Goal: Task Accomplishment & Management: Manage account settings

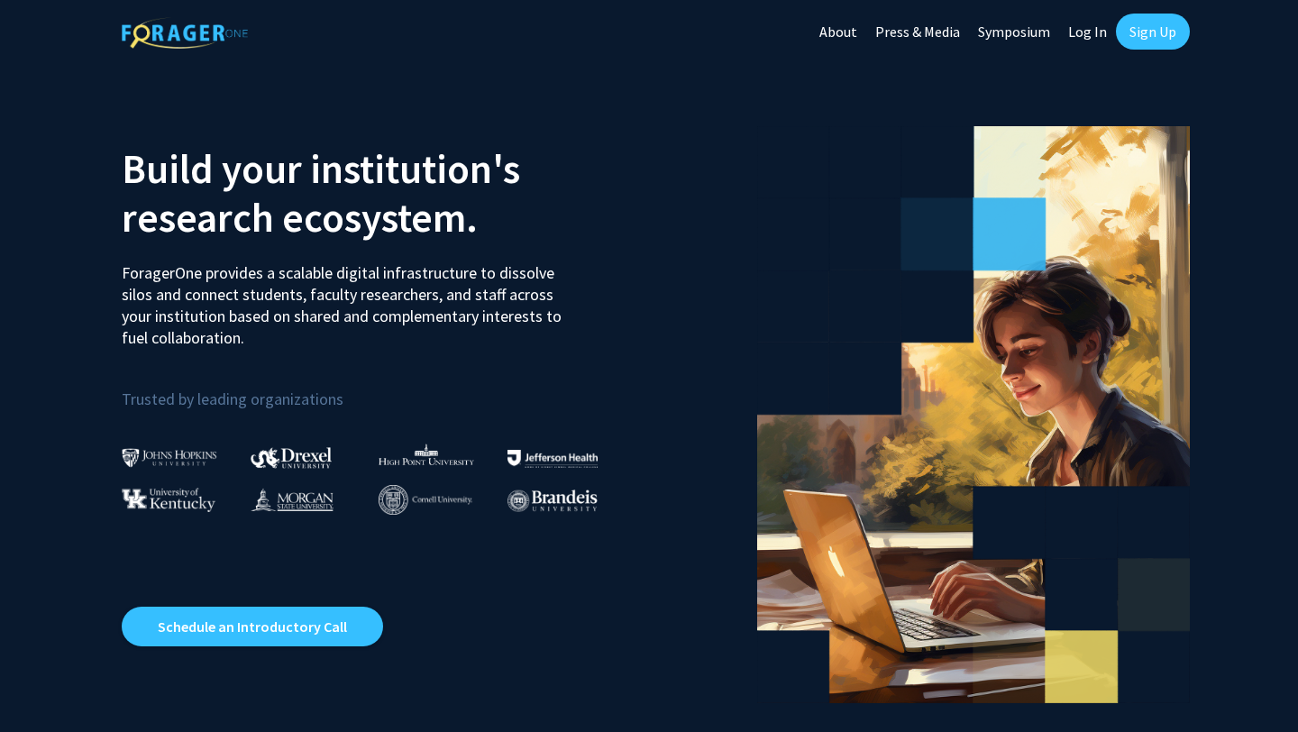
click at [1084, 33] on link "Log In" at bounding box center [1087, 31] width 57 height 63
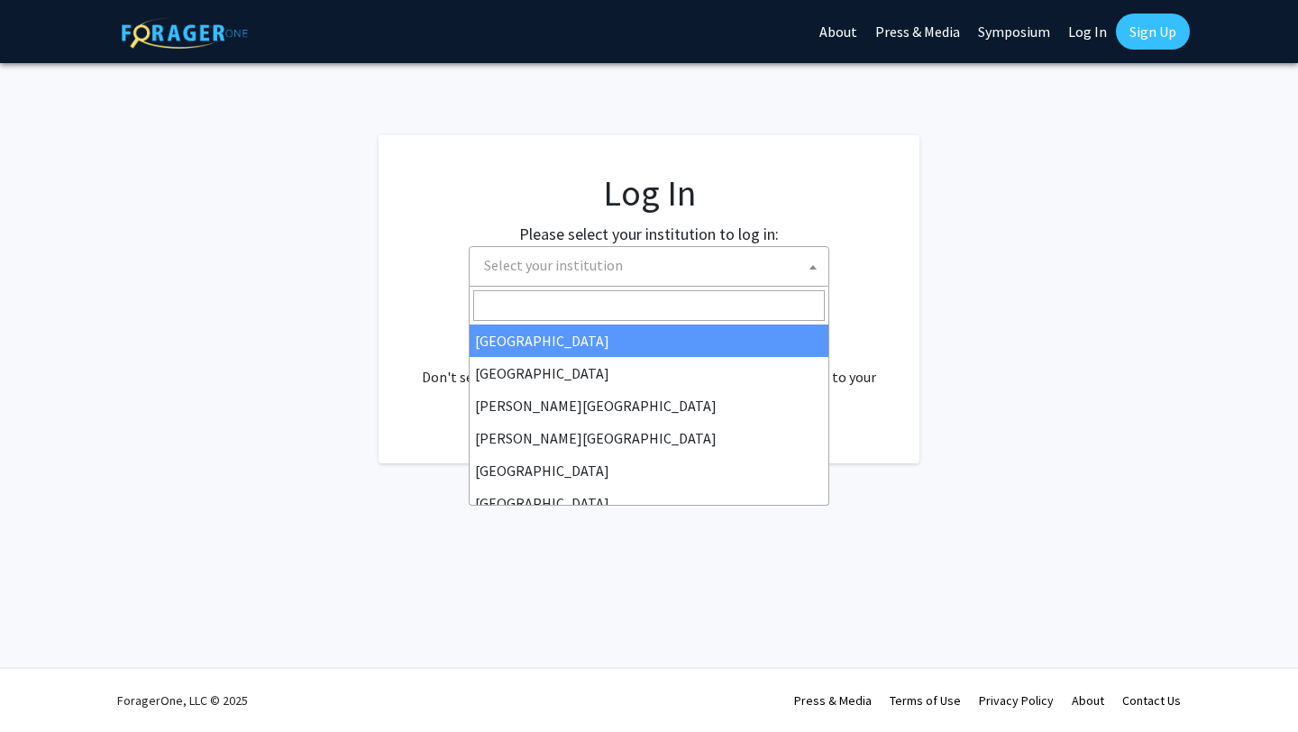
click at [681, 266] on span "Select your institution" at bounding box center [653, 265] width 352 height 37
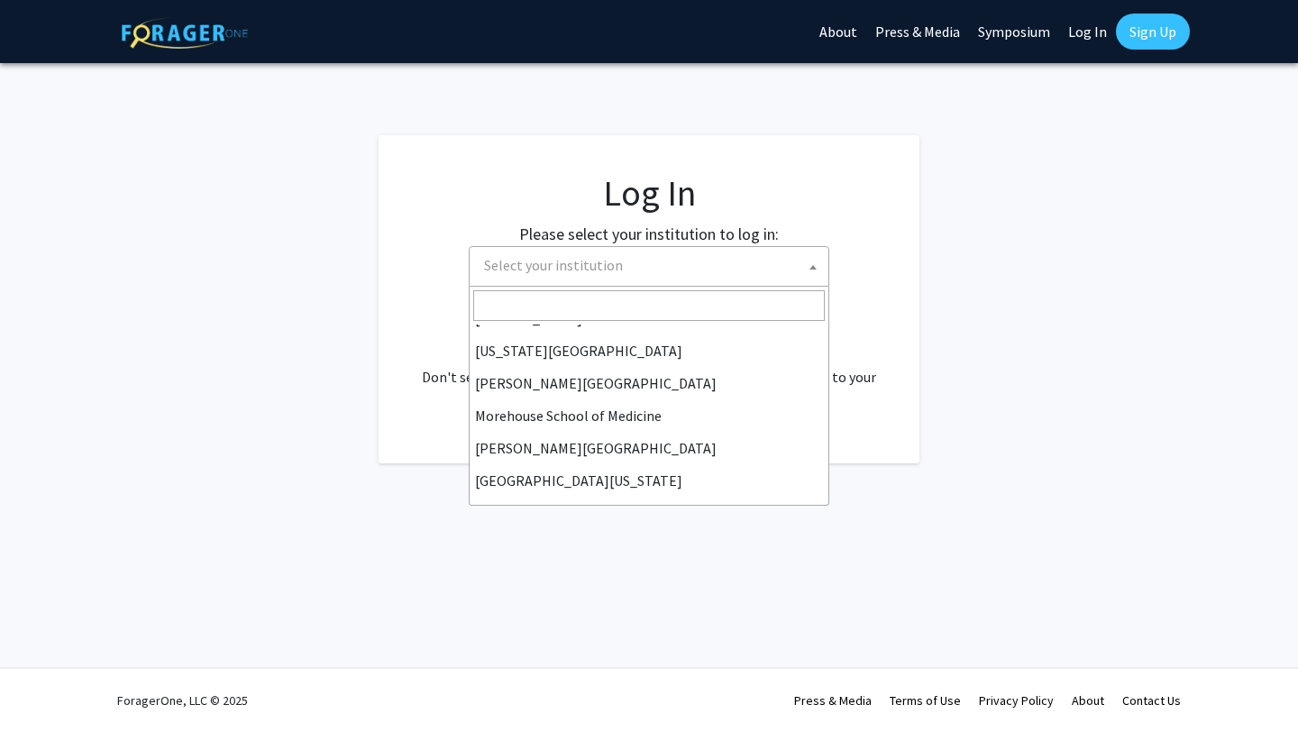
scroll to position [631, 0]
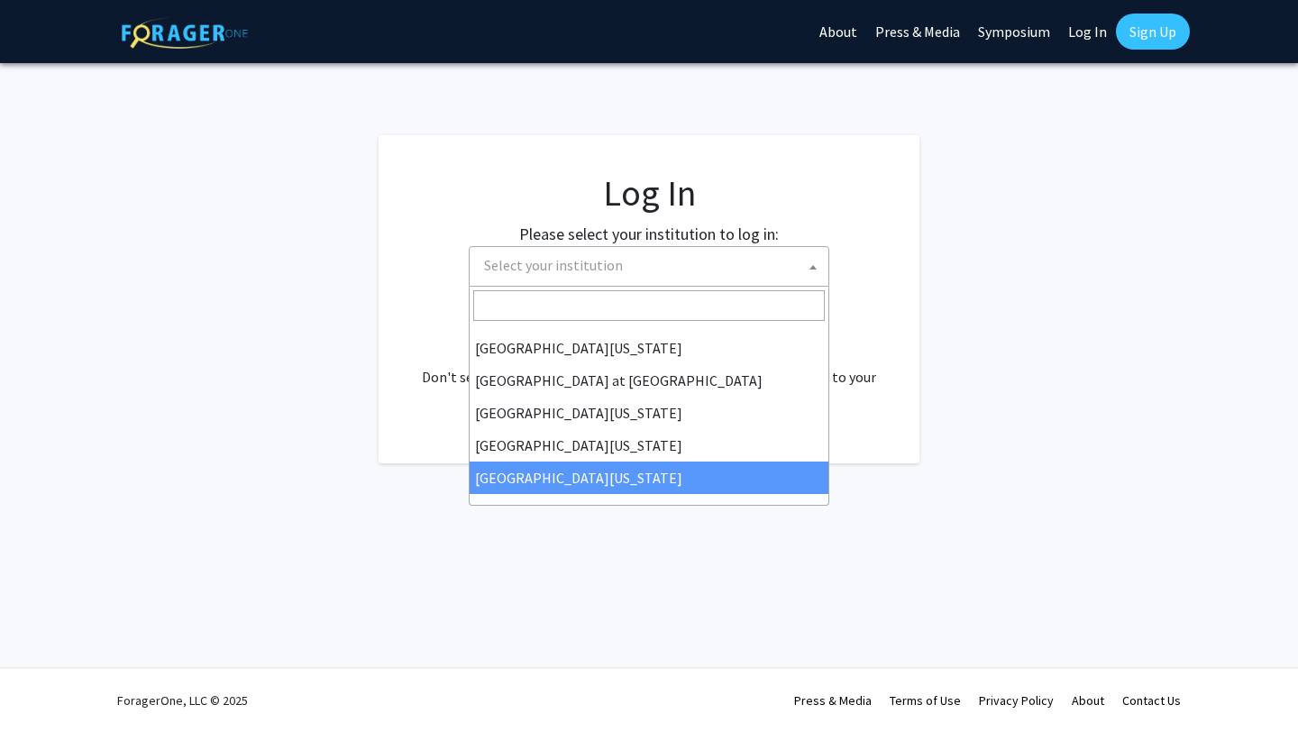
select select "33"
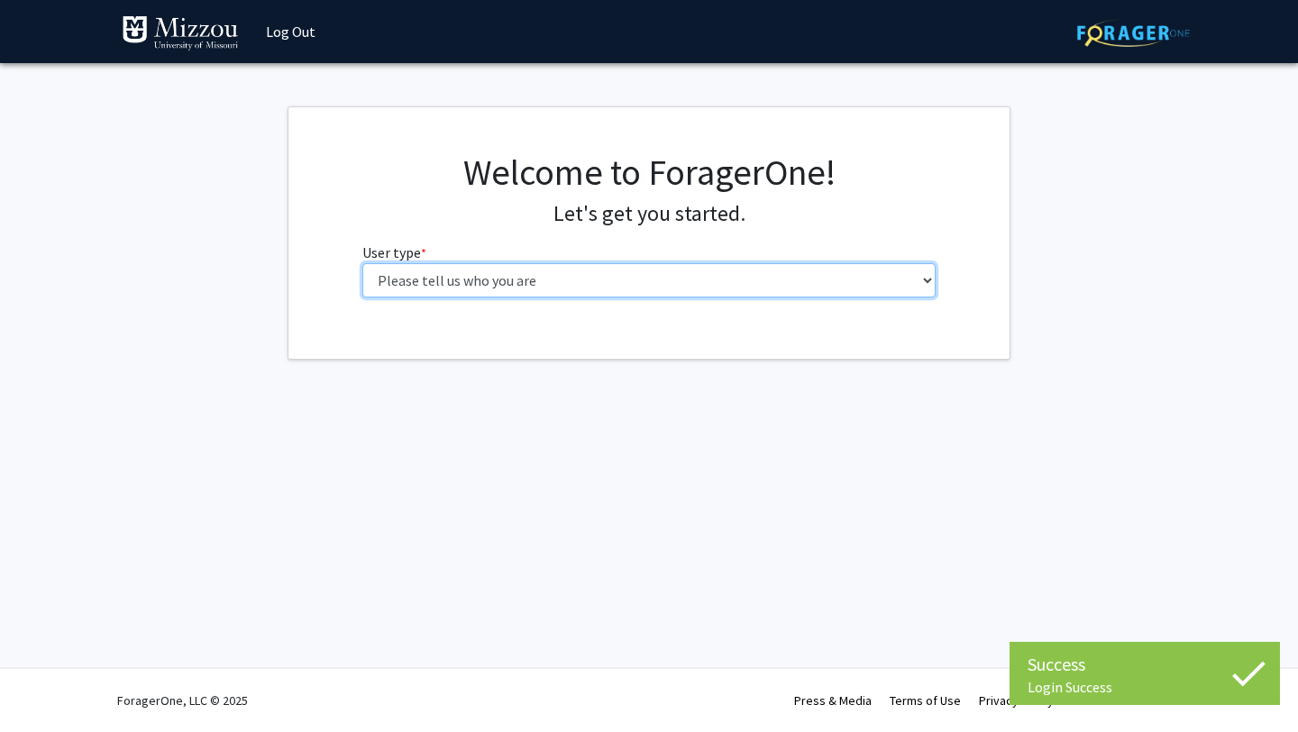
click at [713, 288] on select "Please tell us who you are Undergraduate Student Master's Student Doctoral Cand…" at bounding box center [649, 280] width 574 height 34
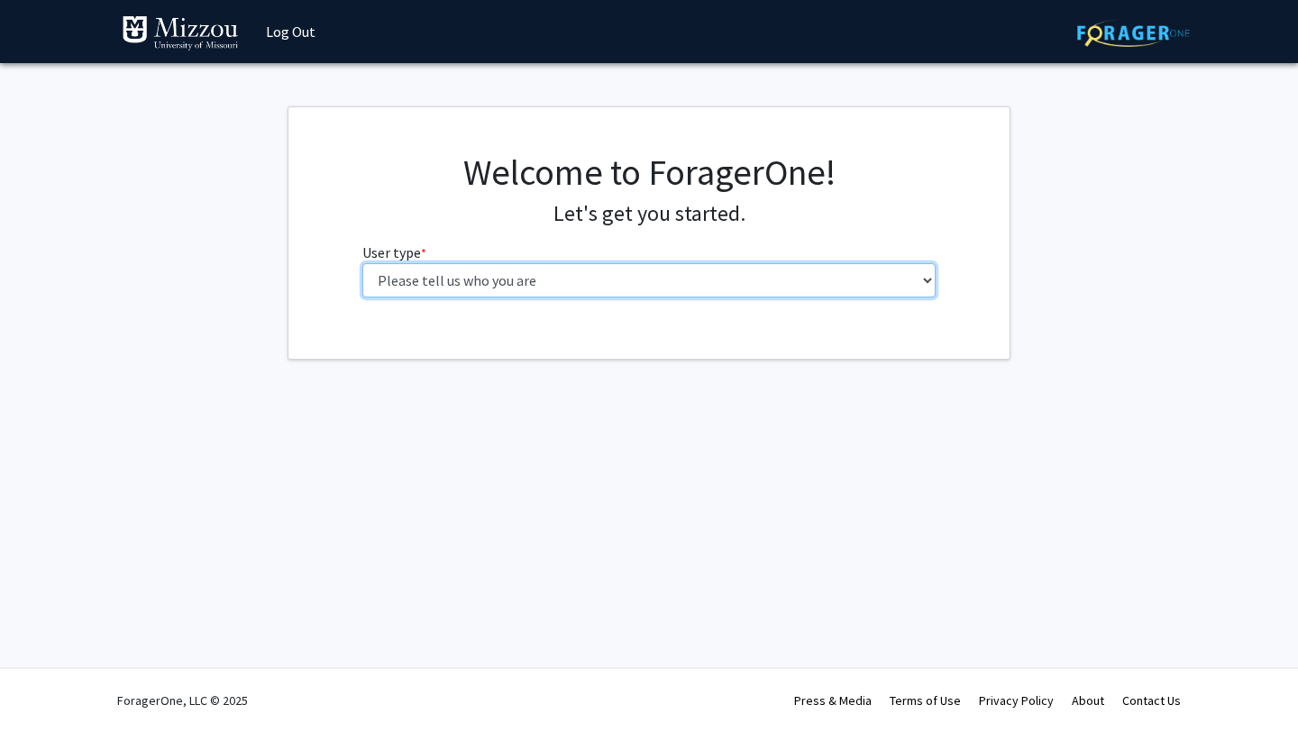
select select "4: postDoc"
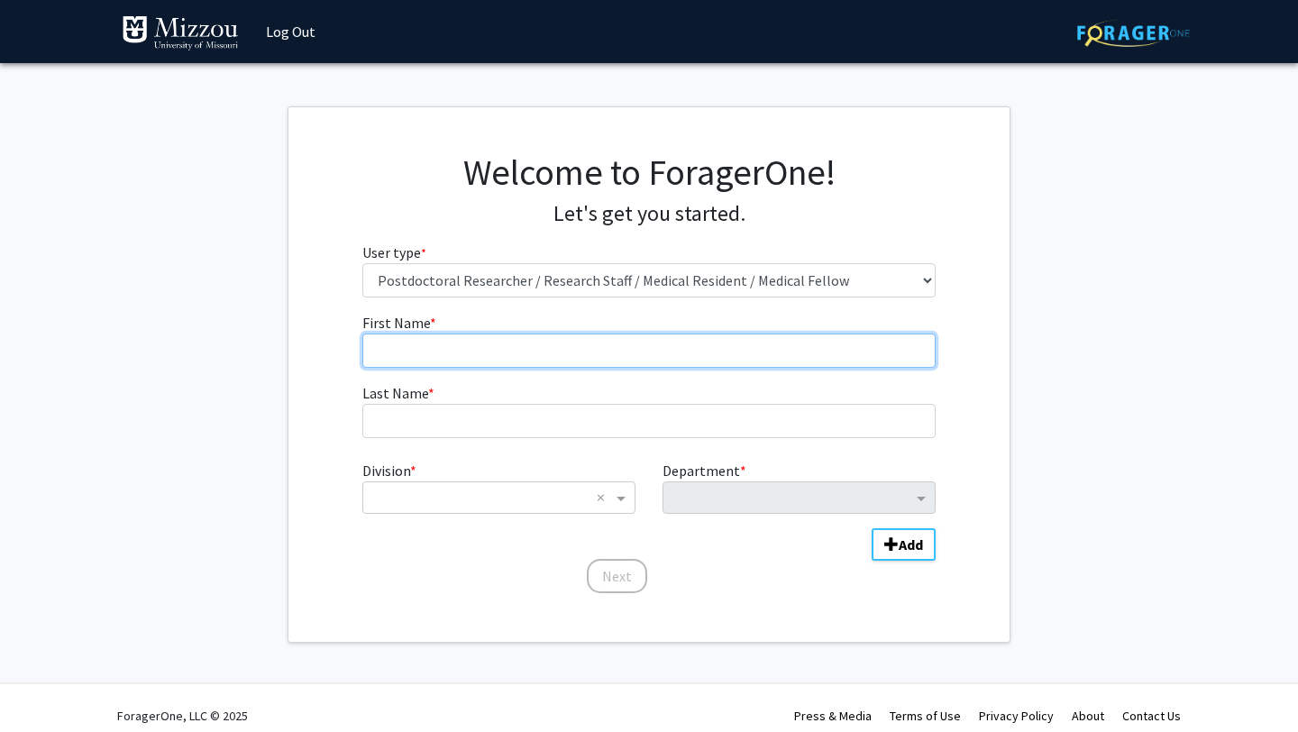
click at [533, 363] on input "First Name * required" at bounding box center [649, 351] width 574 height 34
type input "Nathaniel"
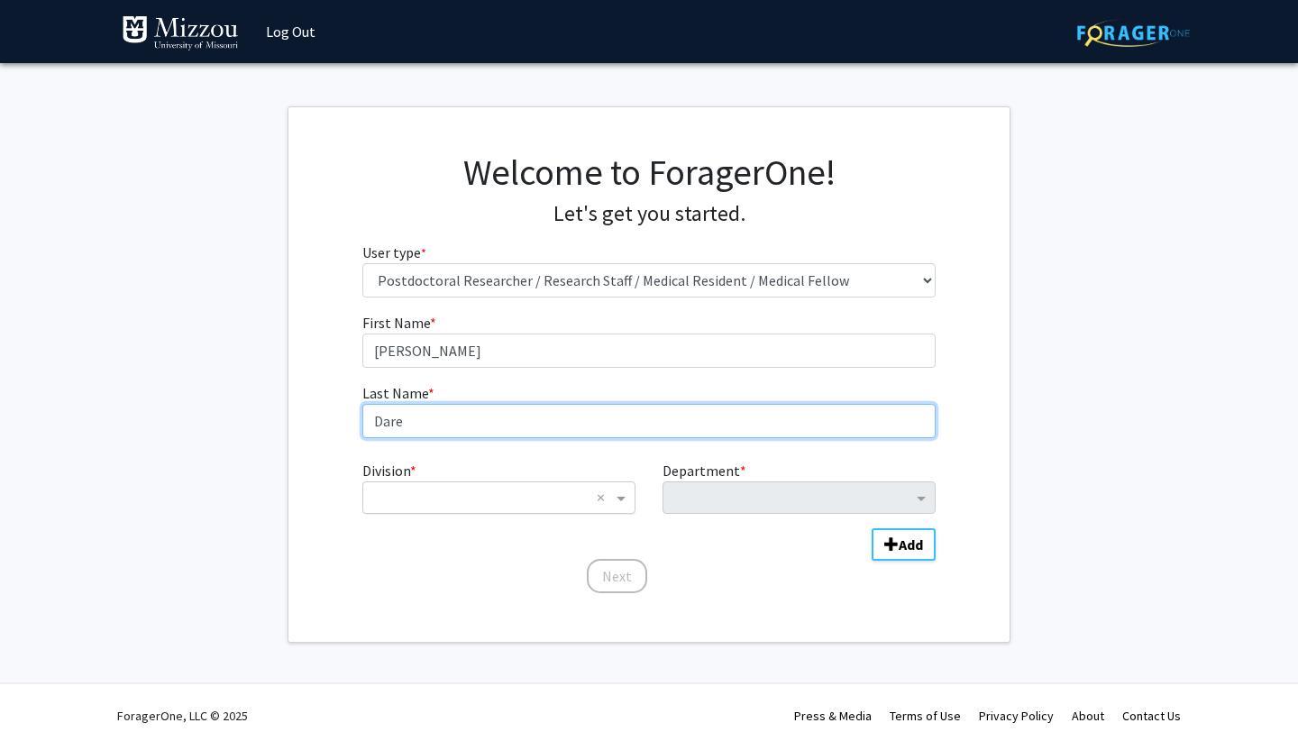
type input "Dare"
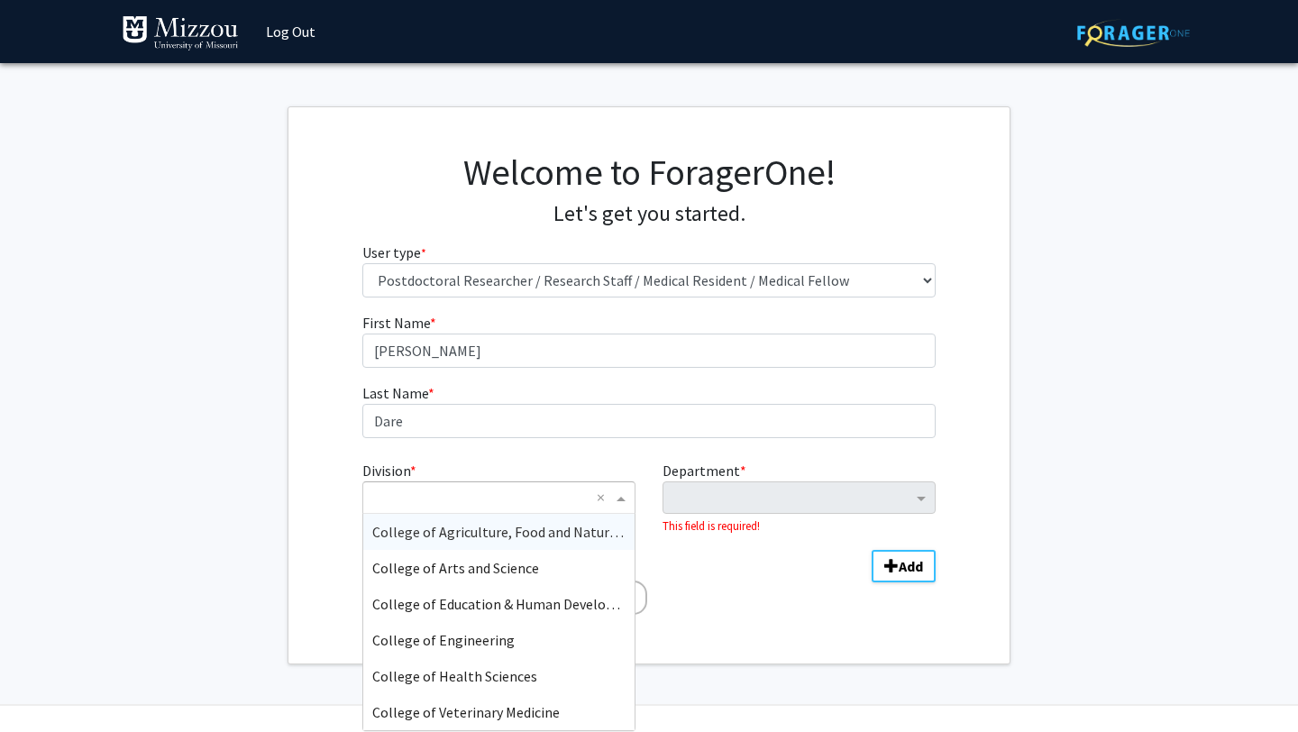
click at [564, 504] on input "Division" at bounding box center [480, 498] width 217 height 22
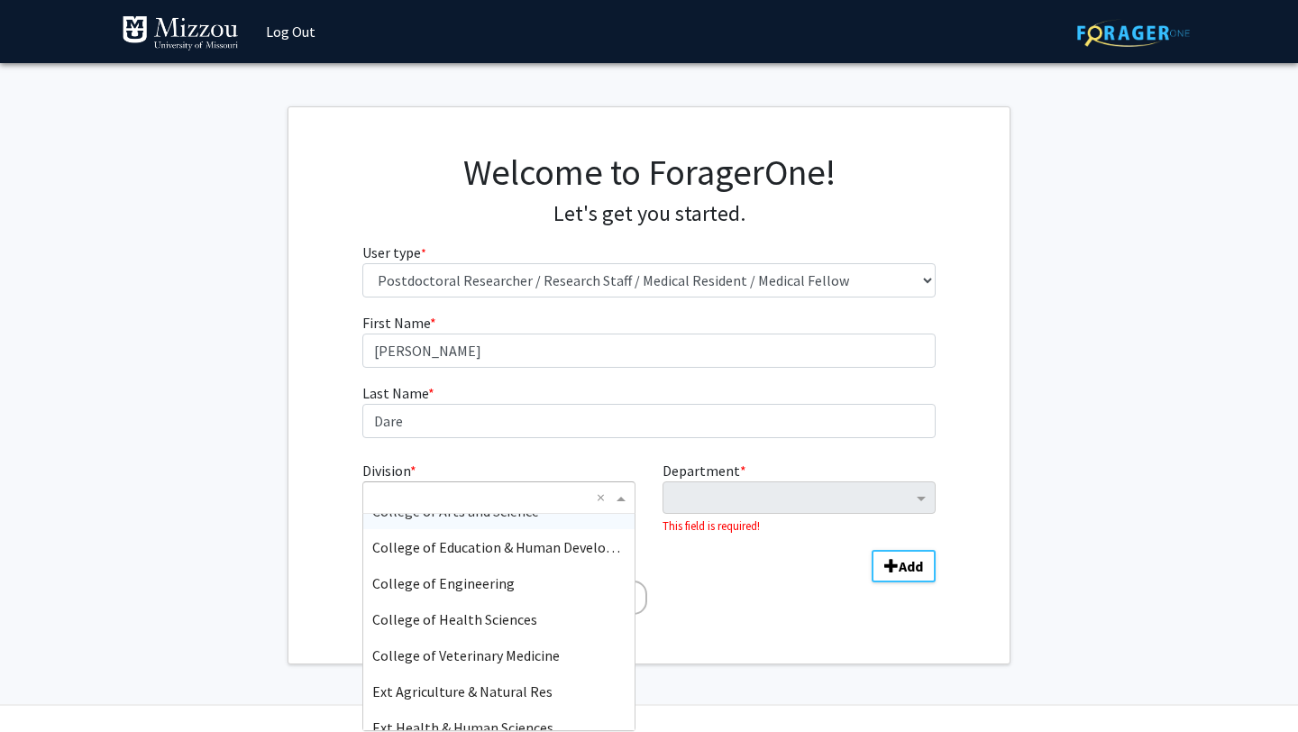
scroll to position [71, 0]
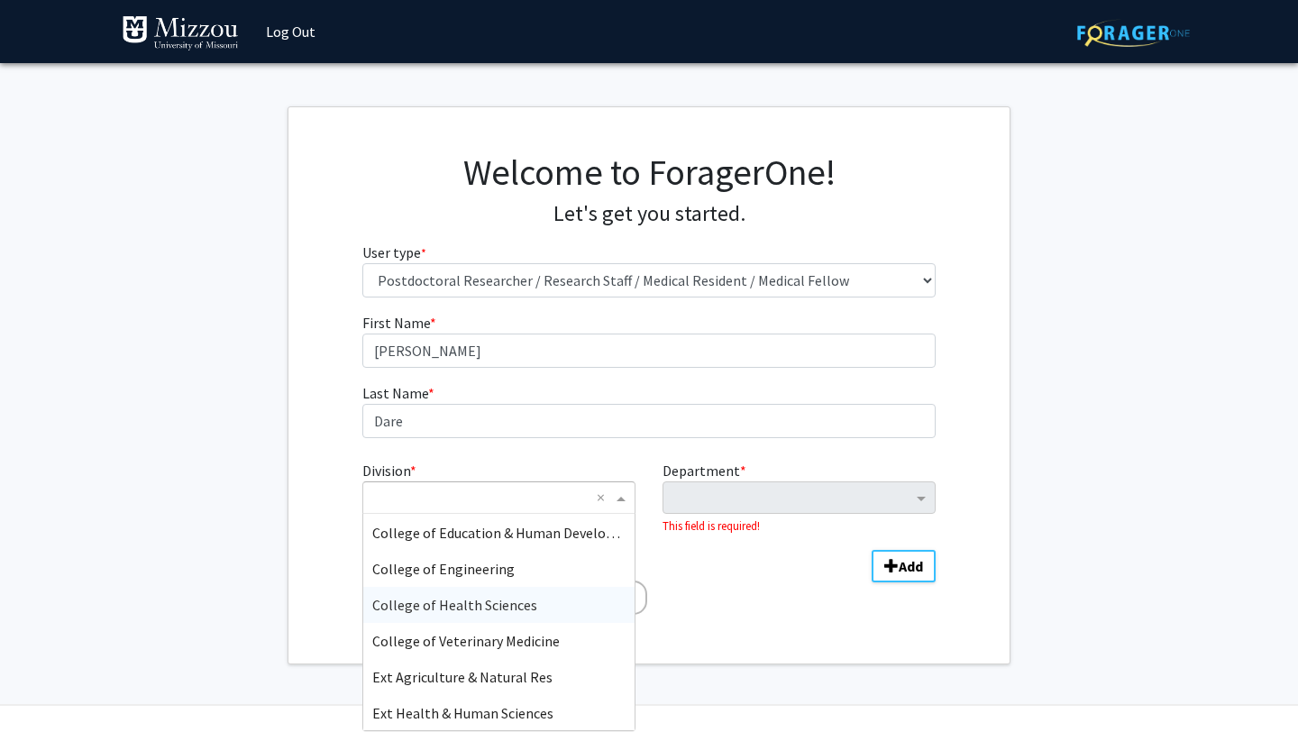
click at [524, 593] on div "College of Health Sciences" at bounding box center [498, 605] width 271 height 36
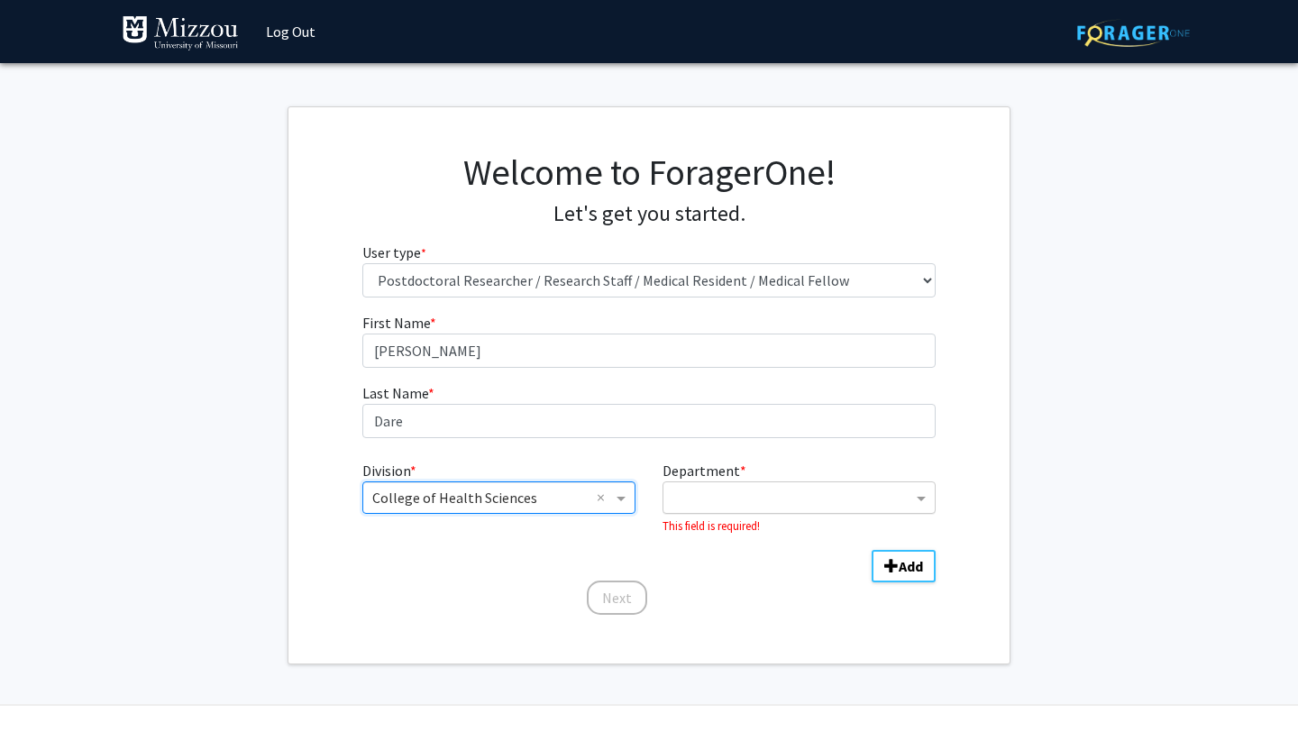
click at [791, 498] on input "Department" at bounding box center [792, 499] width 240 height 22
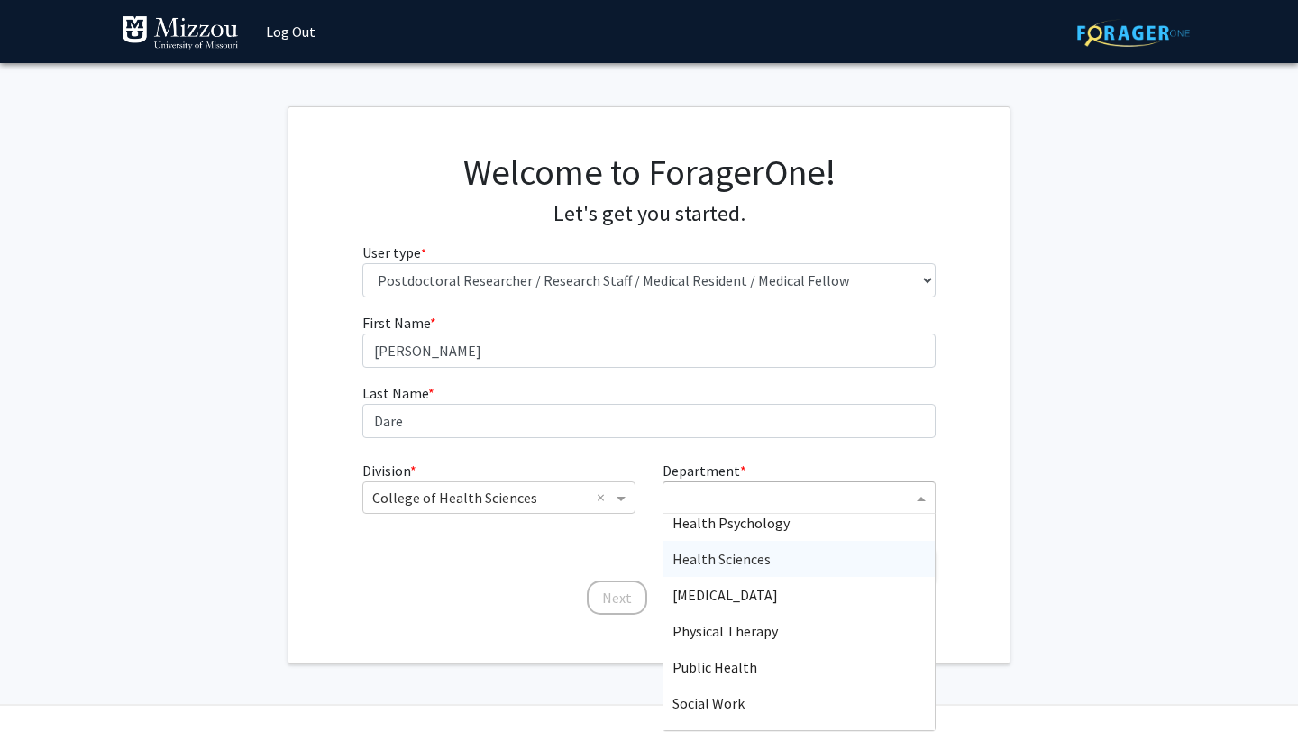
scroll to position [48, 0]
click at [789, 557] on div "Health Sciences" at bounding box center [798, 556] width 271 height 36
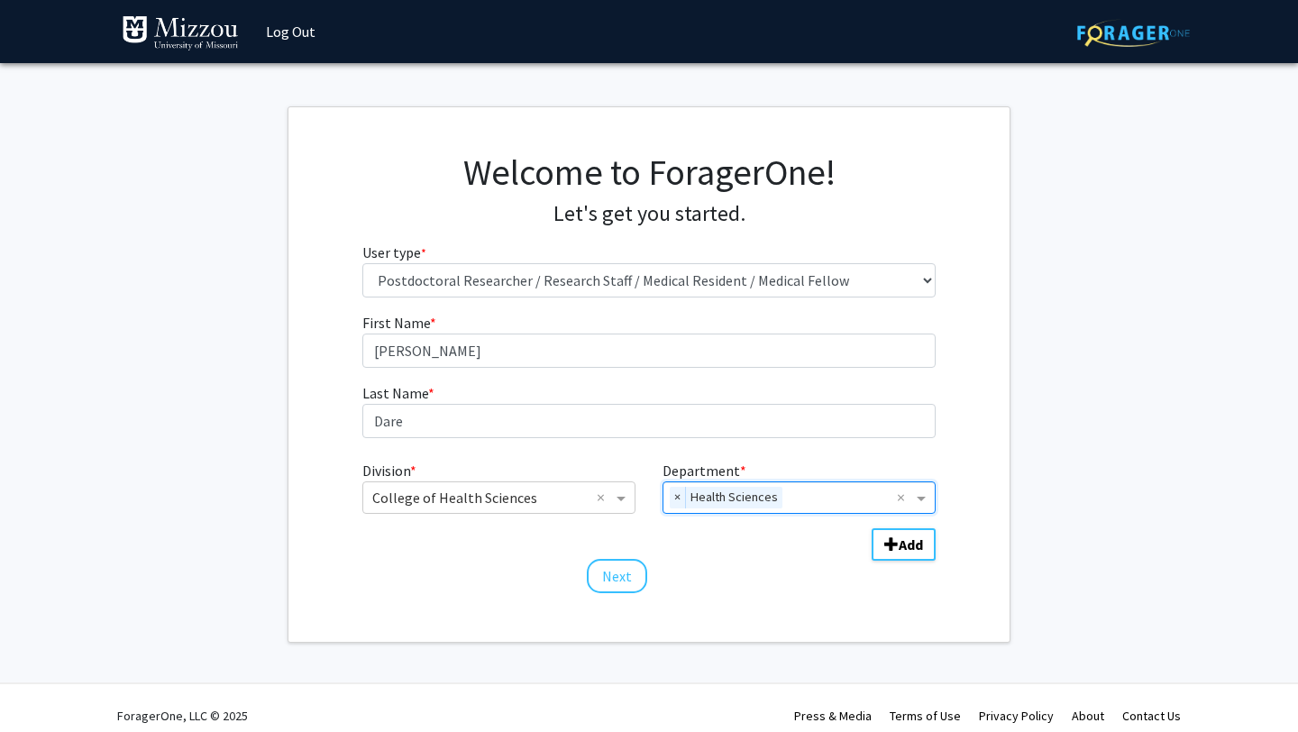
scroll to position [15, 0]
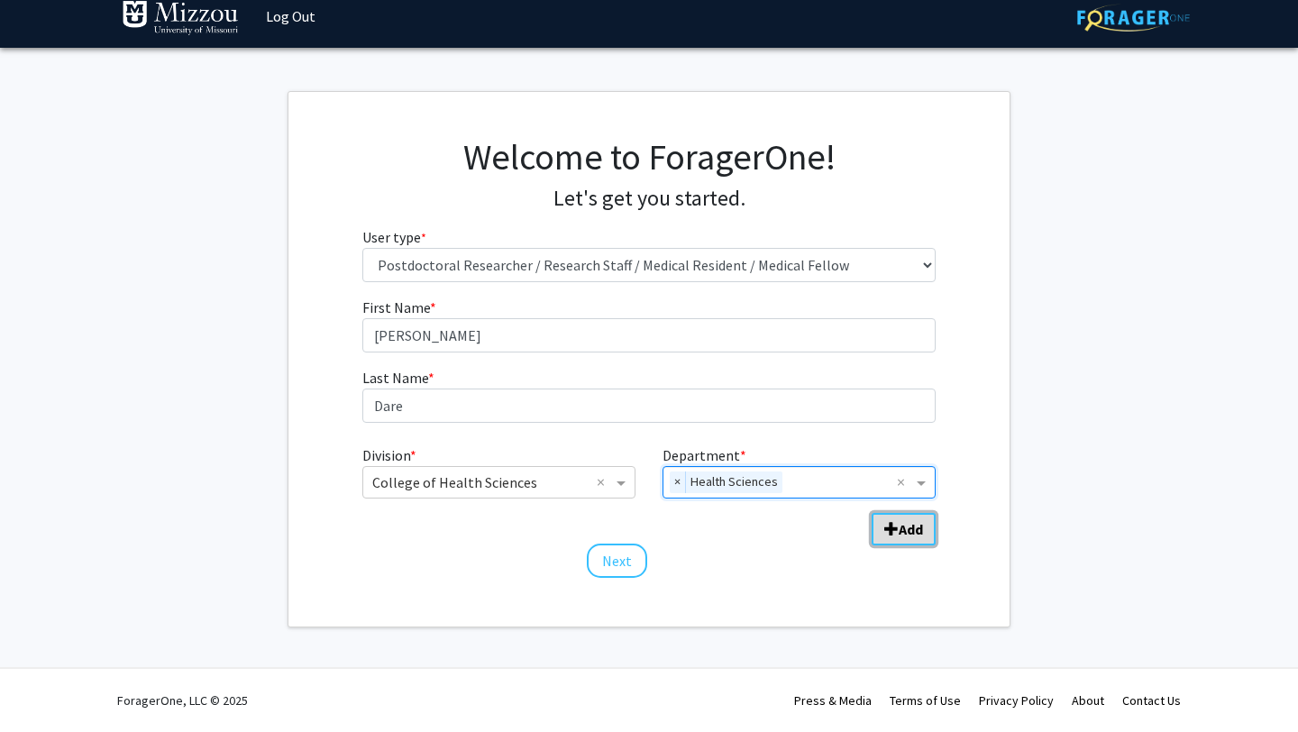
click at [916, 525] on b "Add" at bounding box center [911, 529] width 24 height 18
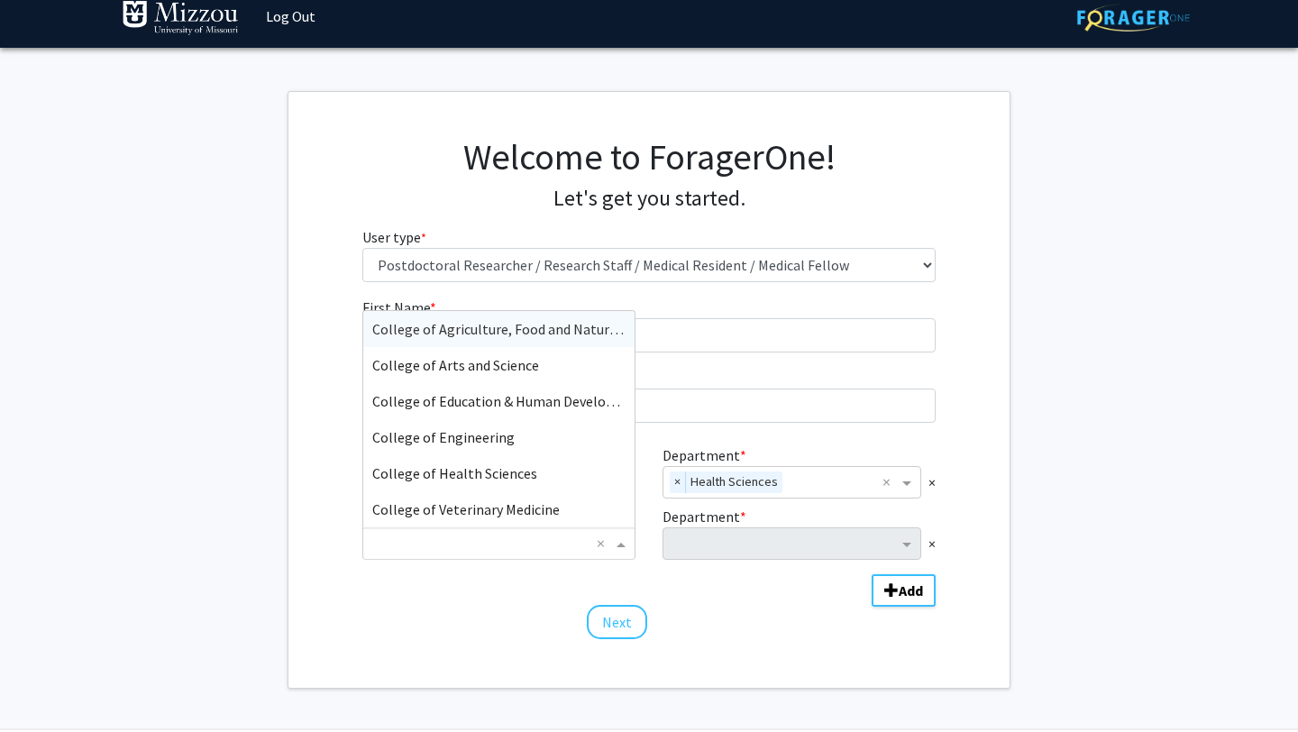
click at [621, 544] on span "Division" at bounding box center [623, 544] width 23 height 22
click at [502, 471] on span "College of Health Sciences" at bounding box center [454, 473] width 165 height 18
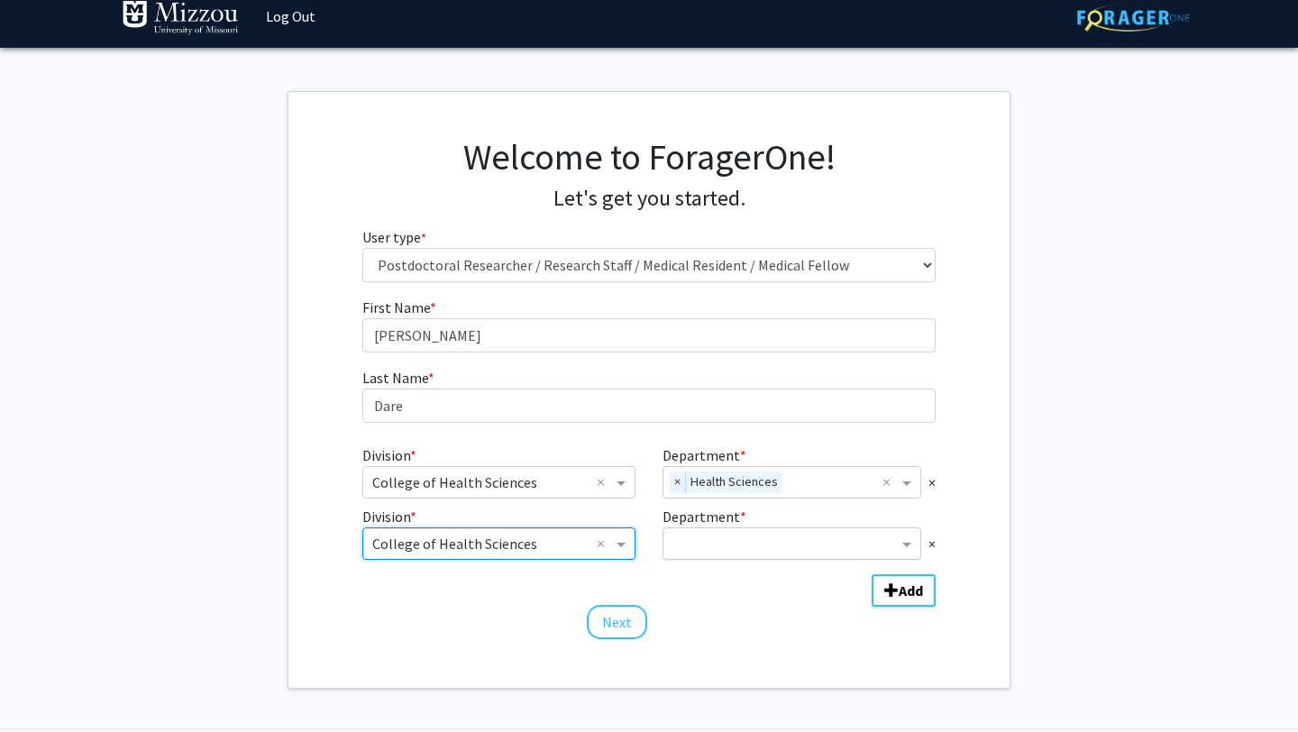
click at [826, 549] on input "Department" at bounding box center [784, 545] width 225 height 22
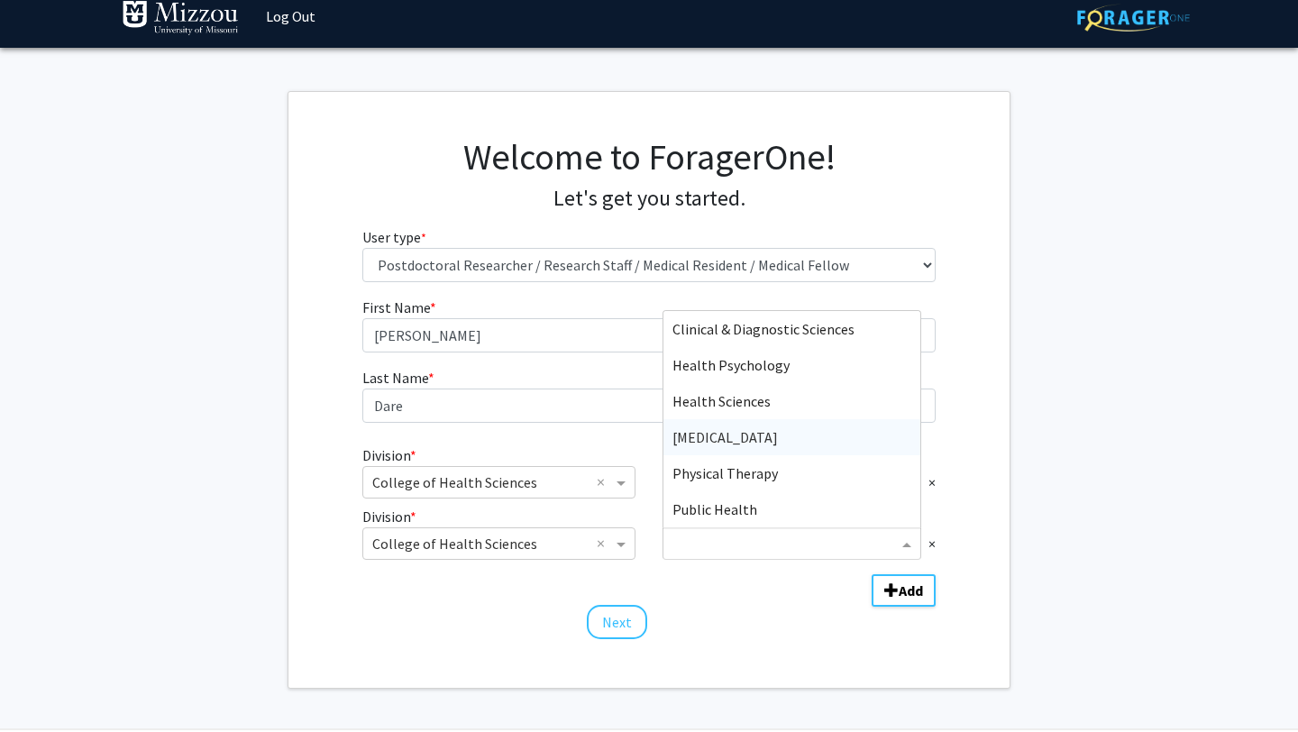
click at [778, 432] on span "Occupational Therapy" at bounding box center [724, 437] width 105 height 18
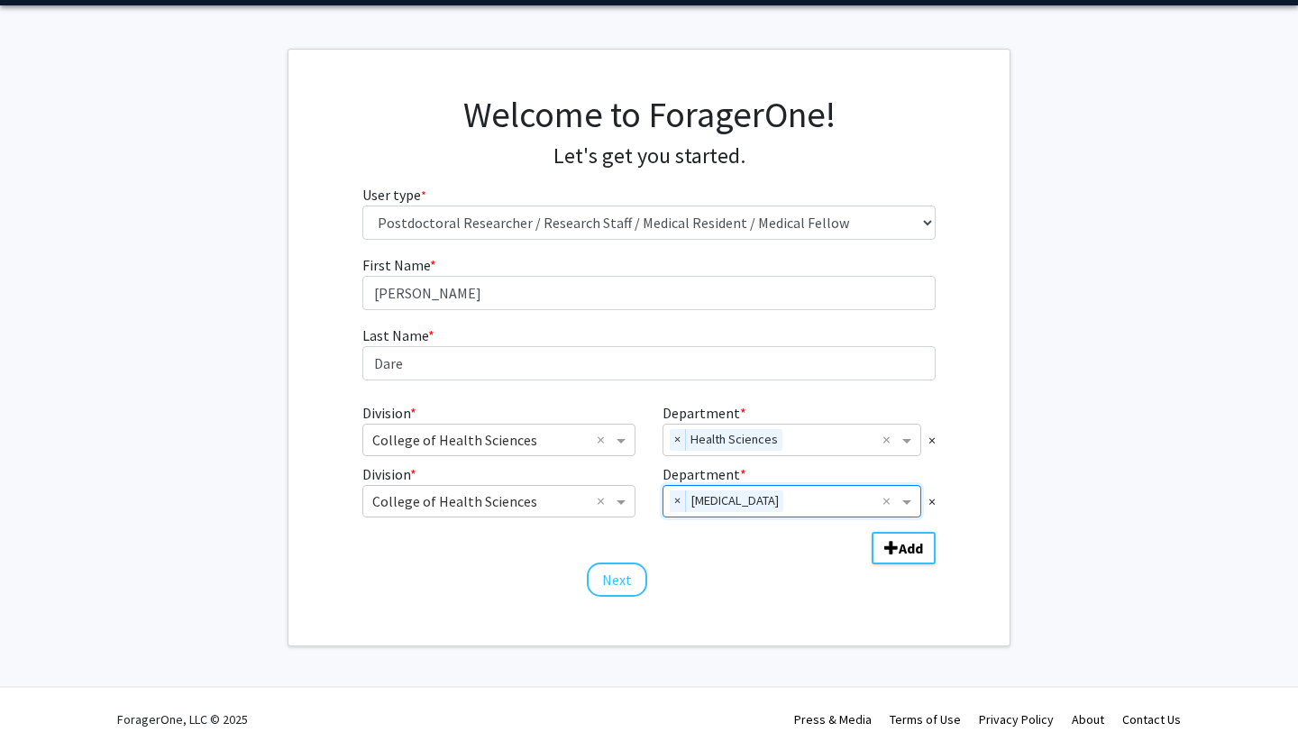
scroll to position [77, 0]
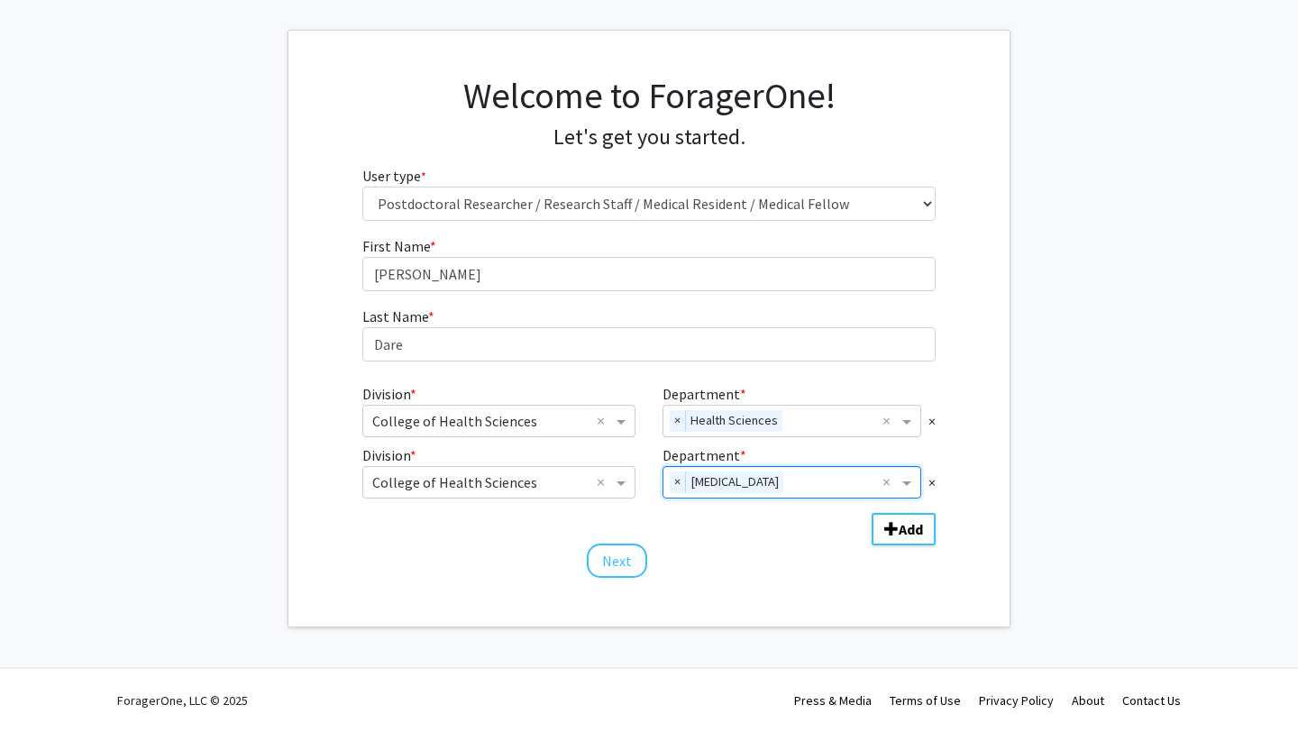
click at [757, 546] on div "Next" at bounding box center [649, 553] width 574 height 18
click at [629, 564] on button "Next" at bounding box center [617, 561] width 60 height 34
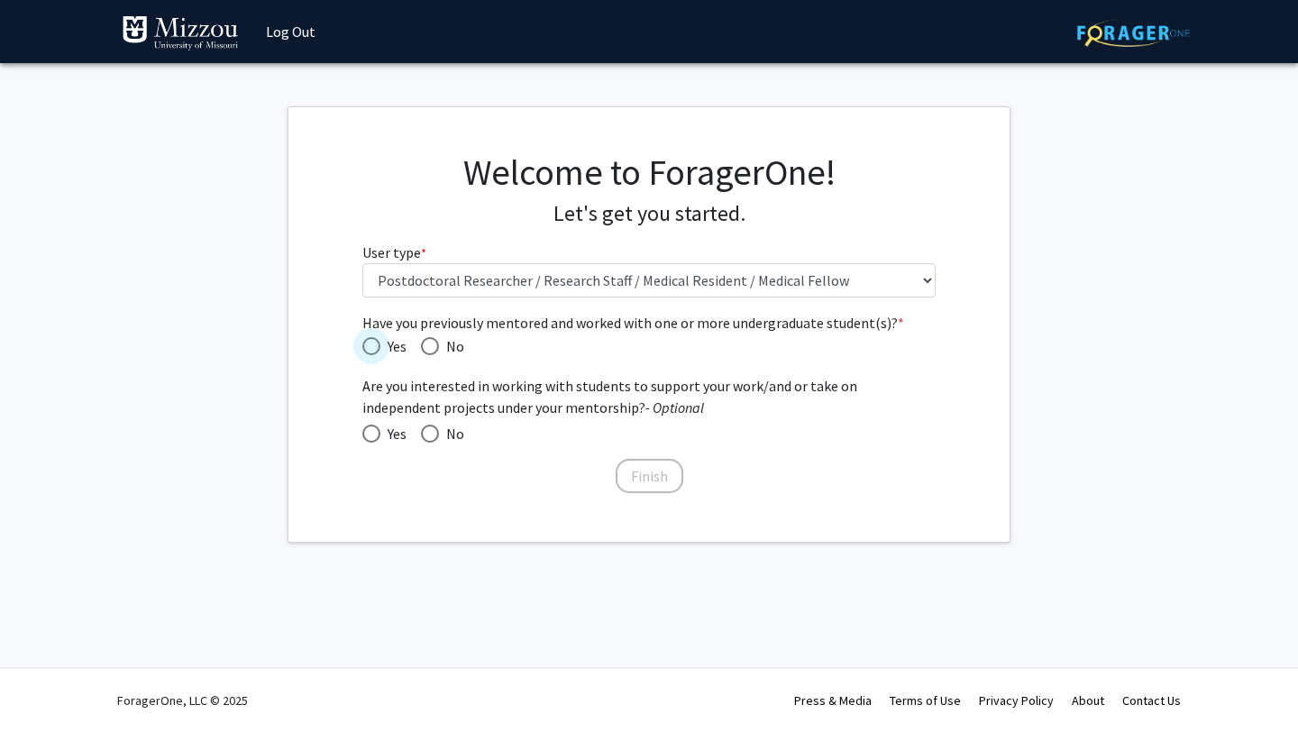
click at [369, 343] on span "Have you previously mentored and worked with one or more undergraduate student(…" at bounding box center [371, 346] width 18 height 18
click at [369, 343] on input "Yes" at bounding box center [371, 346] width 18 height 18
radio input "true"
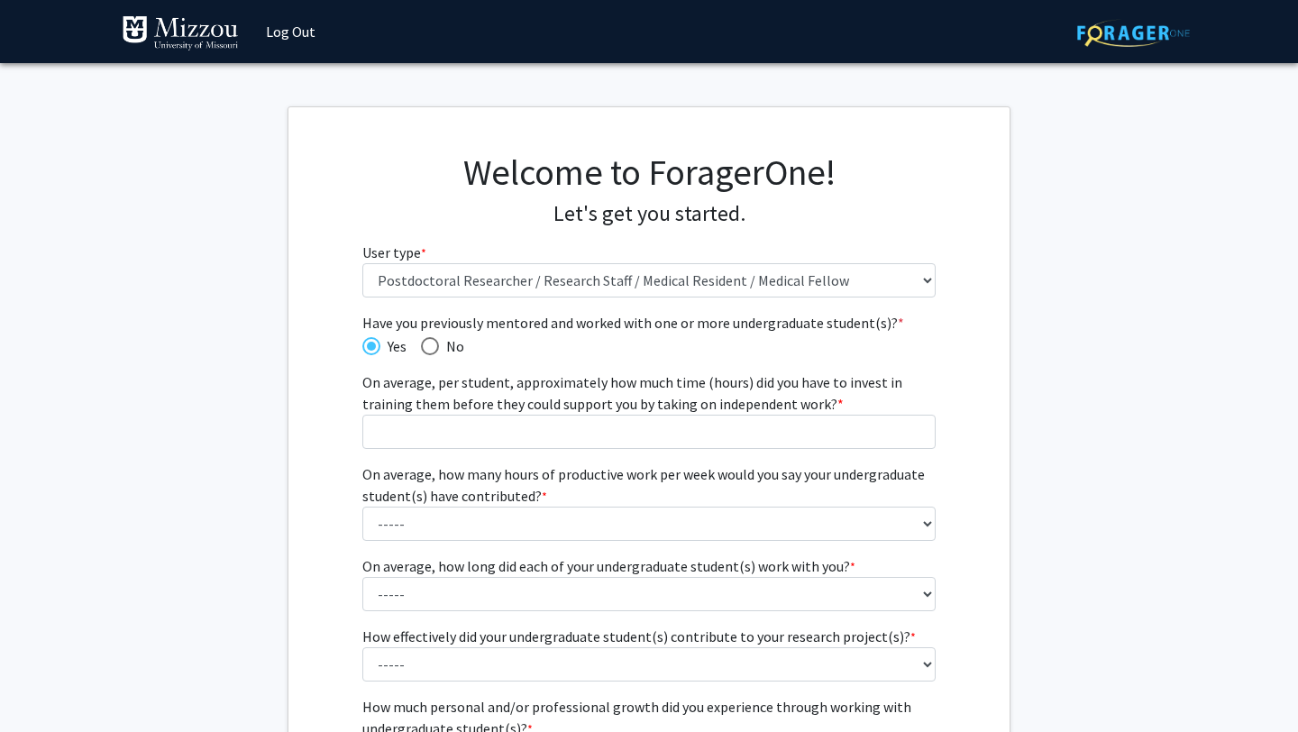
scroll to position [27, 0]
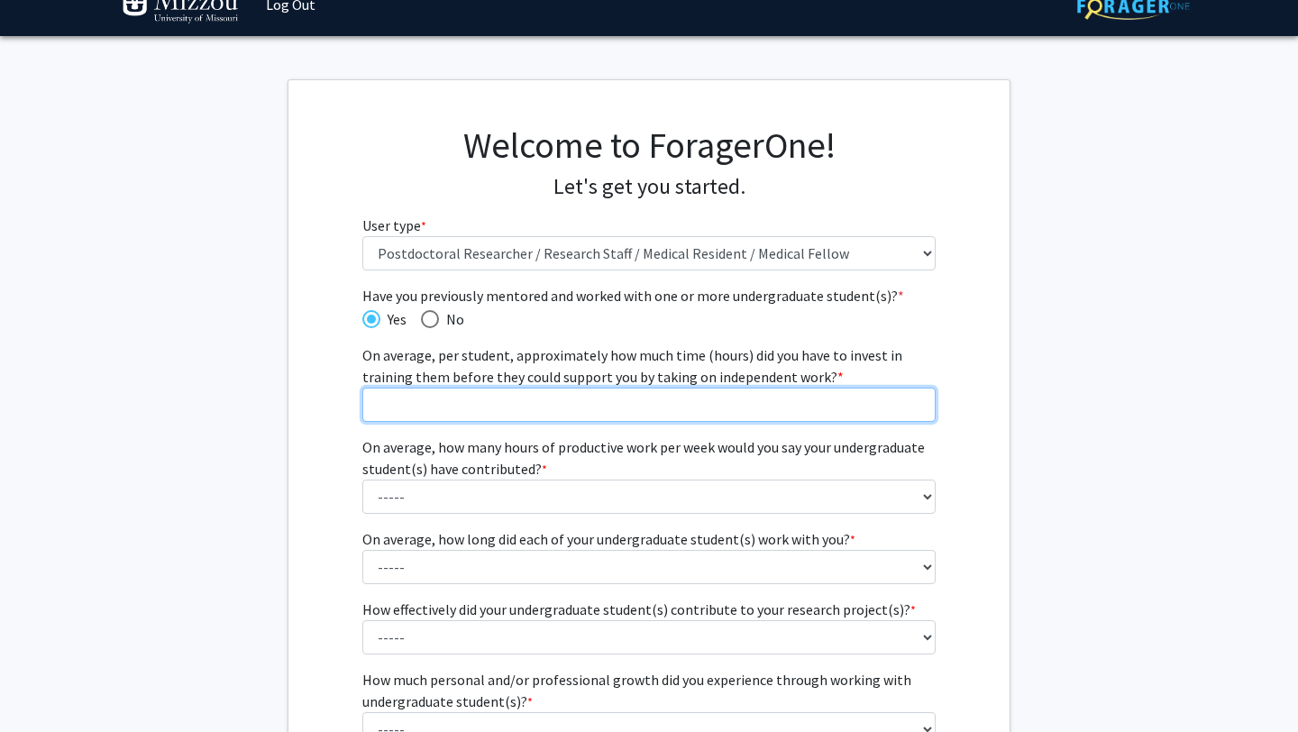
click at [846, 409] on input "On average, per student, approximately how much time (hours) did you have to in…" at bounding box center [649, 405] width 574 height 34
type input "40"
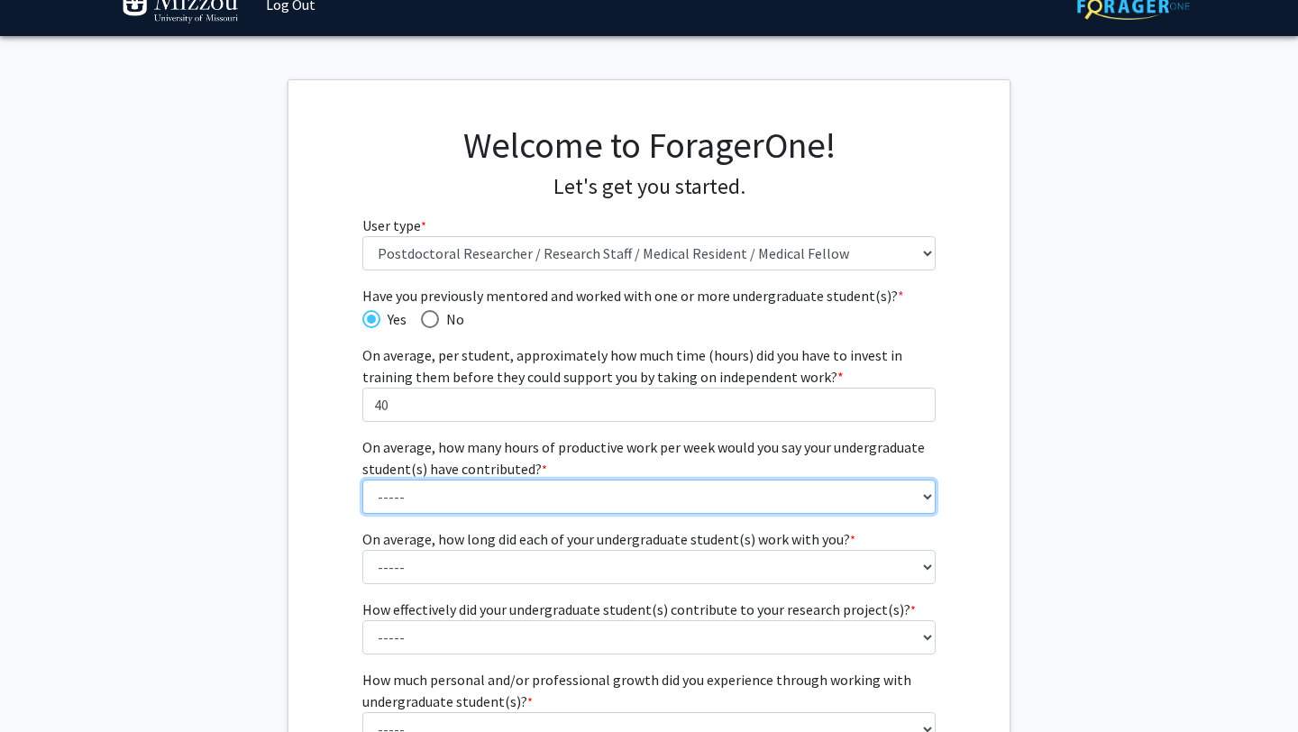
click at [691, 492] on select "----- 1 - 5 hours 6 - 10 hours 11 - 15 hours 16 - 20 hours 21 - 30 hours 31 - 4…" at bounding box center [649, 497] width 574 height 34
select select "1: 1 - 5 hours"
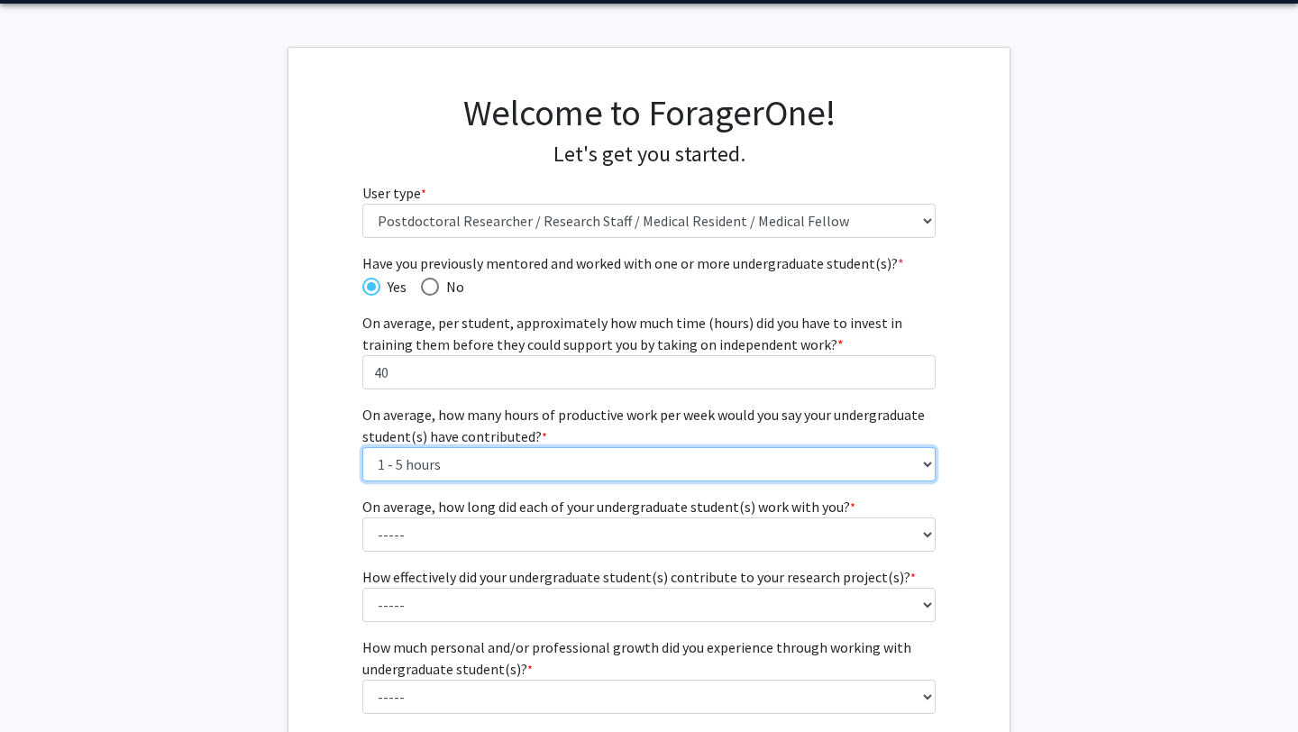
scroll to position [96, 0]
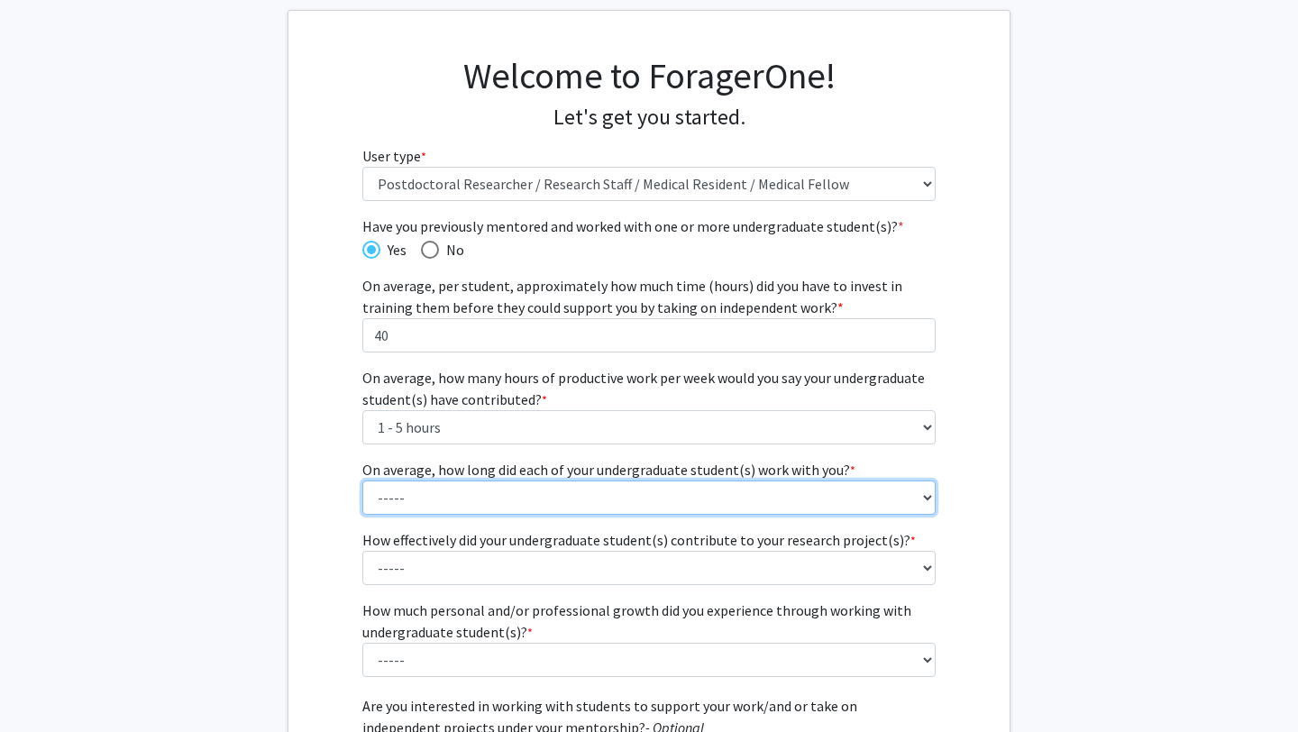
click at [633, 498] on select "----- 1 - 3 months 3 - 6 months 6 months - 1 year 1 - 2 years 2 - 3 years 3 - 4…" at bounding box center [649, 497] width 574 height 34
select select "2: 3 - 6 months"
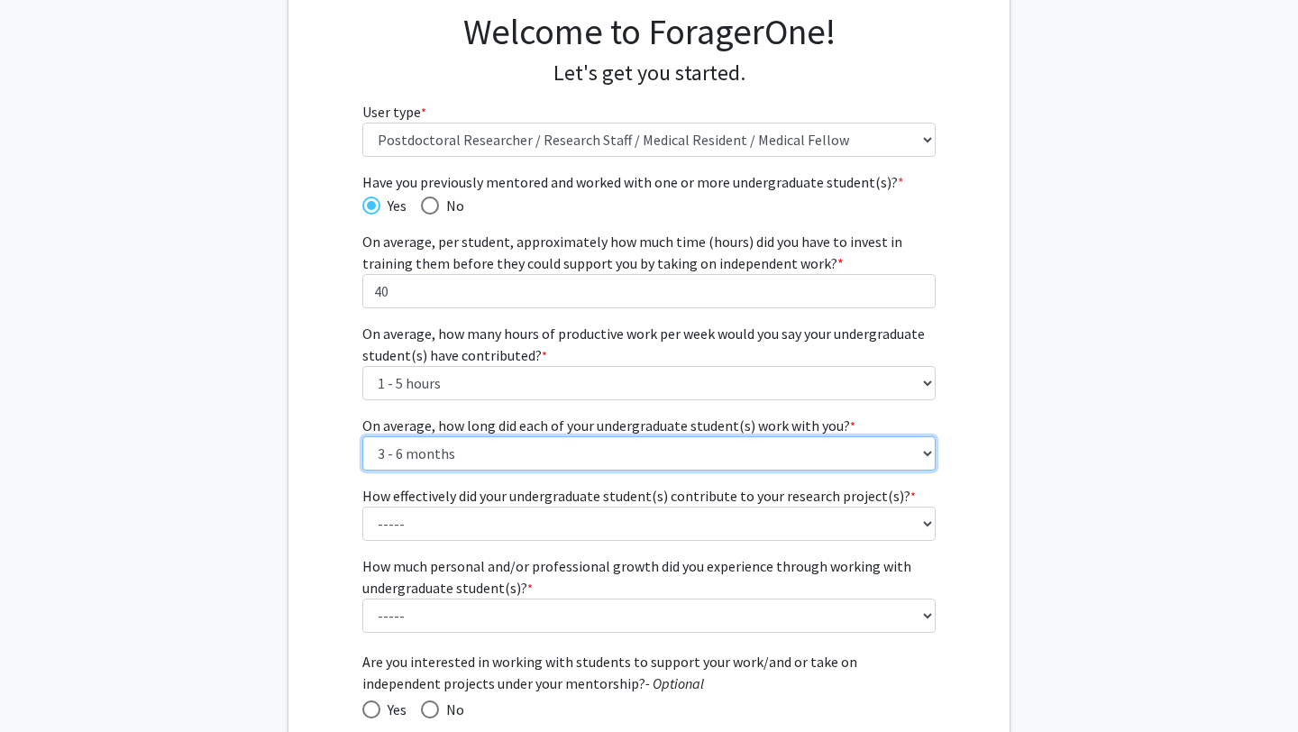
scroll to position [142, 0]
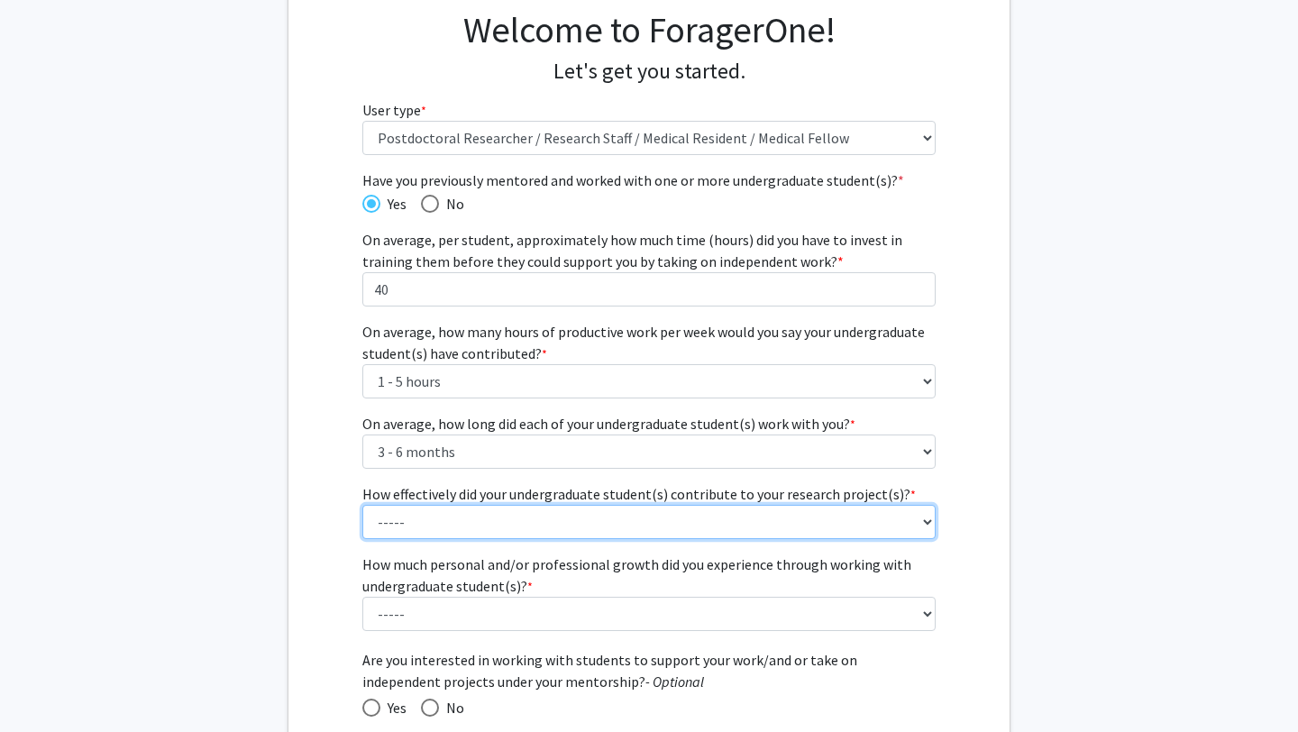
click at [605, 526] on select "----- 1 (Minimally) 2 3 (Moderately) 4 5 (Significantly)" at bounding box center [649, 522] width 574 height 34
select select "3: 3"
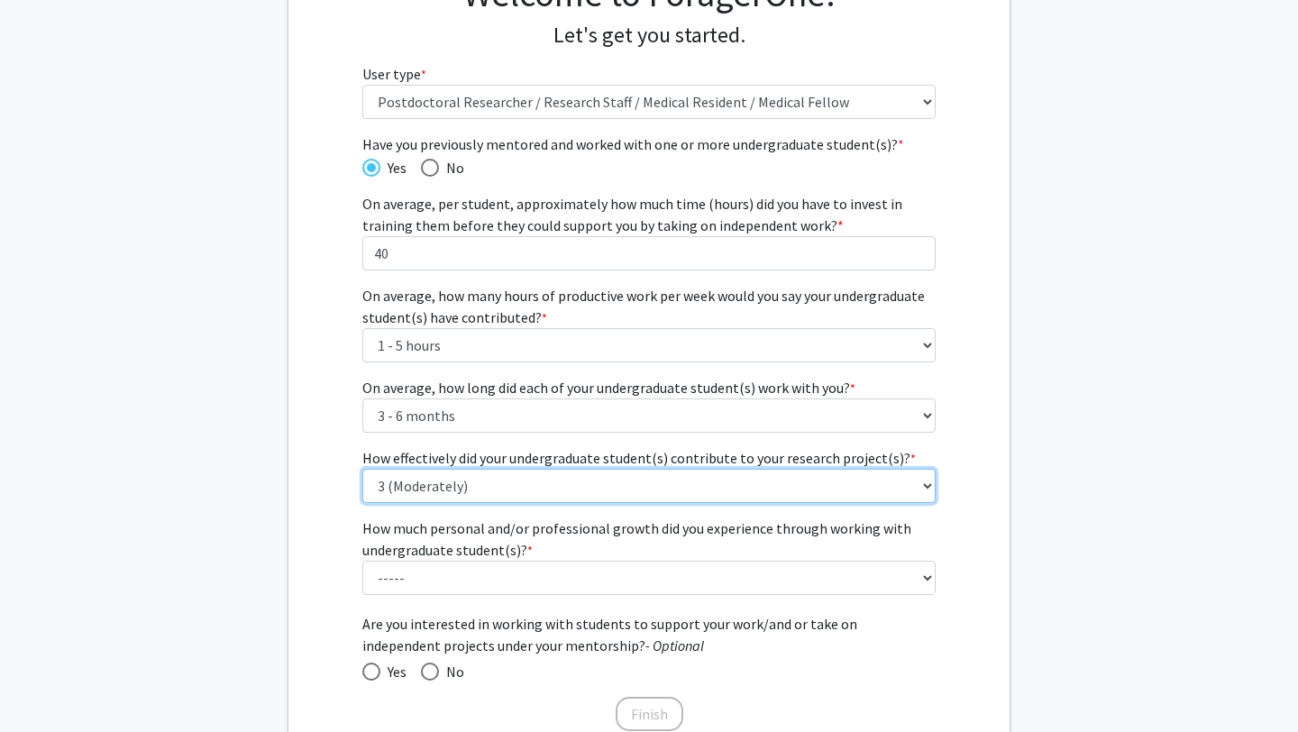
scroll to position [206, 0]
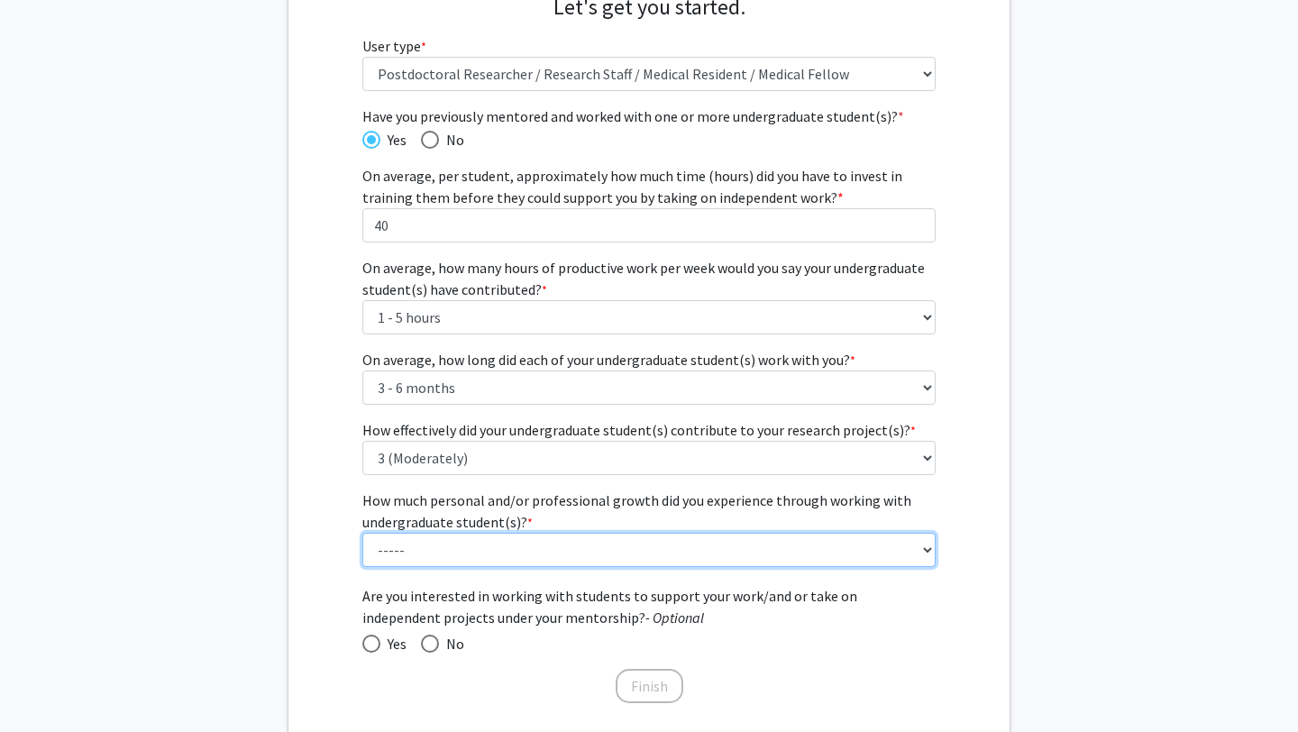
click at [553, 548] on select "----- 1 (Minimal) 2 3 (Moderate) 4 5 (Significant)" at bounding box center [649, 550] width 574 height 34
select select "3: 3"
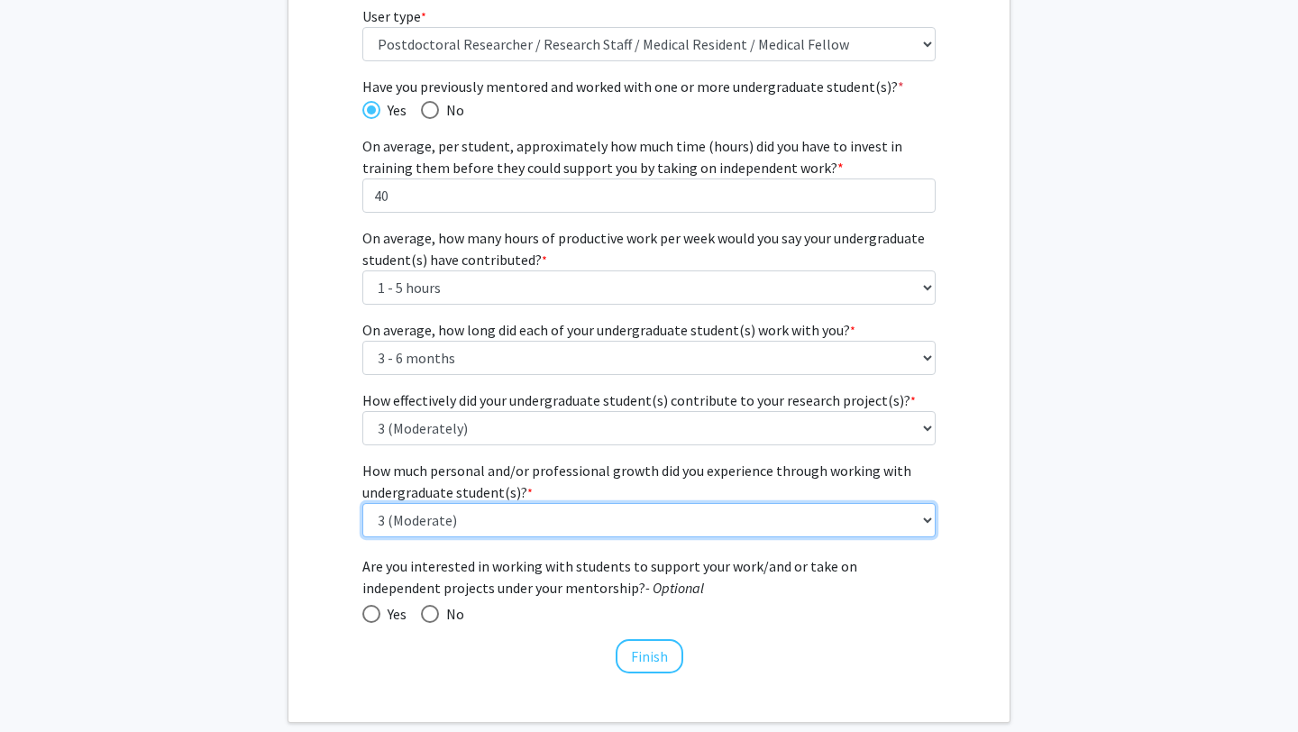
scroll to position [238, 0]
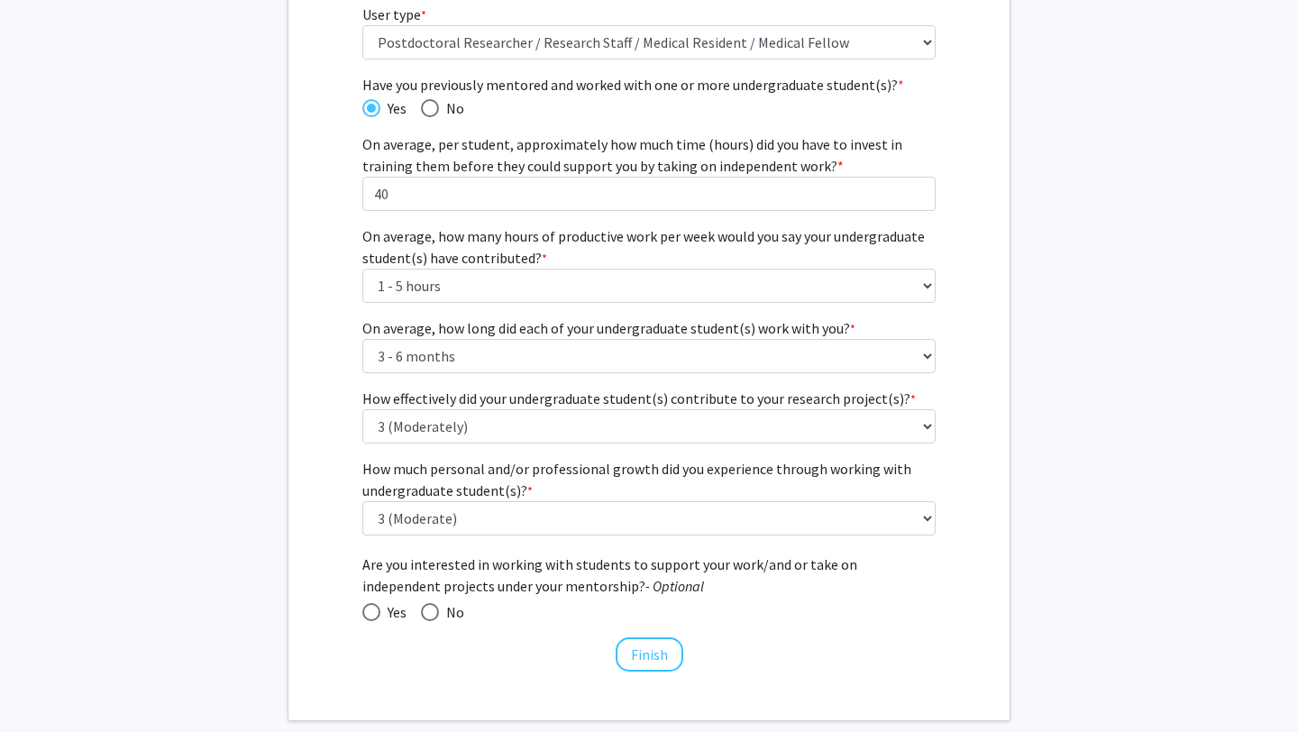
click at [375, 608] on span at bounding box center [371, 612] width 18 height 18
click at [375, 608] on input "Yes" at bounding box center [371, 612] width 18 height 18
radio input "true"
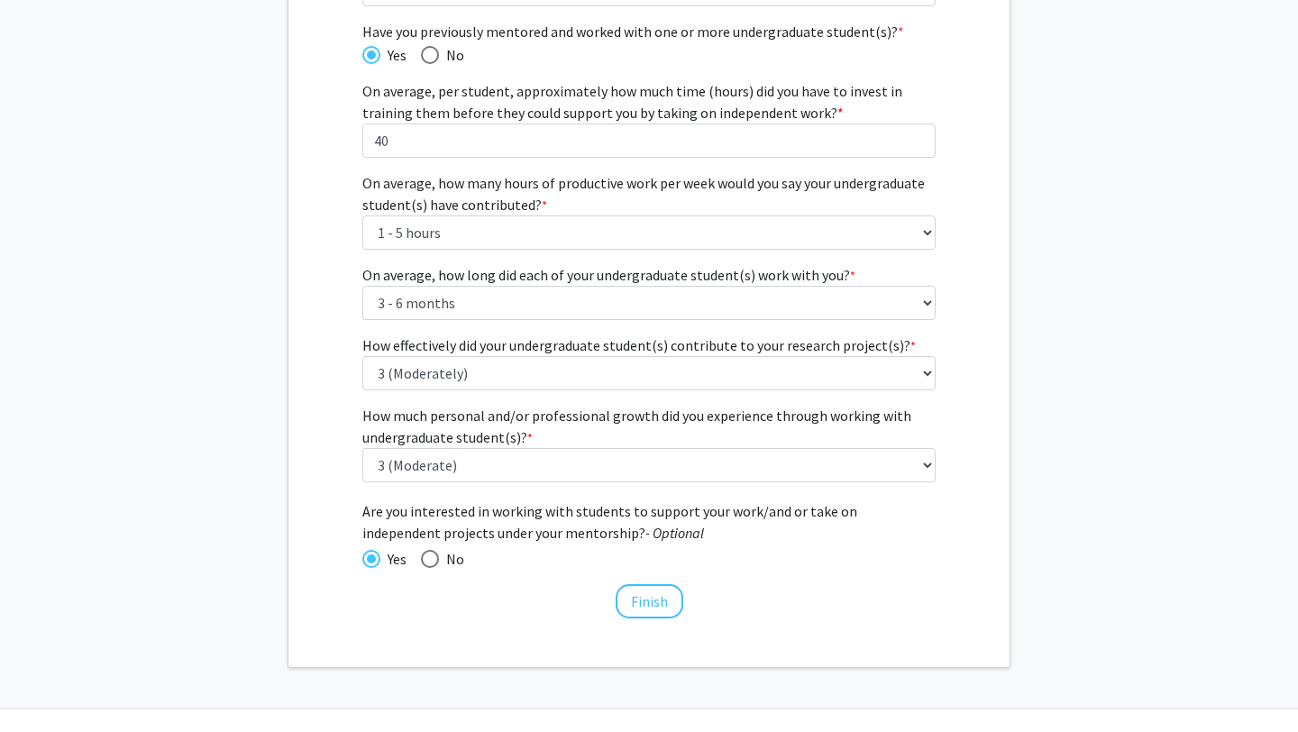
scroll to position [293, 0]
click at [650, 604] on button "Finish" at bounding box center [650, 599] width 68 height 34
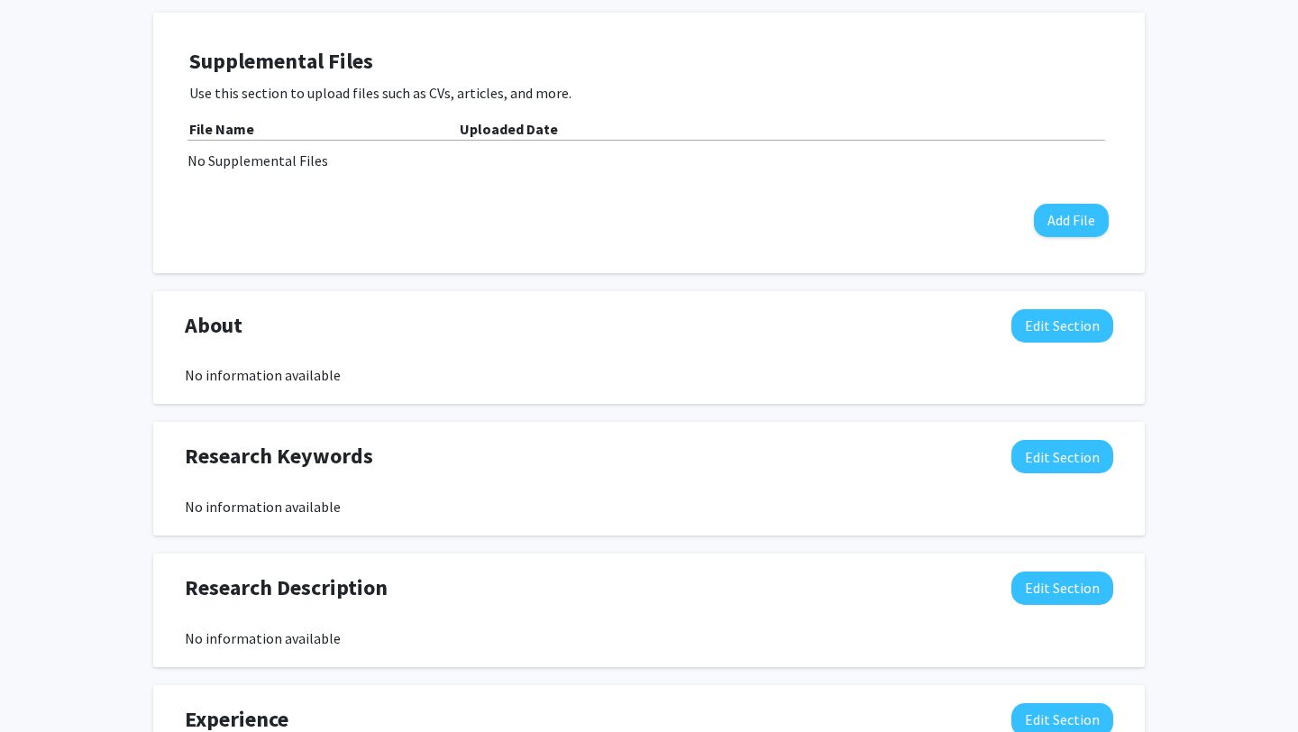
scroll to position [455, 0]
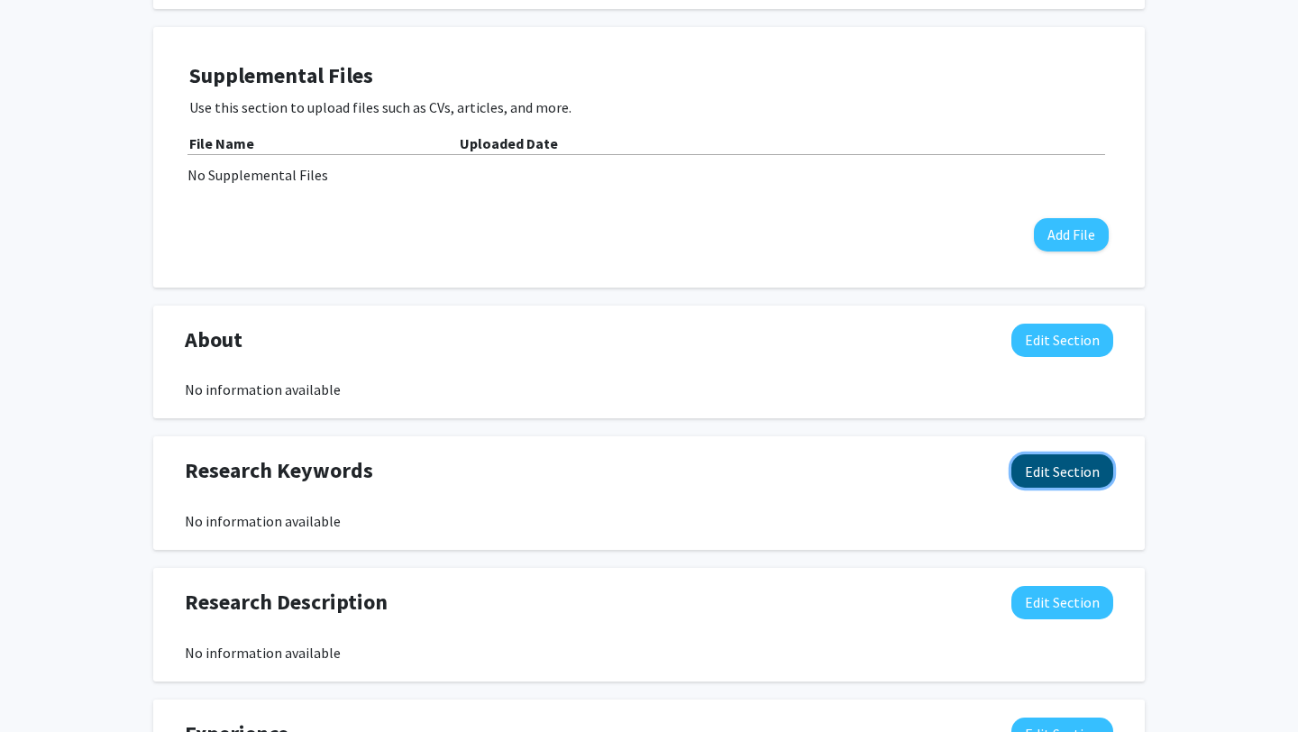
click at [1037, 474] on button "Edit Section" at bounding box center [1062, 470] width 102 height 33
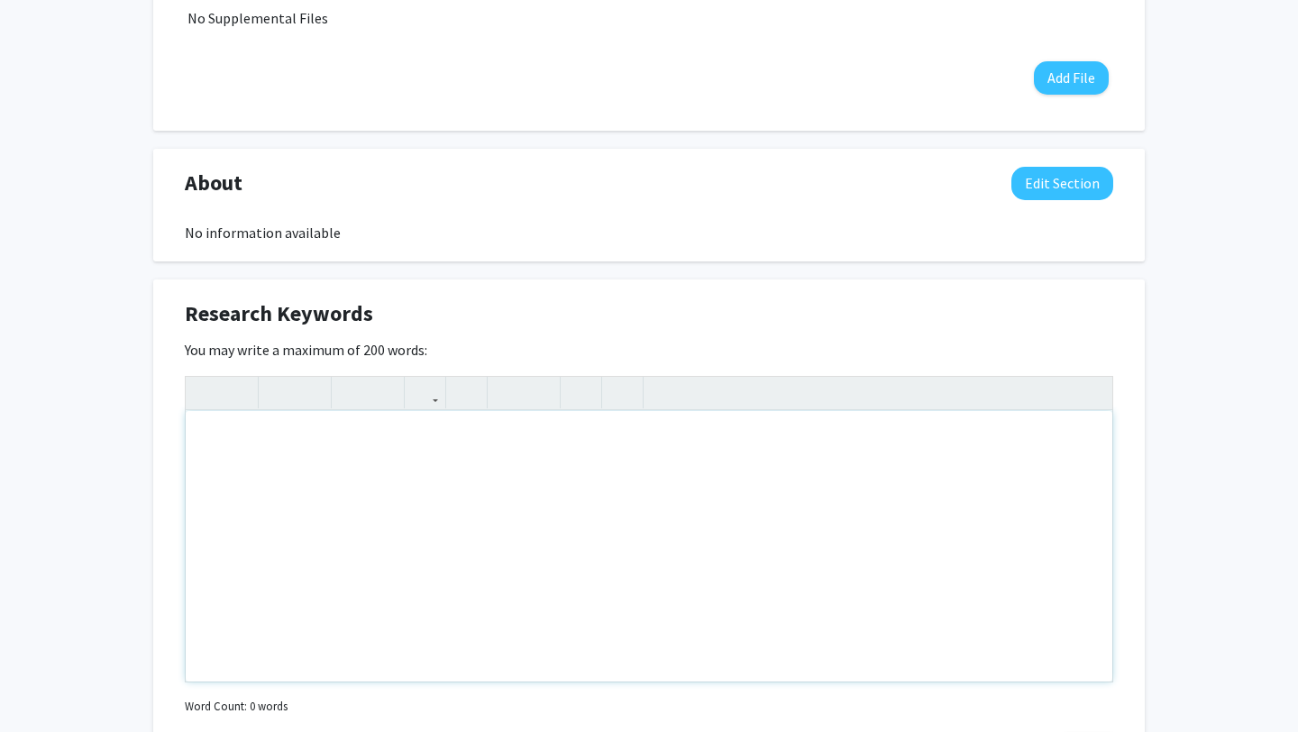
scroll to position [627, 0]
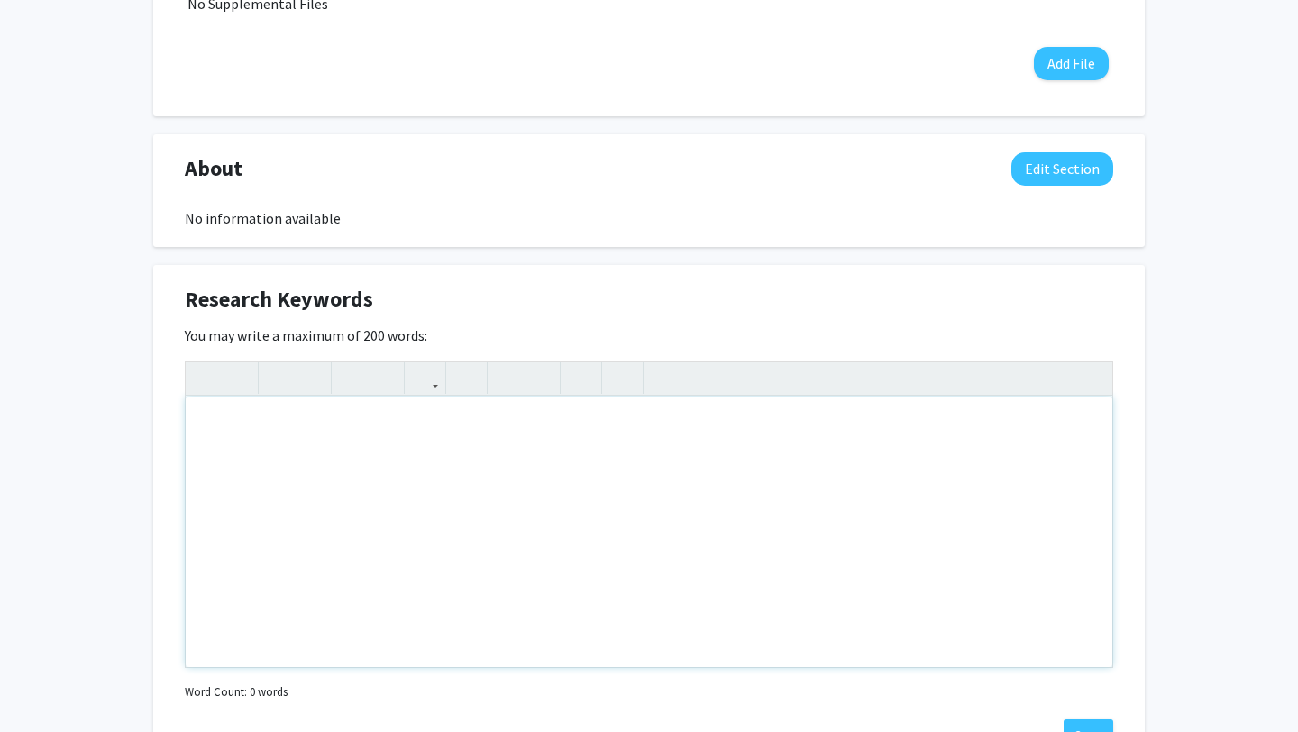
click at [732, 438] on div "Note to users with screen readers: Please deactivate our accessibility plugin f…" at bounding box center [649, 532] width 927 height 270
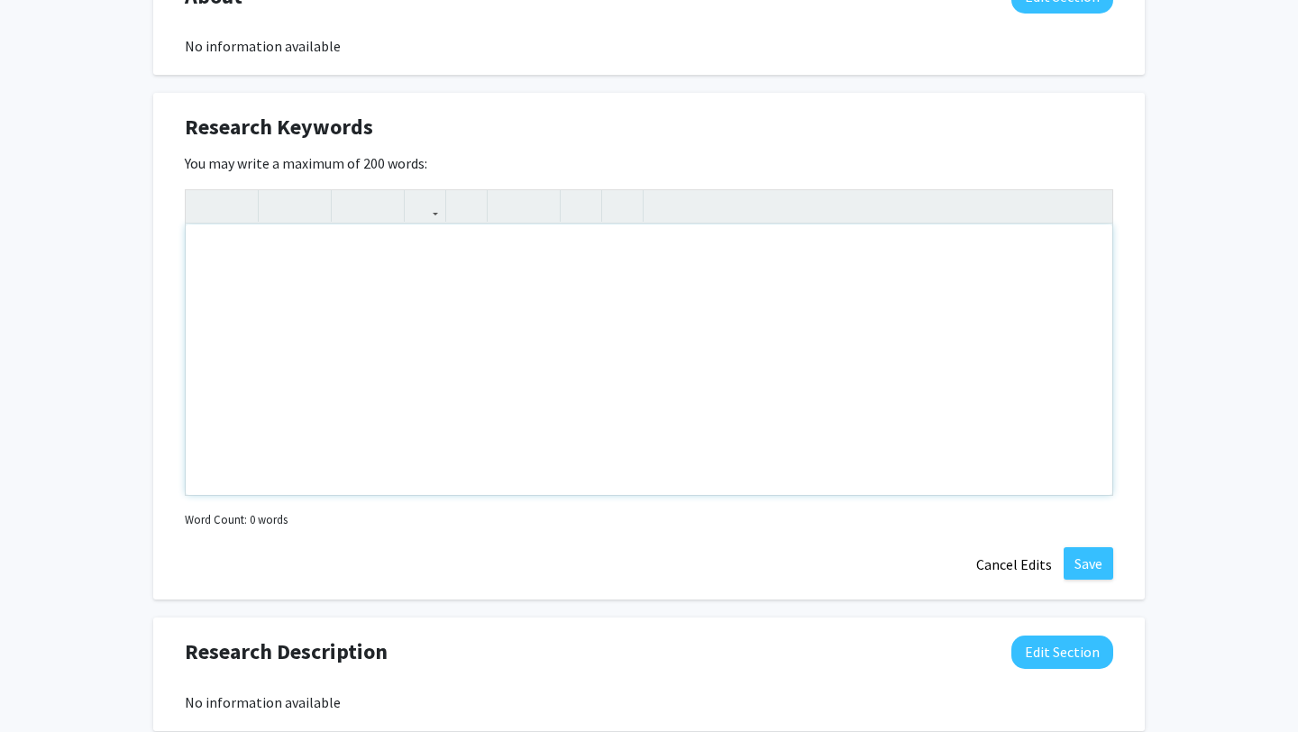
scroll to position [800, 0]
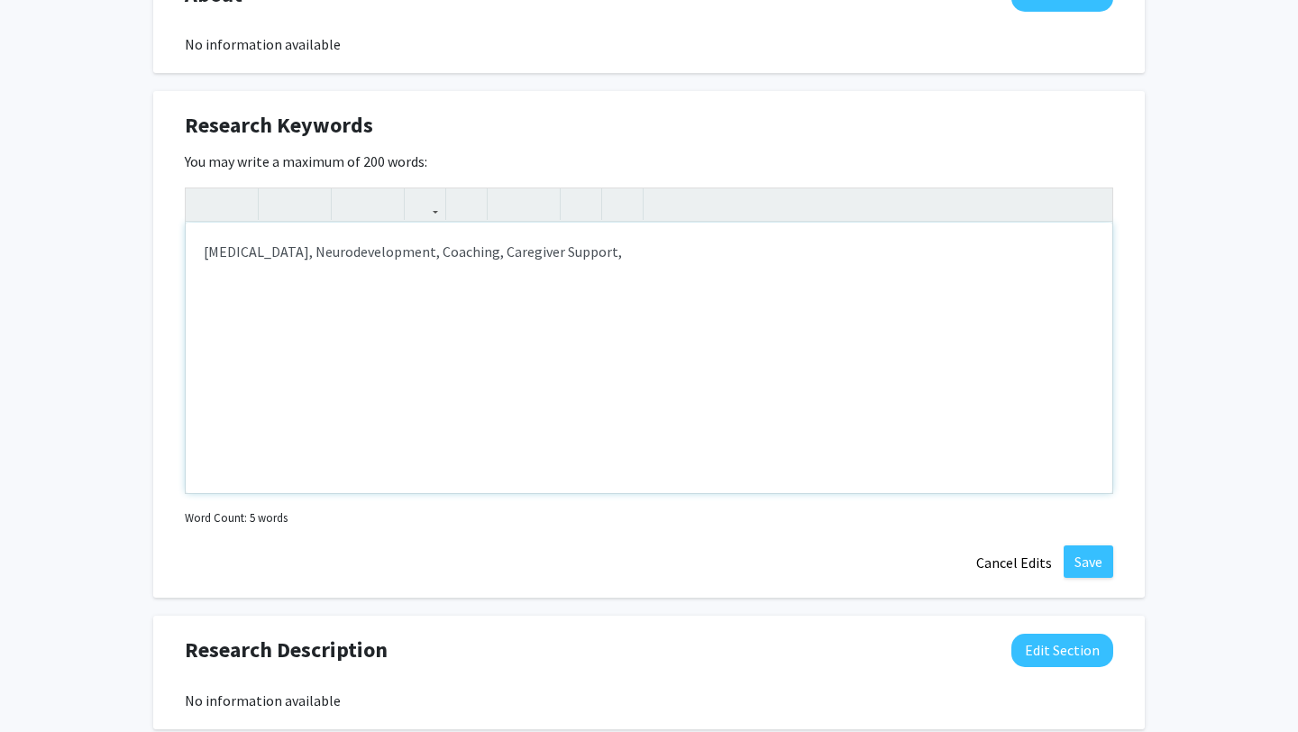
type textarea "Autism, Neurodevelopment, Coaching, Caregiver Support,&nbsp;"
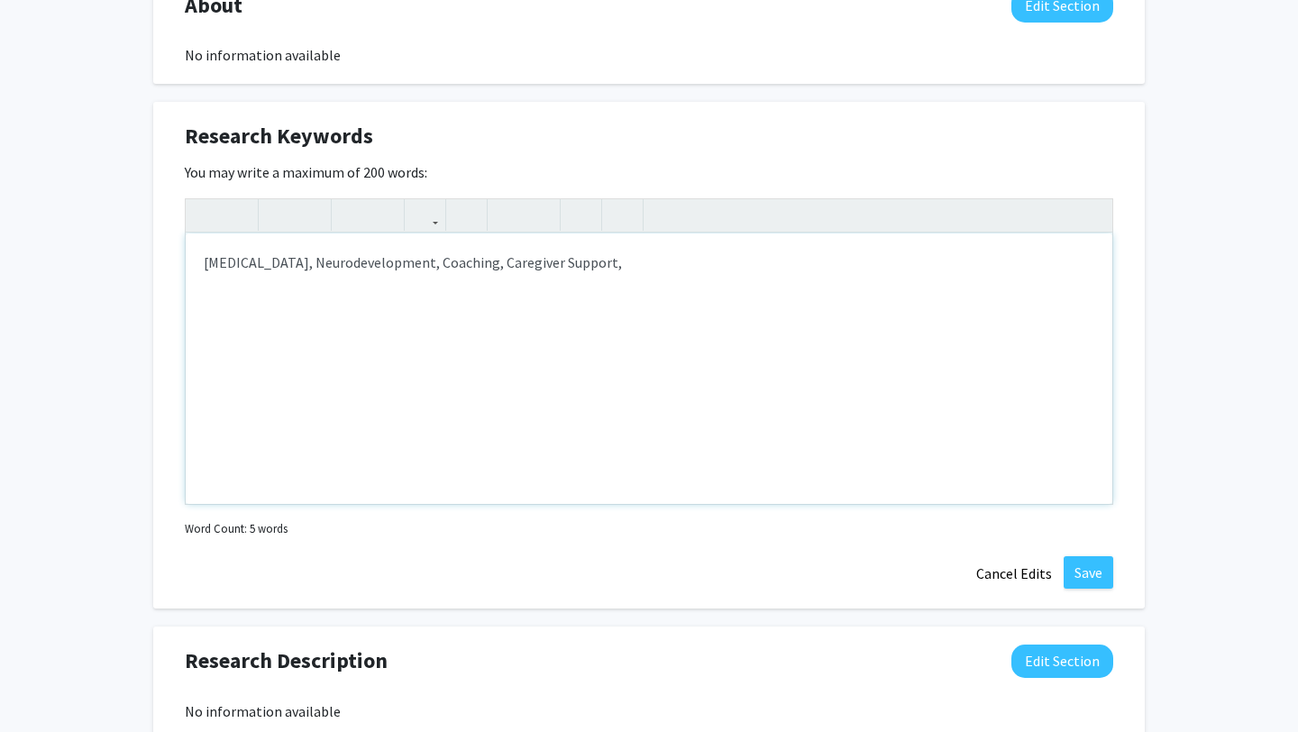
scroll to position [808, 0]
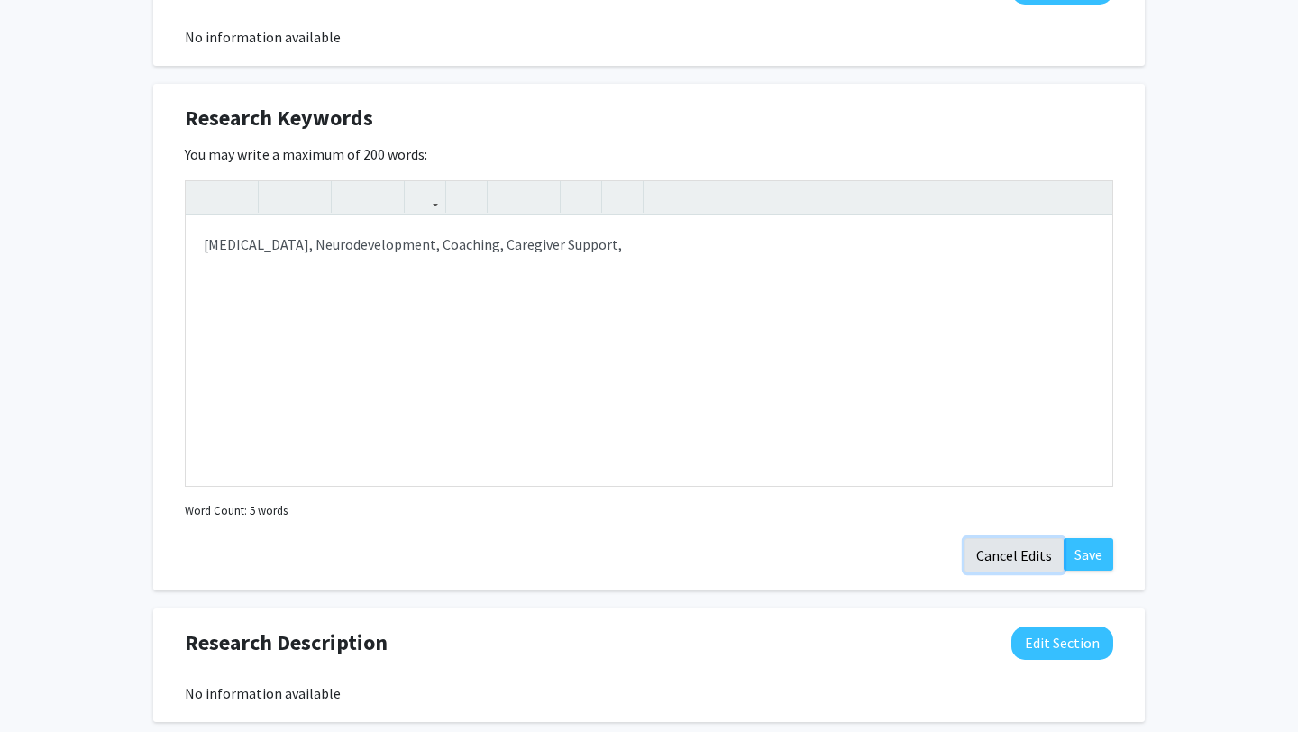
click at [1026, 558] on button "Cancel Edits" at bounding box center [1014, 555] width 99 height 34
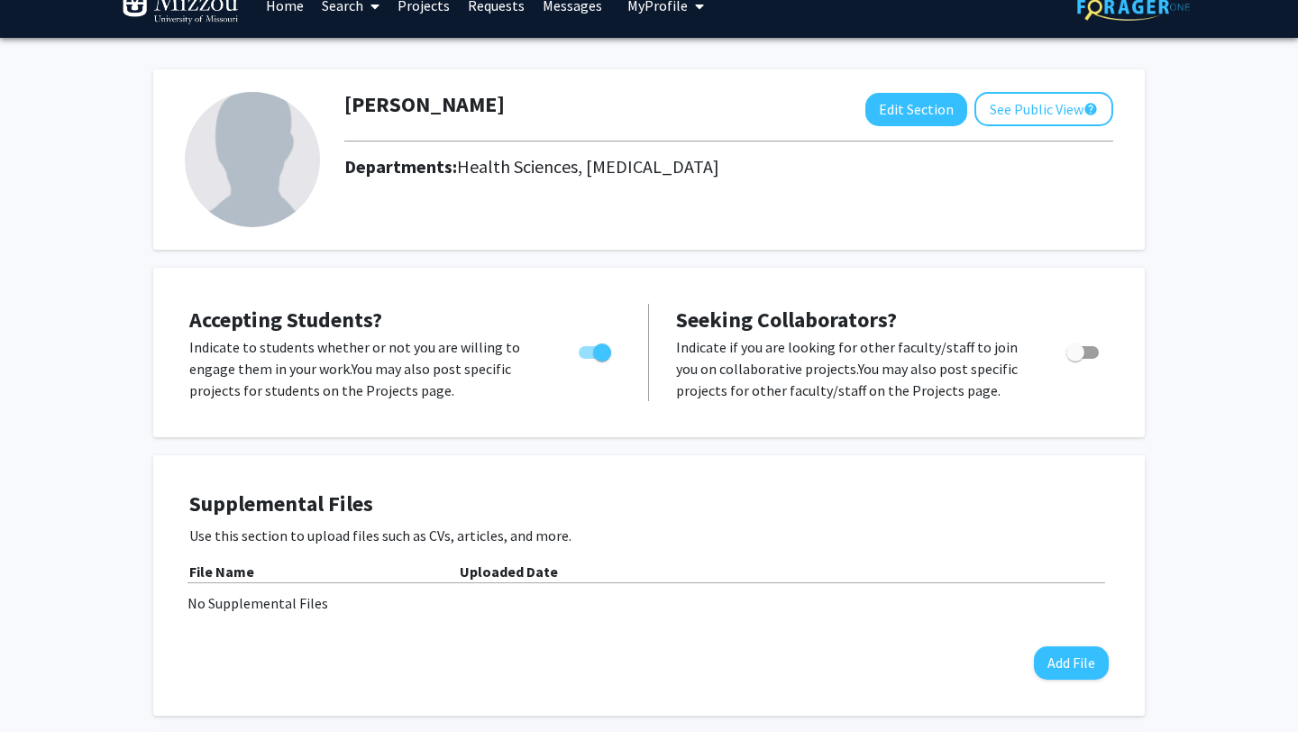
scroll to position [0, 0]
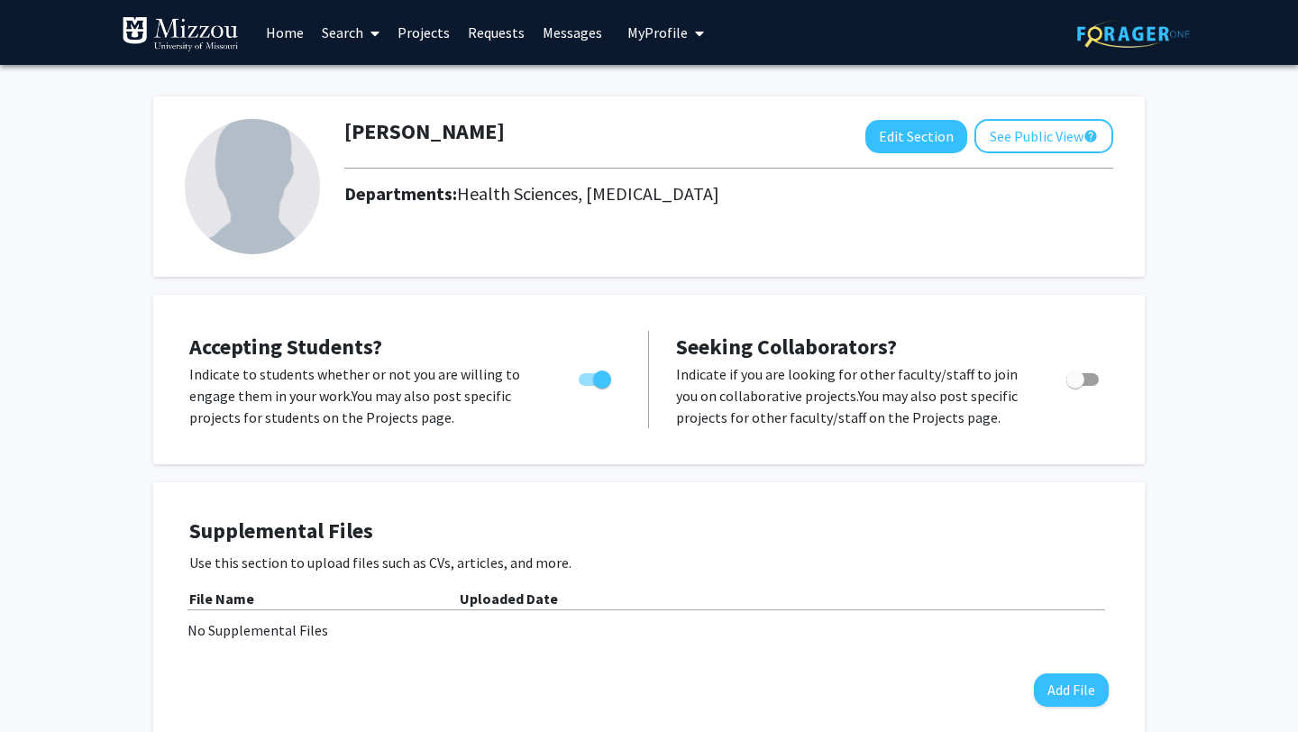
click at [374, 31] on icon at bounding box center [374, 33] width 9 height 14
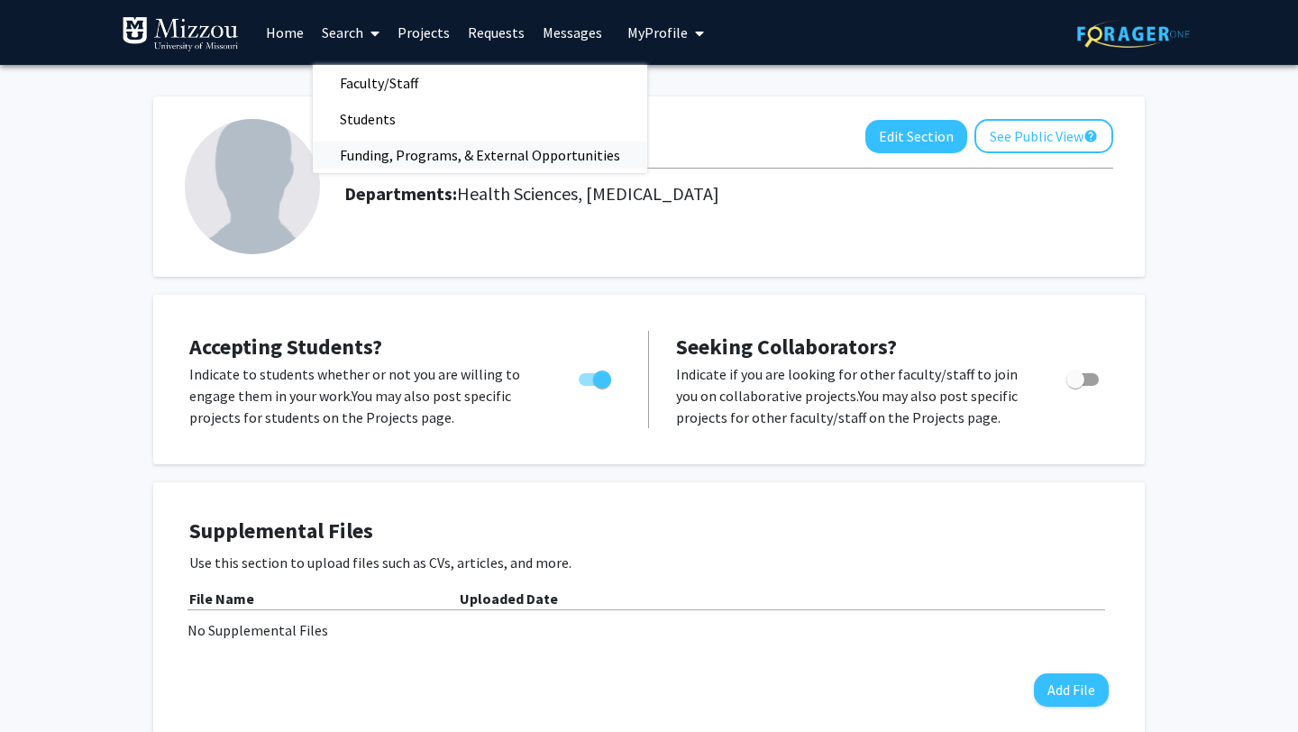
click at [371, 154] on span "Funding, Programs, & External Opportunities" at bounding box center [480, 155] width 334 height 36
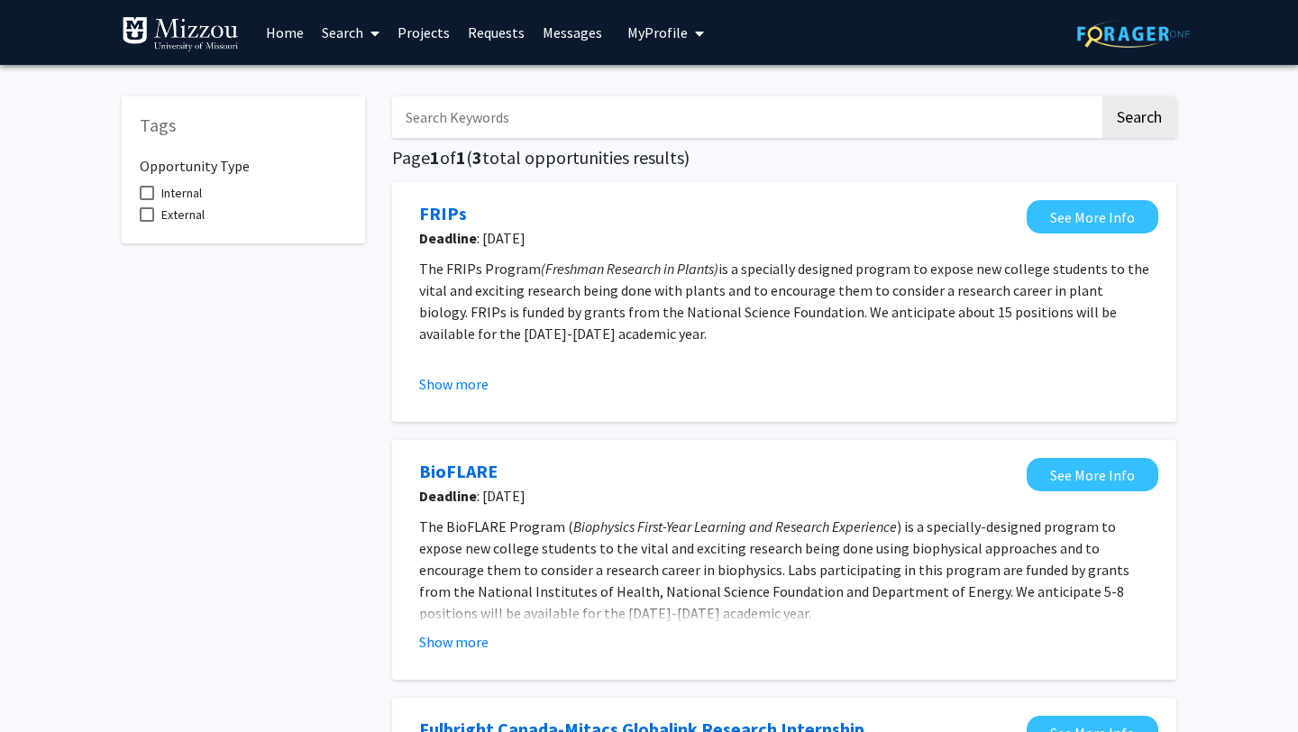
click at [286, 32] on link "Home" at bounding box center [285, 32] width 56 height 63
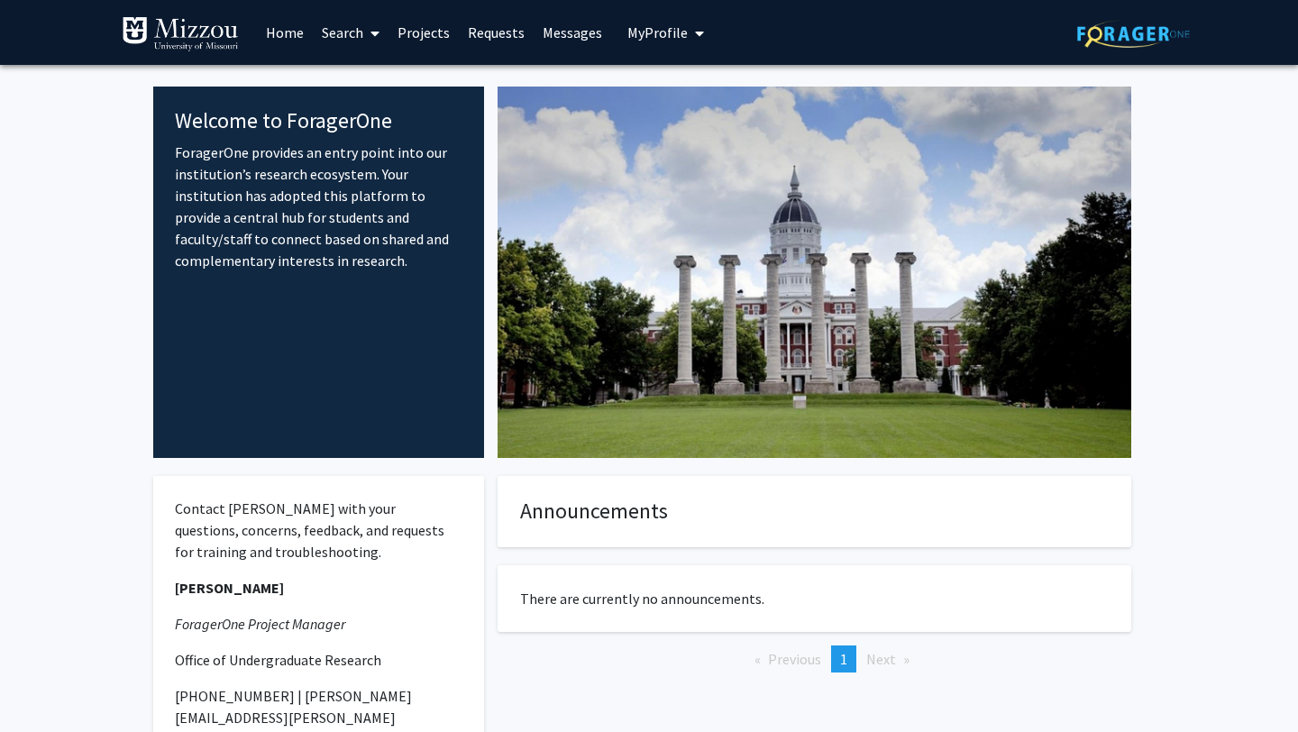
click at [421, 33] on link "Projects" at bounding box center [424, 32] width 70 height 63
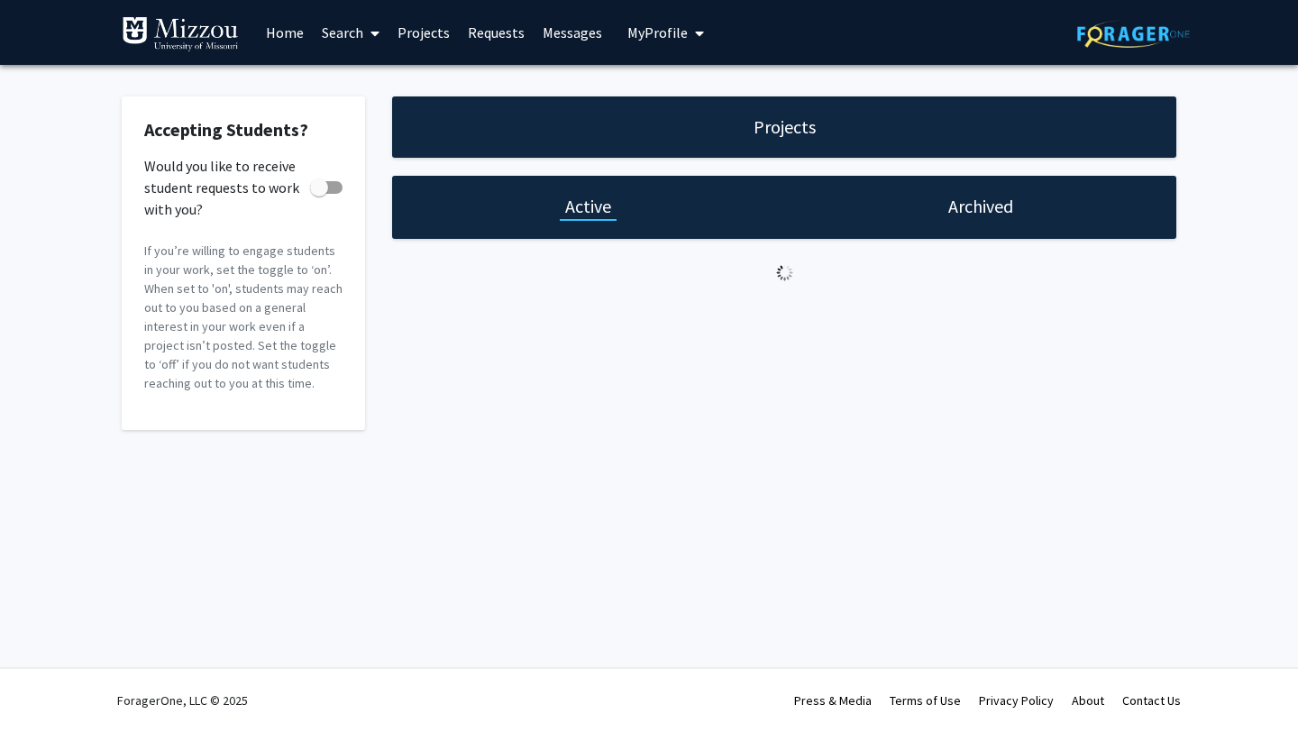
checkbox input "true"
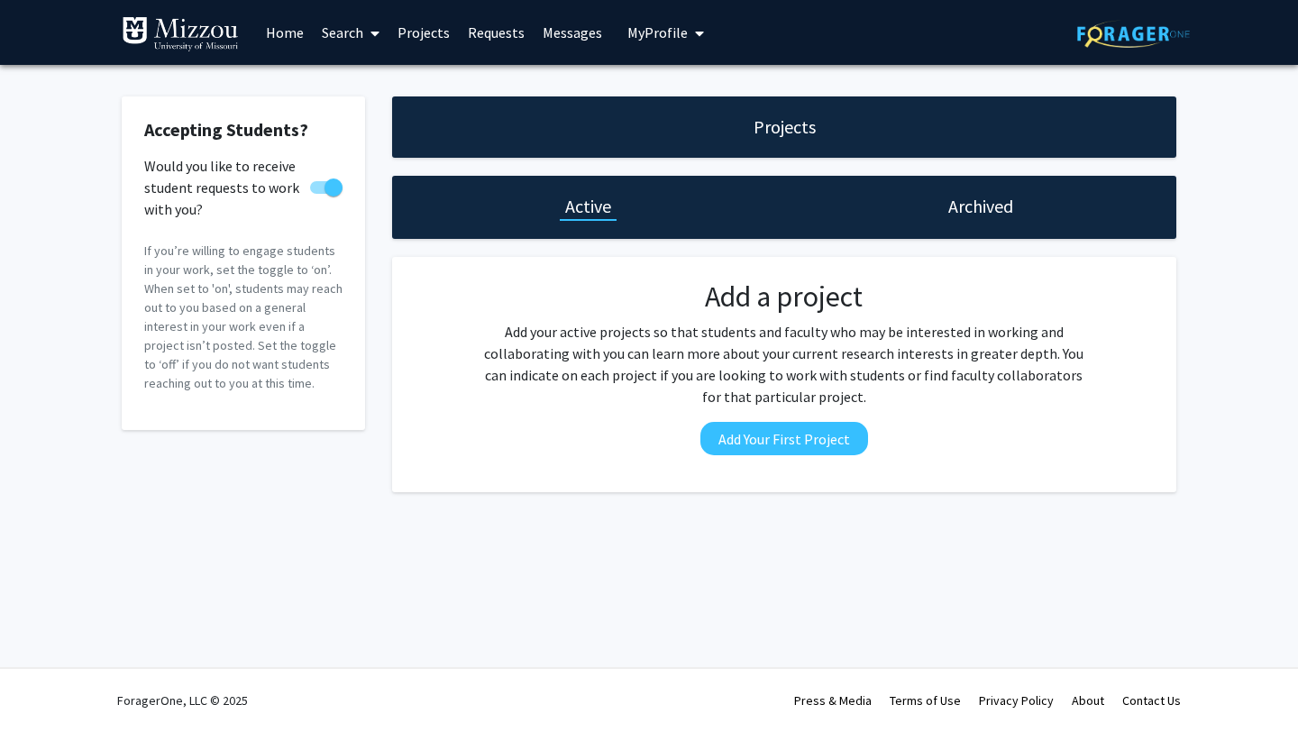
click at [663, 34] on span "My Profile" at bounding box center [657, 32] width 60 height 18
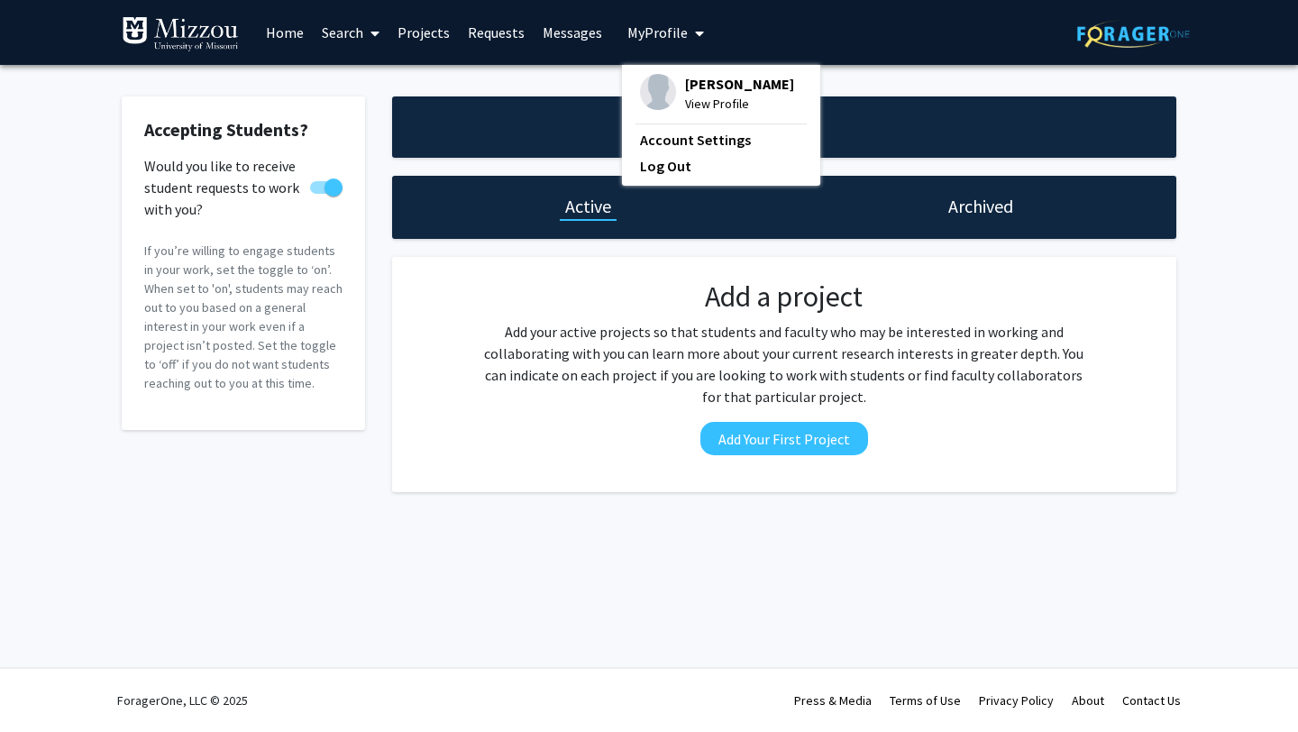
click at [433, 35] on link "Projects" at bounding box center [424, 32] width 70 height 63
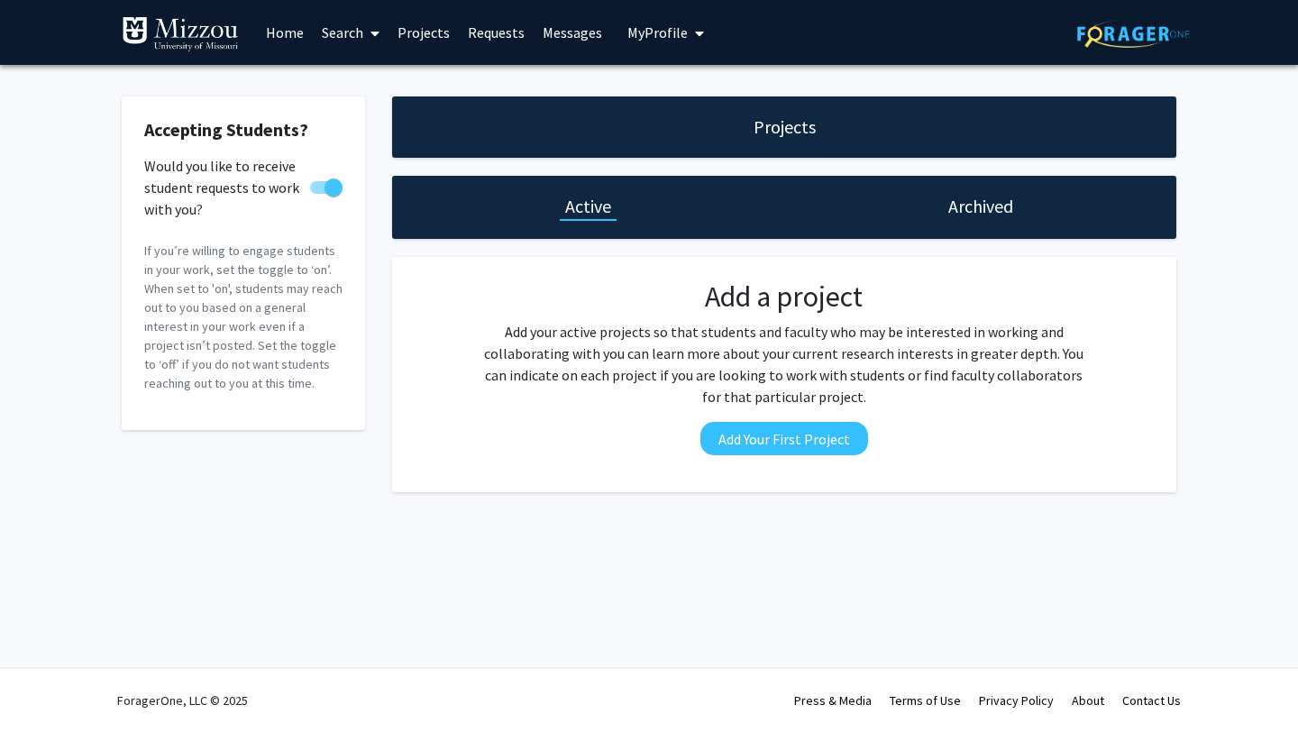
click at [433, 35] on link "Projects" at bounding box center [424, 32] width 70 height 63
click at [486, 32] on link "Requests" at bounding box center [496, 32] width 75 height 63
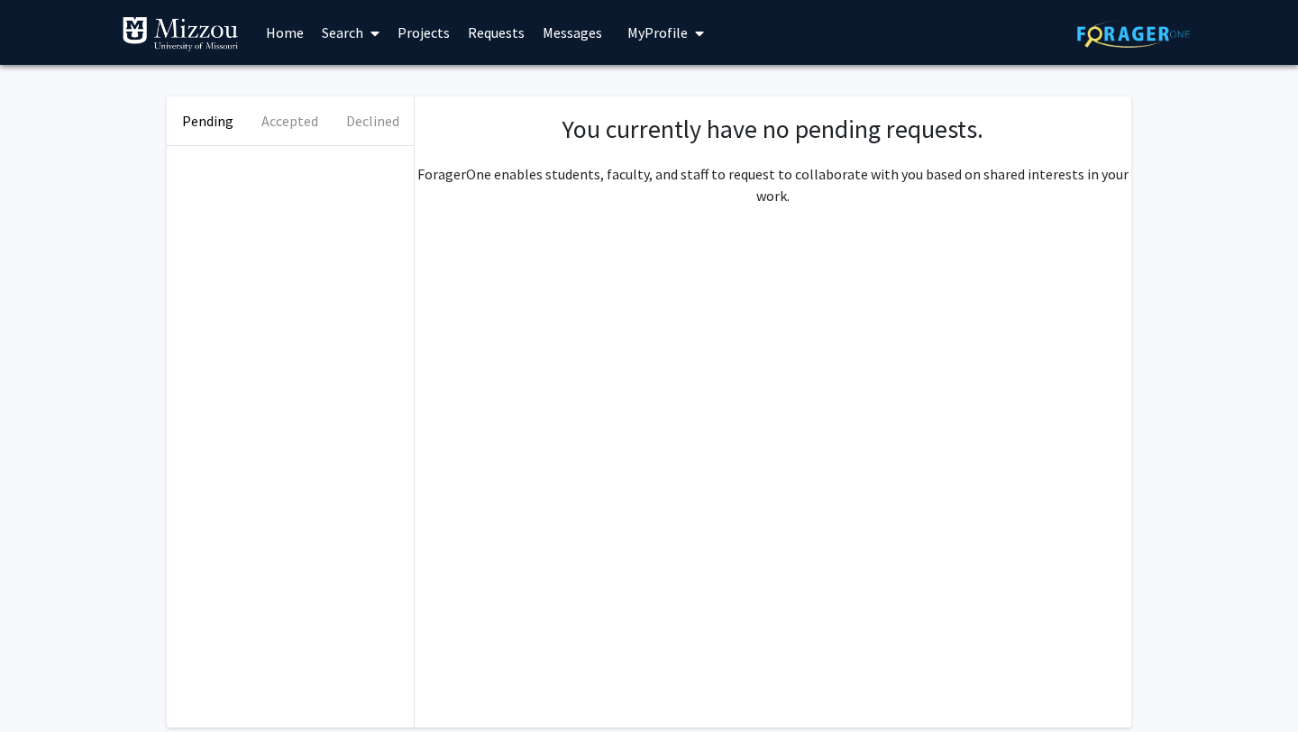
click at [592, 21] on link "Messages" at bounding box center [573, 32] width 78 height 63
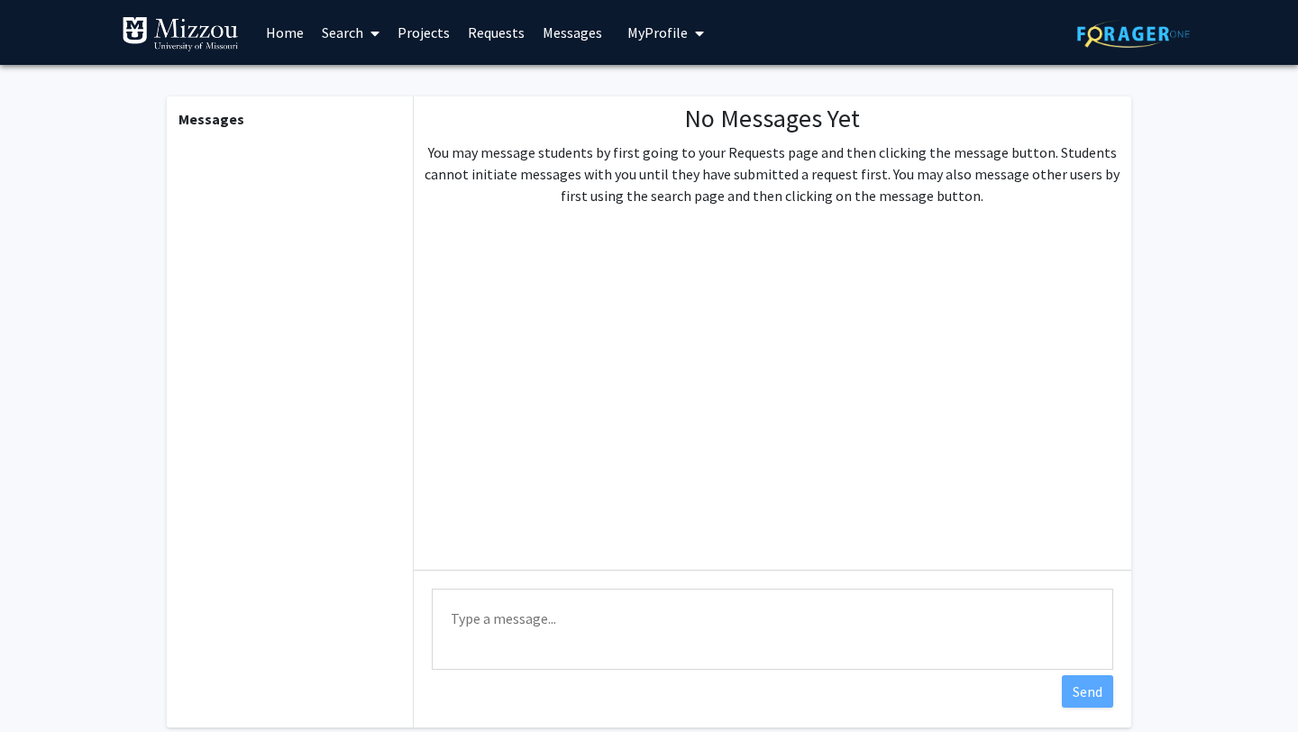
click at [425, 33] on link "Projects" at bounding box center [424, 32] width 70 height 63
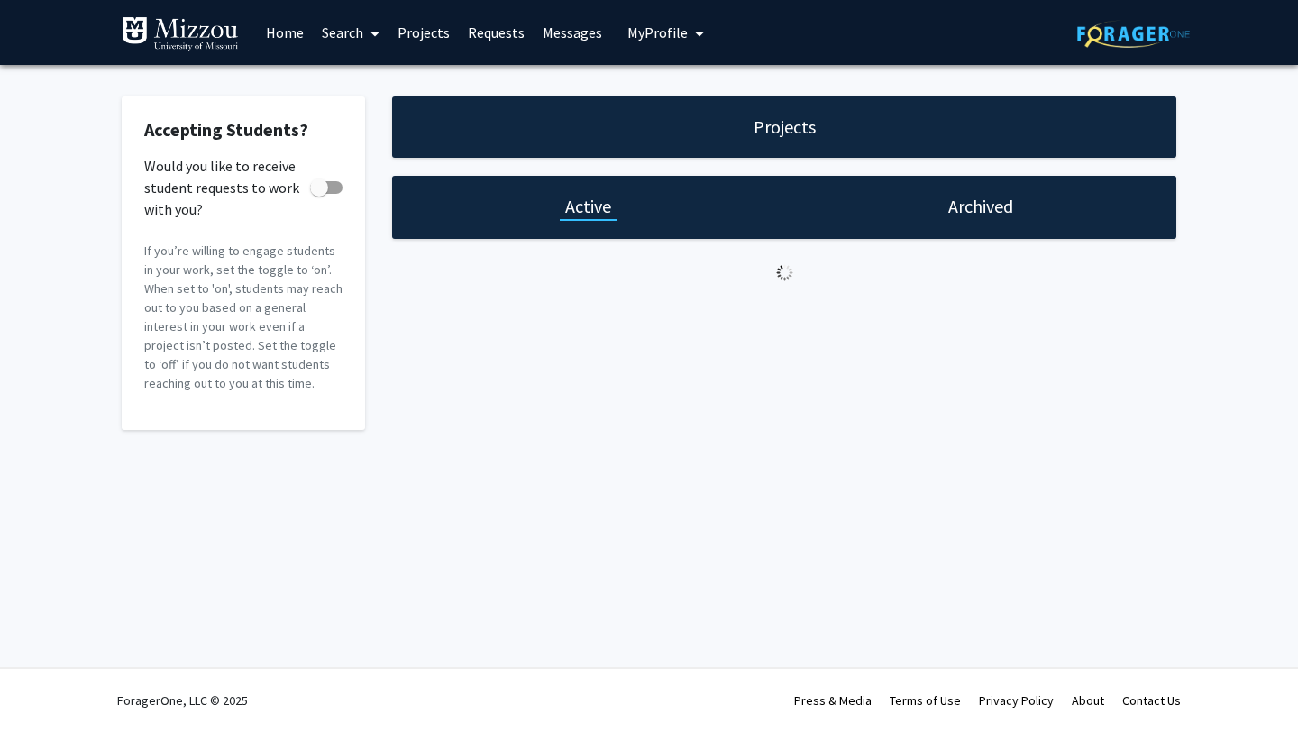
checkbox input "true"
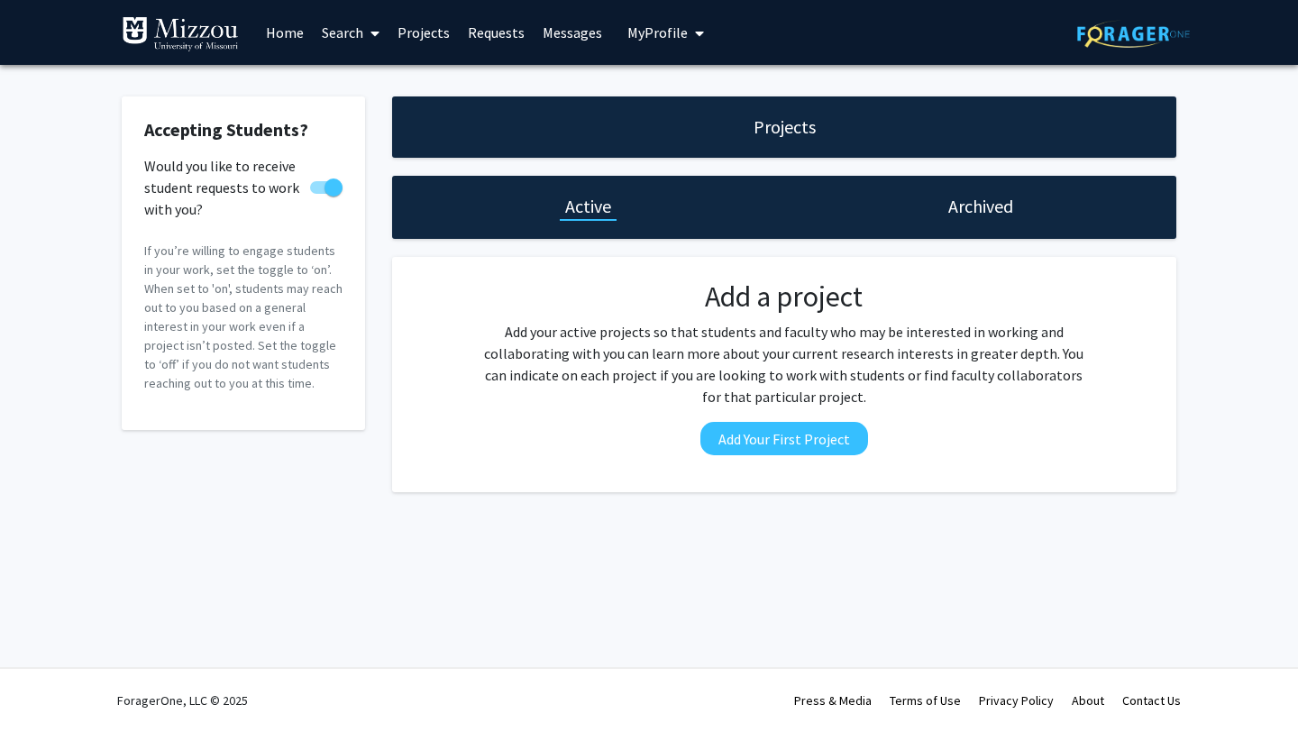
click at [218, 41] on img at bounding box center [180, 34] width 117 height 36
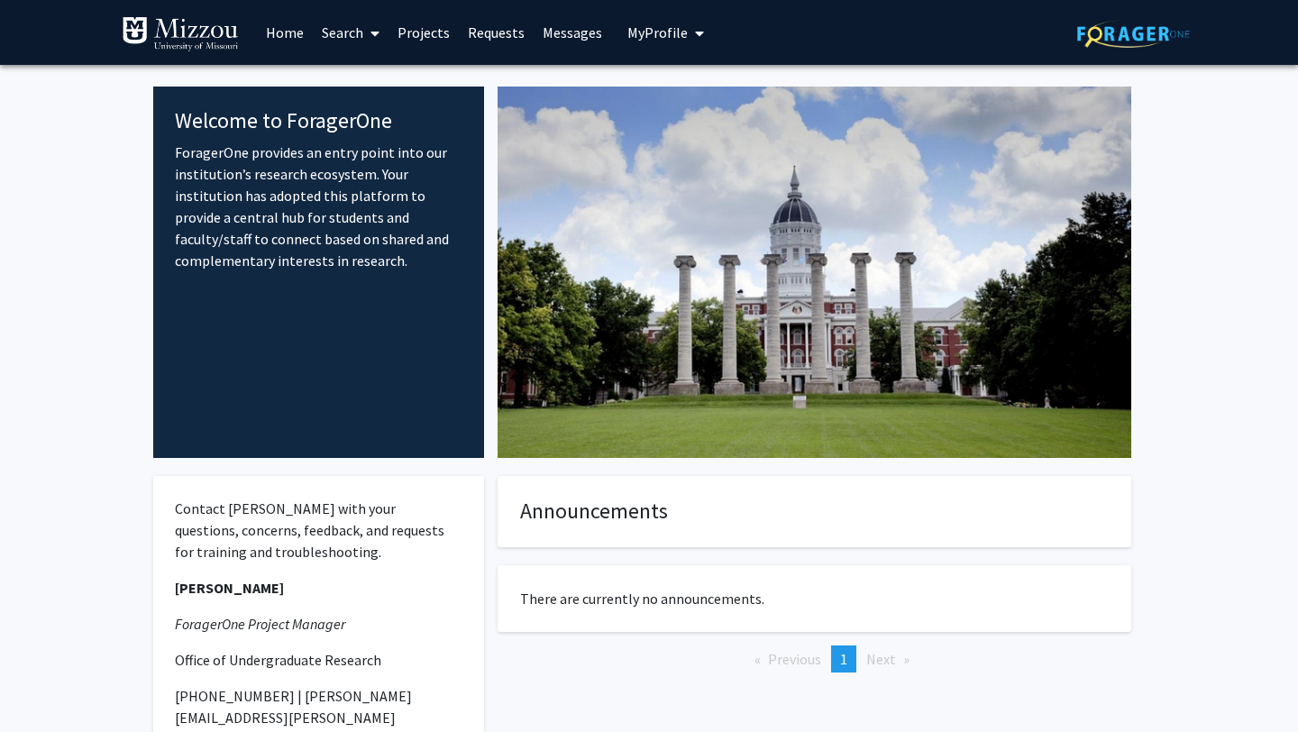
click at [664, 39] on span "My Profile" at bounding box center [657, 32] width 60 height 18
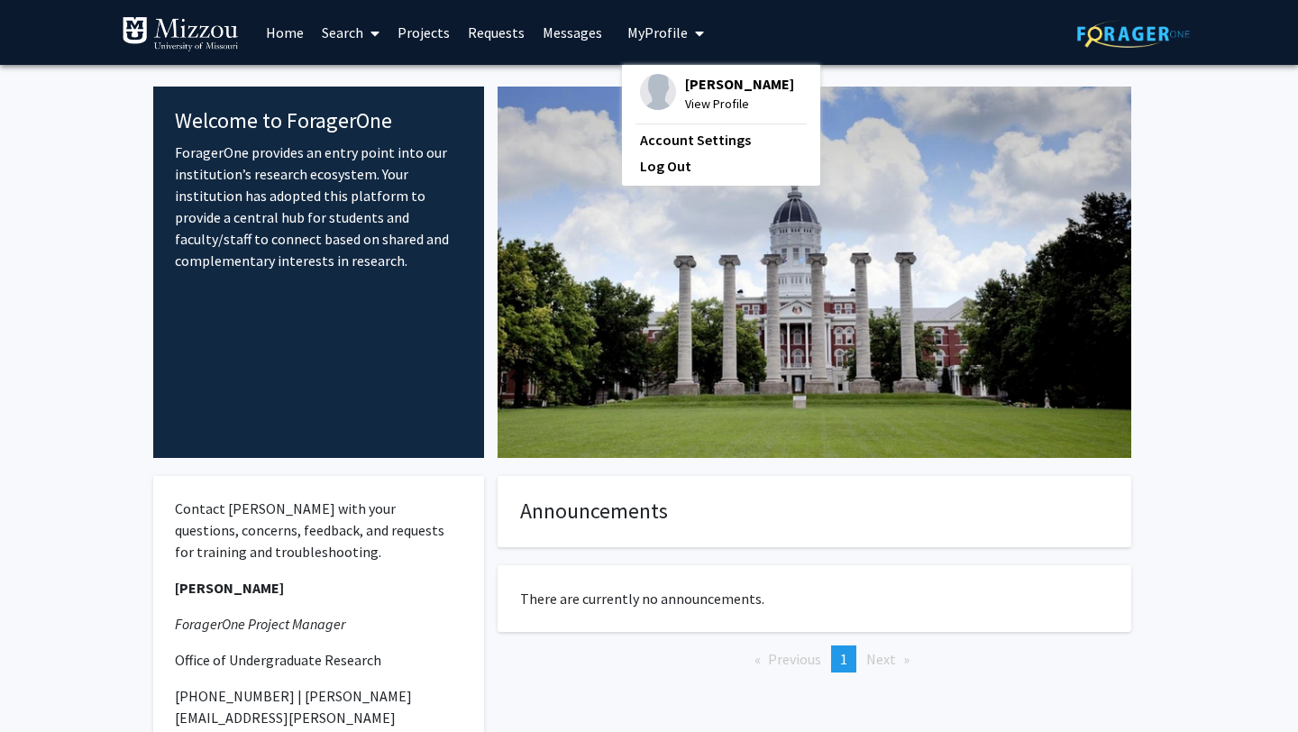
click at [440, 29] on link "Projects" at bounding box center [424, 32] width 70 height 63
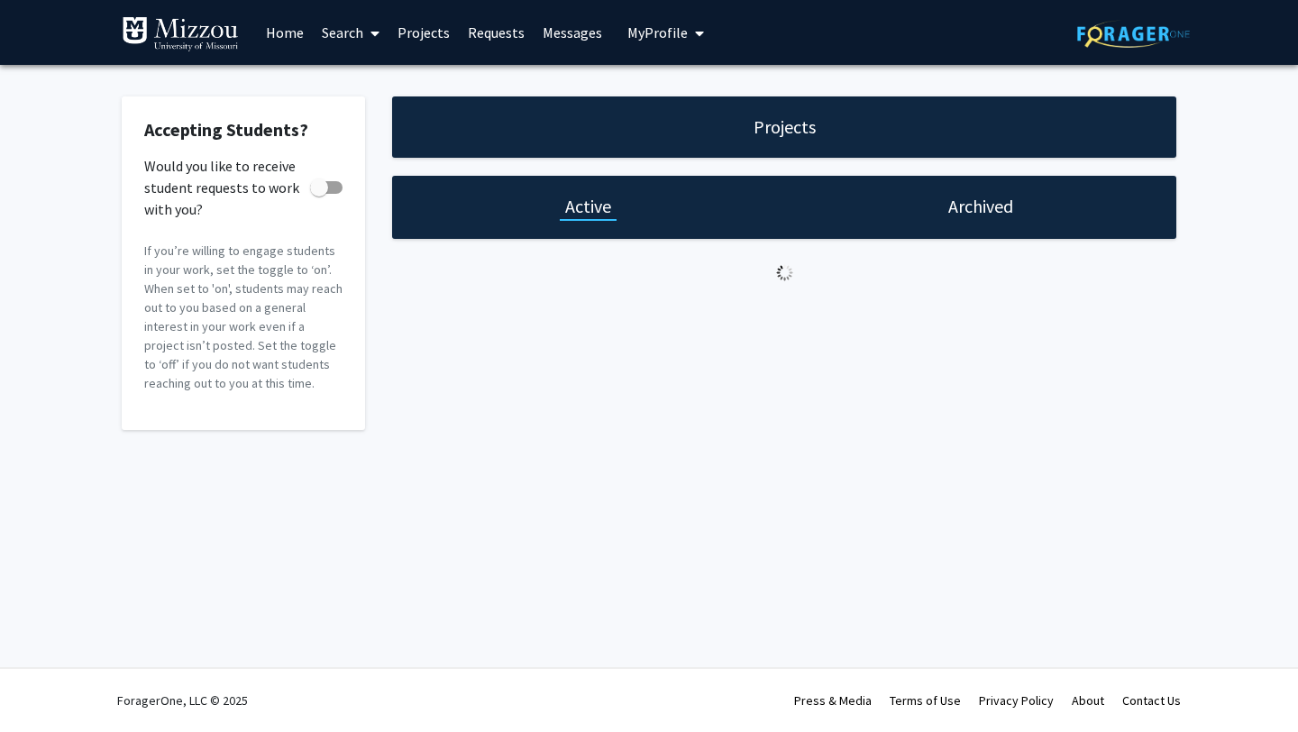
checkbox input "true"
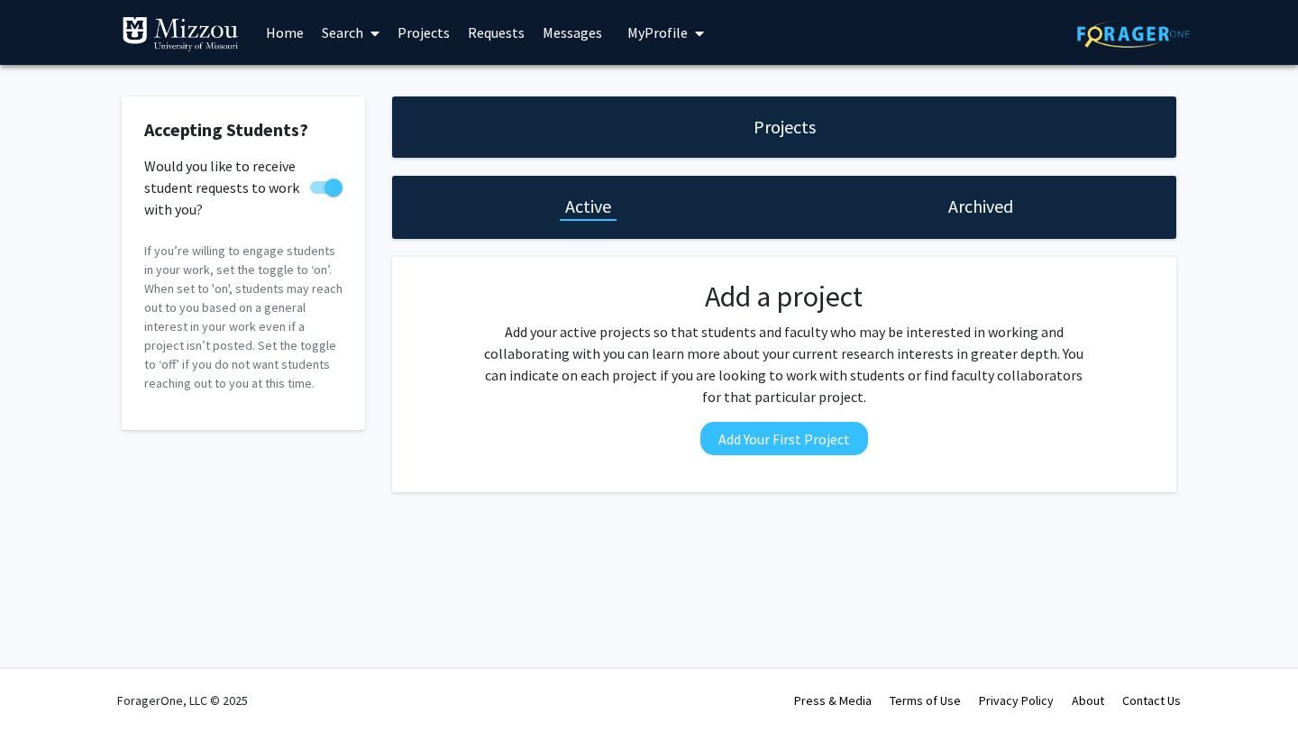
click at [373, 36] on icon at bounding box center [374, 33] width 9 height 14
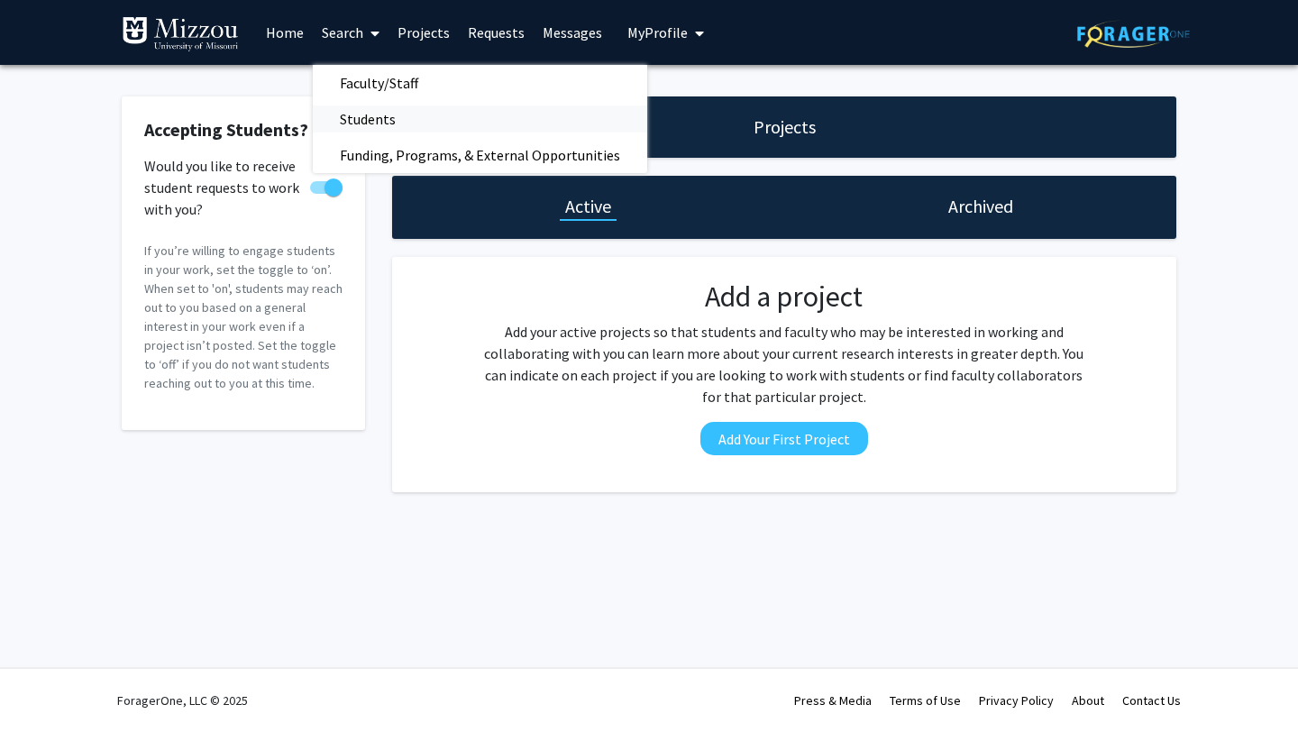
click at [371, 123] on span "Students" at bounding box center [368, 119] width 110 height 36
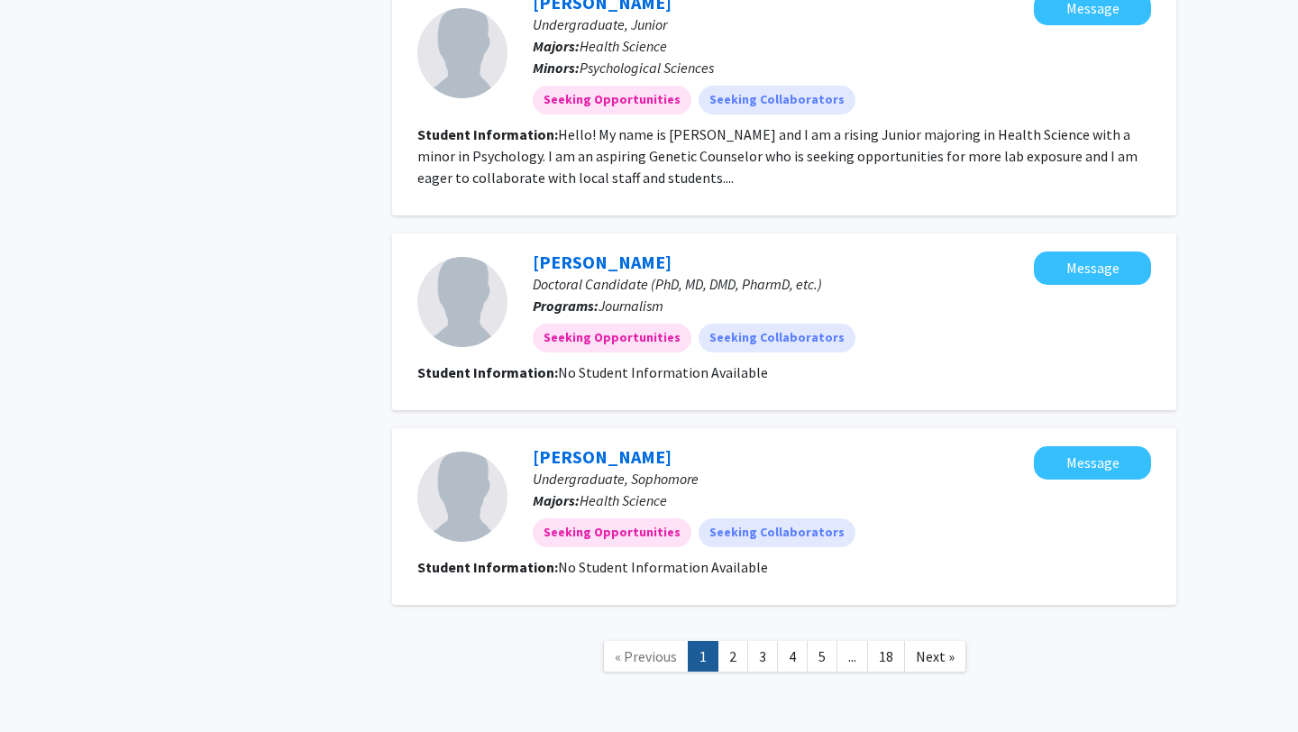
scroll to position [2678, 0]
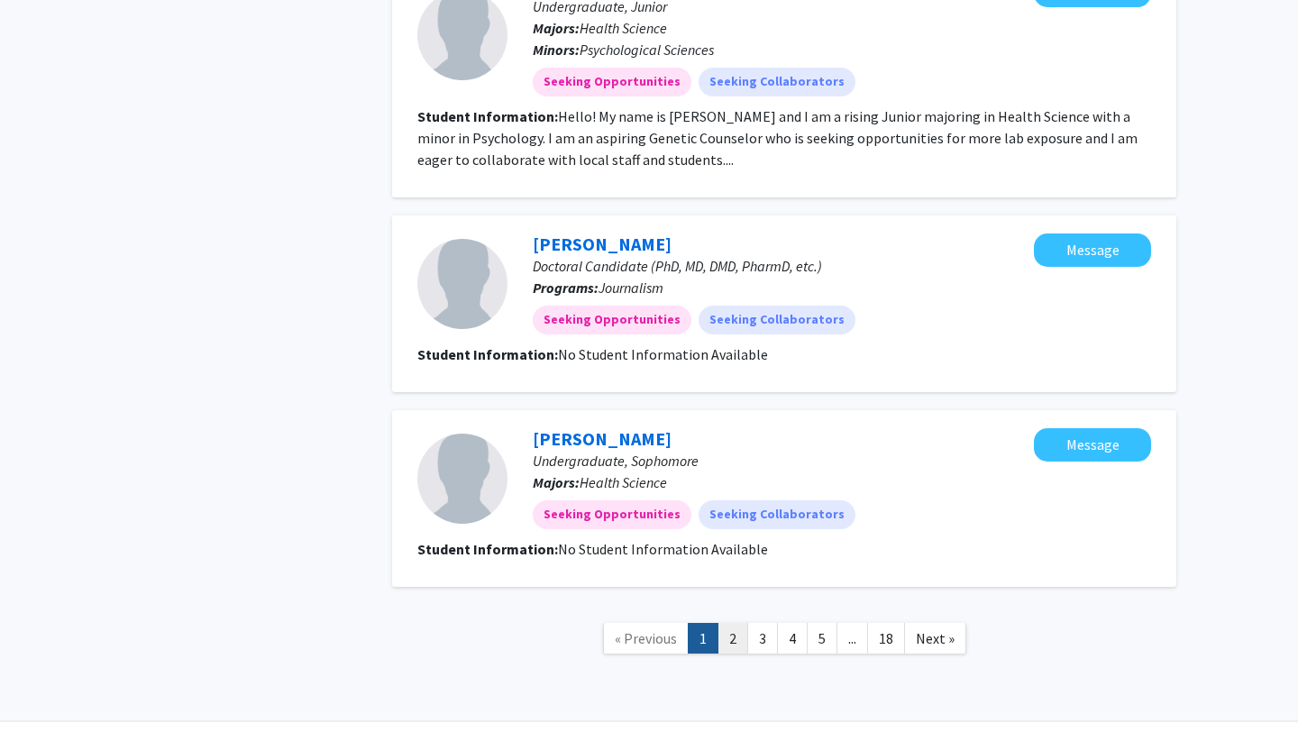
click at [735, 623] on link "2" at bounding box center [733, 639] width 31 height 32
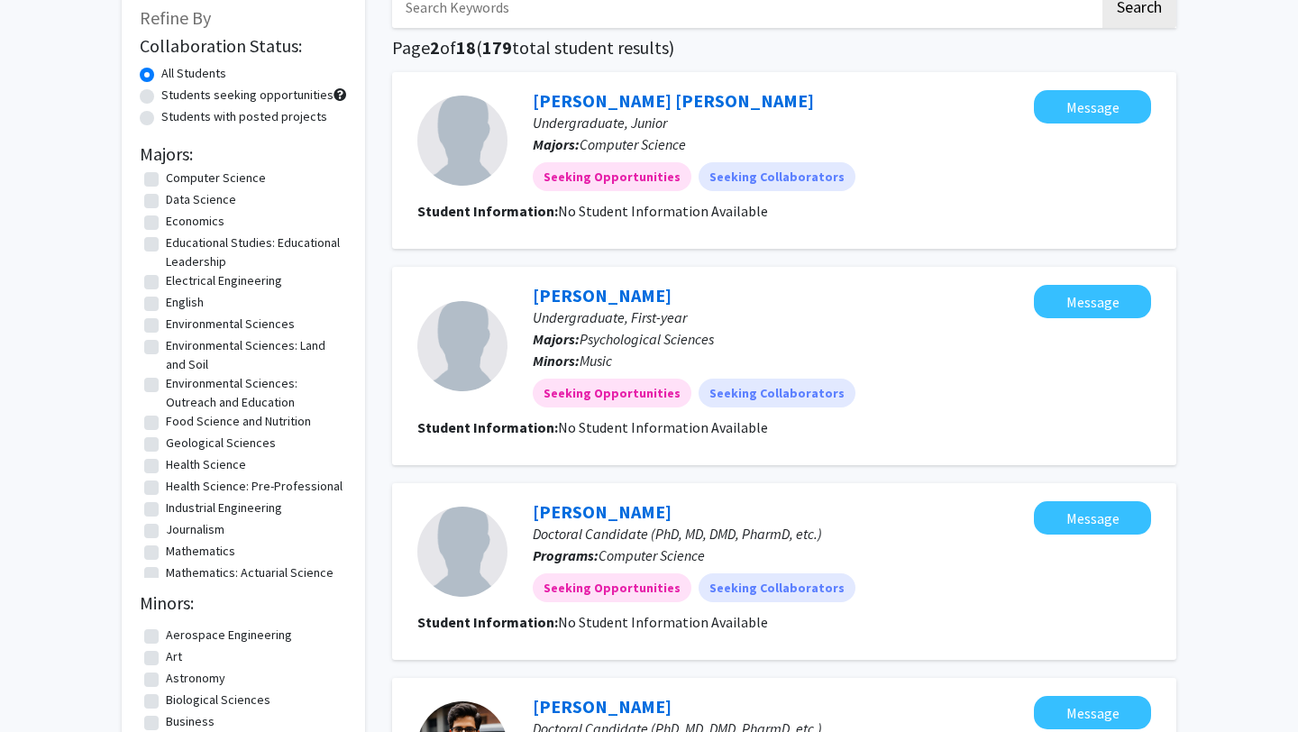
scroll to position [300, 0]
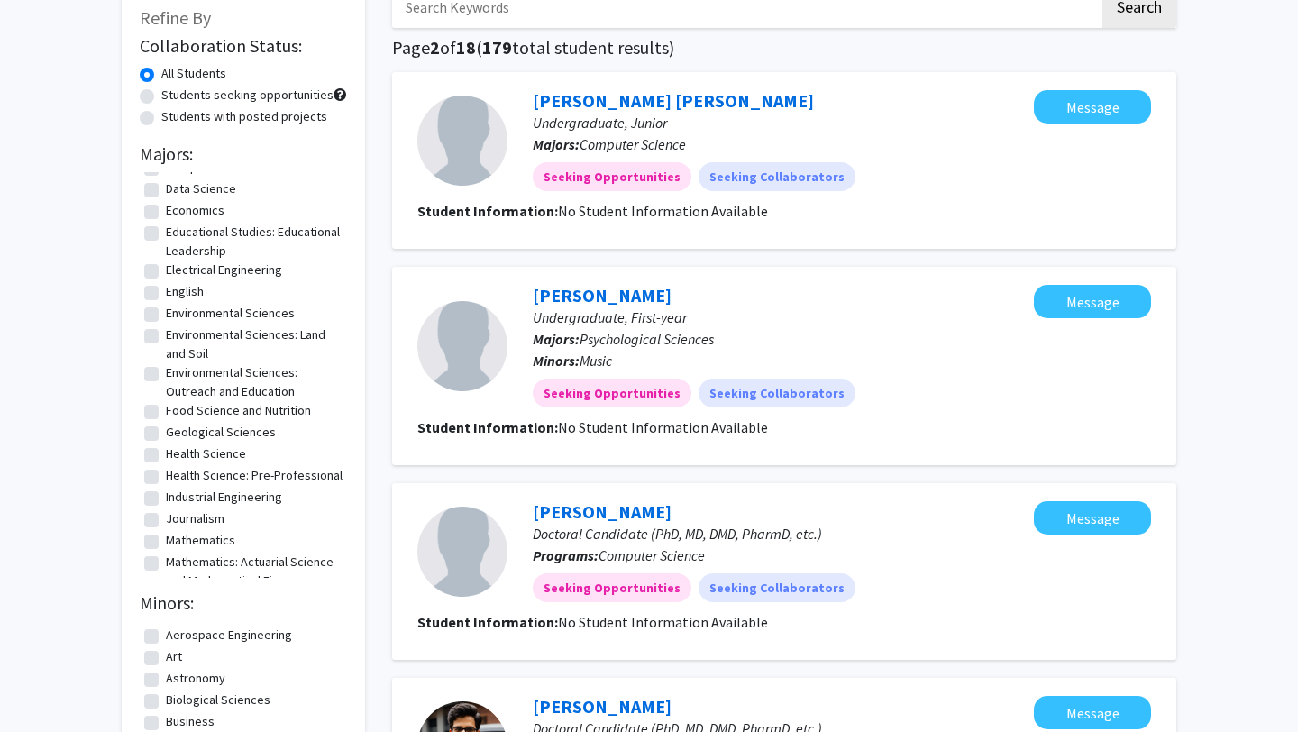
click at [166, 453] on label "Health Science" at bounding box center [206, 453] width 80 height 19
click at [166, 453] on input "Health Science" at bounding box center [172, 450] width 12 height 12
checkbox input "true"
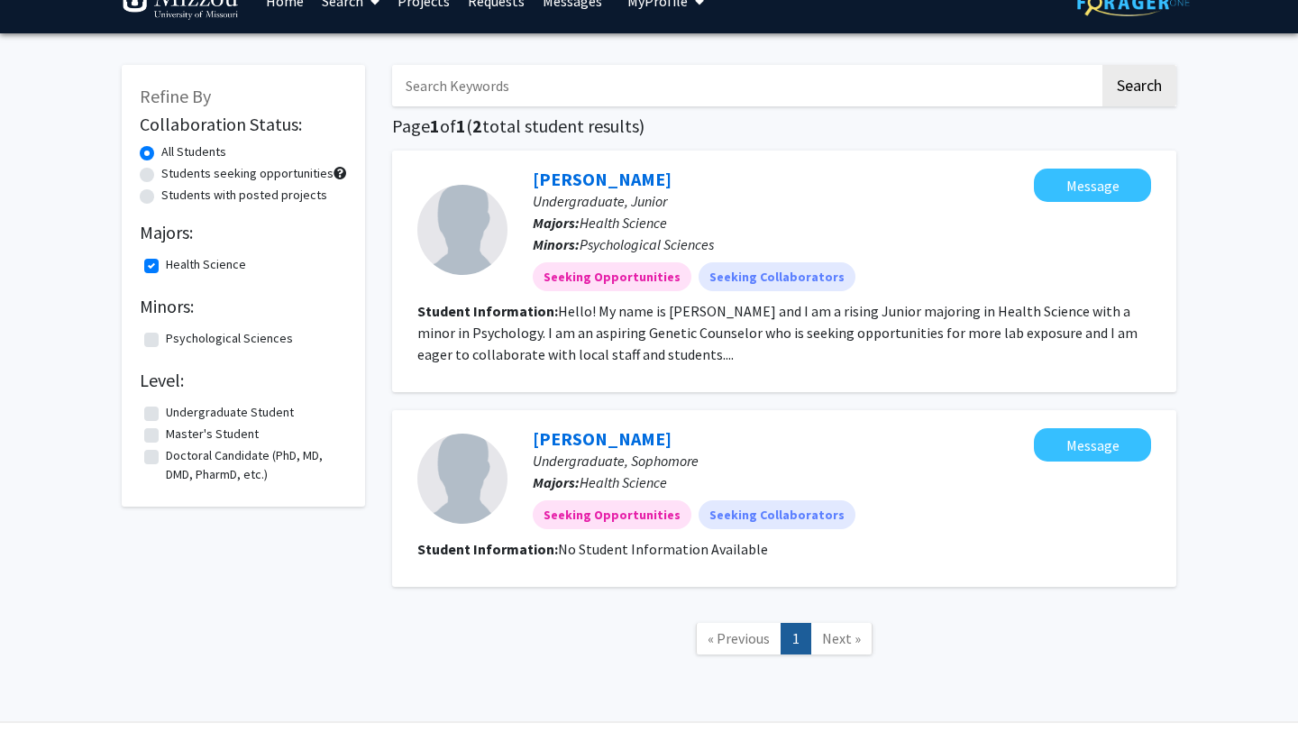
scroll to position [33, 0]
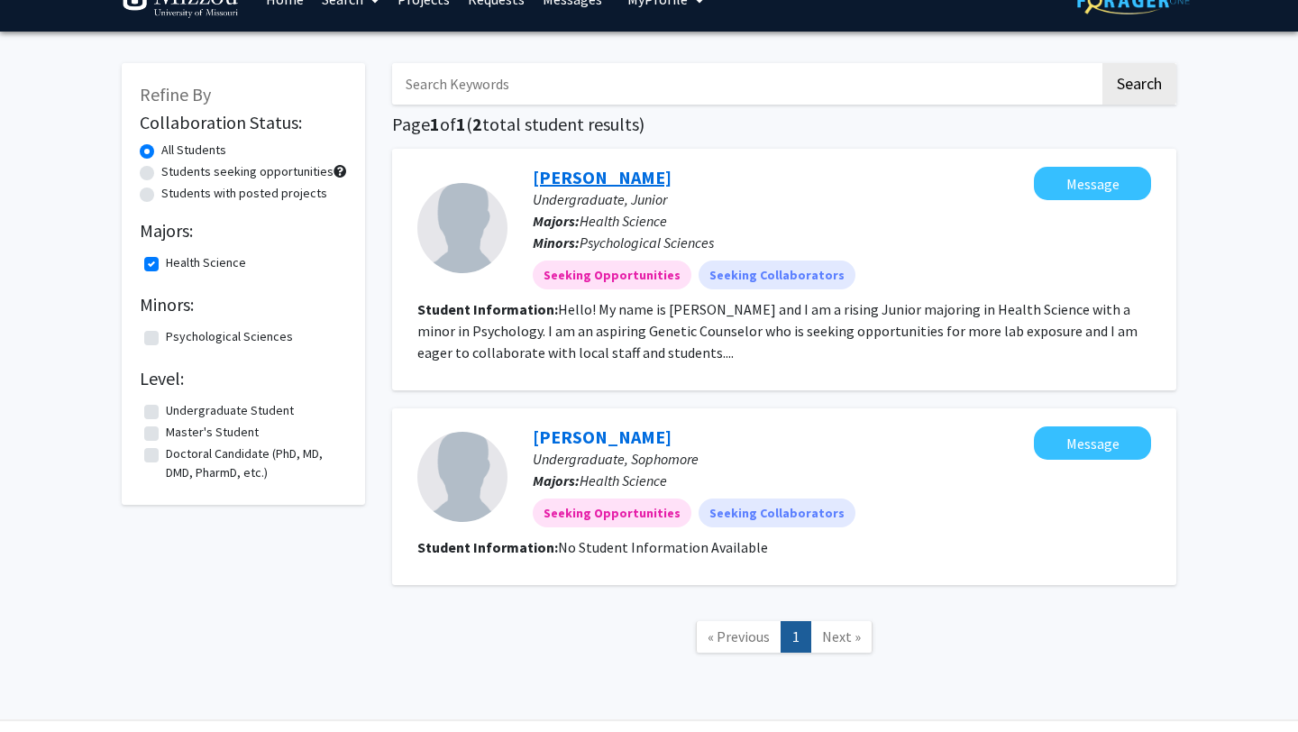
click at [611, 170] on link "Sophie Kusserow" at bounding box center [602, 177] width 139 height 23
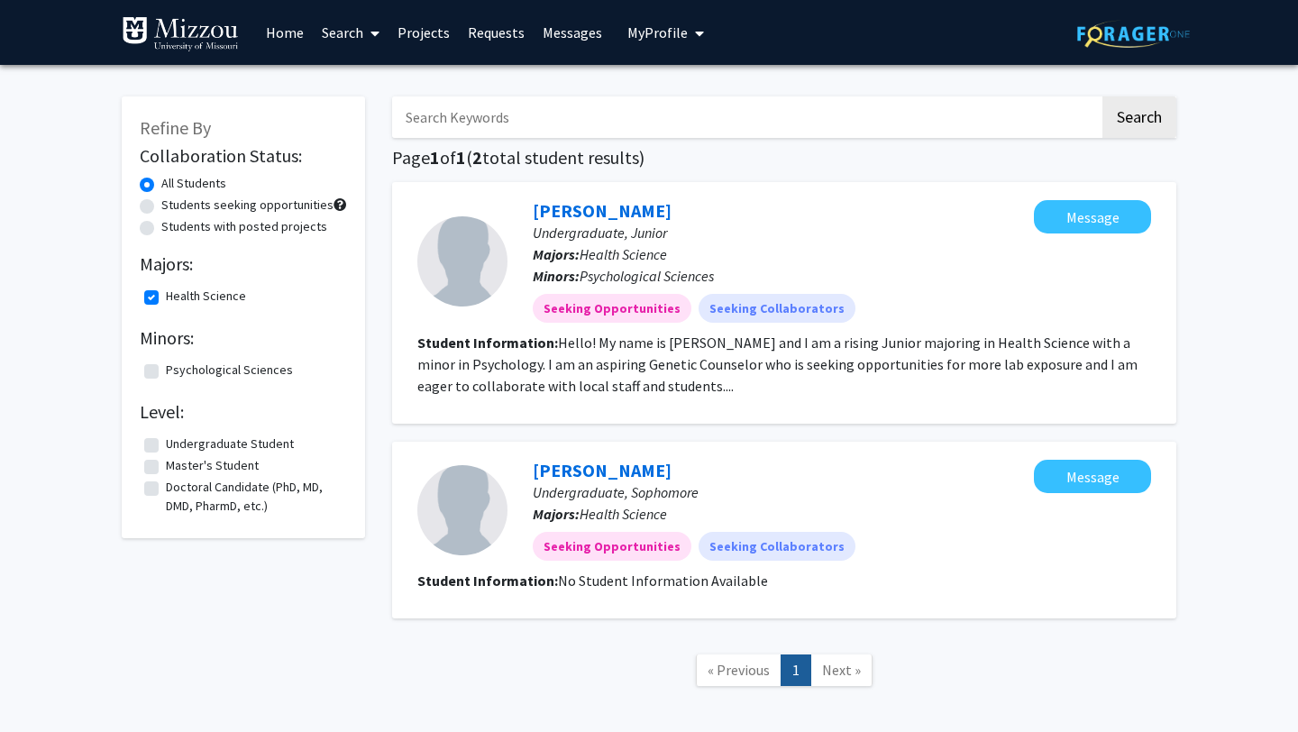
click at [290, 26] on link "Home" at bounding box center [285, 32] width 56 height 63
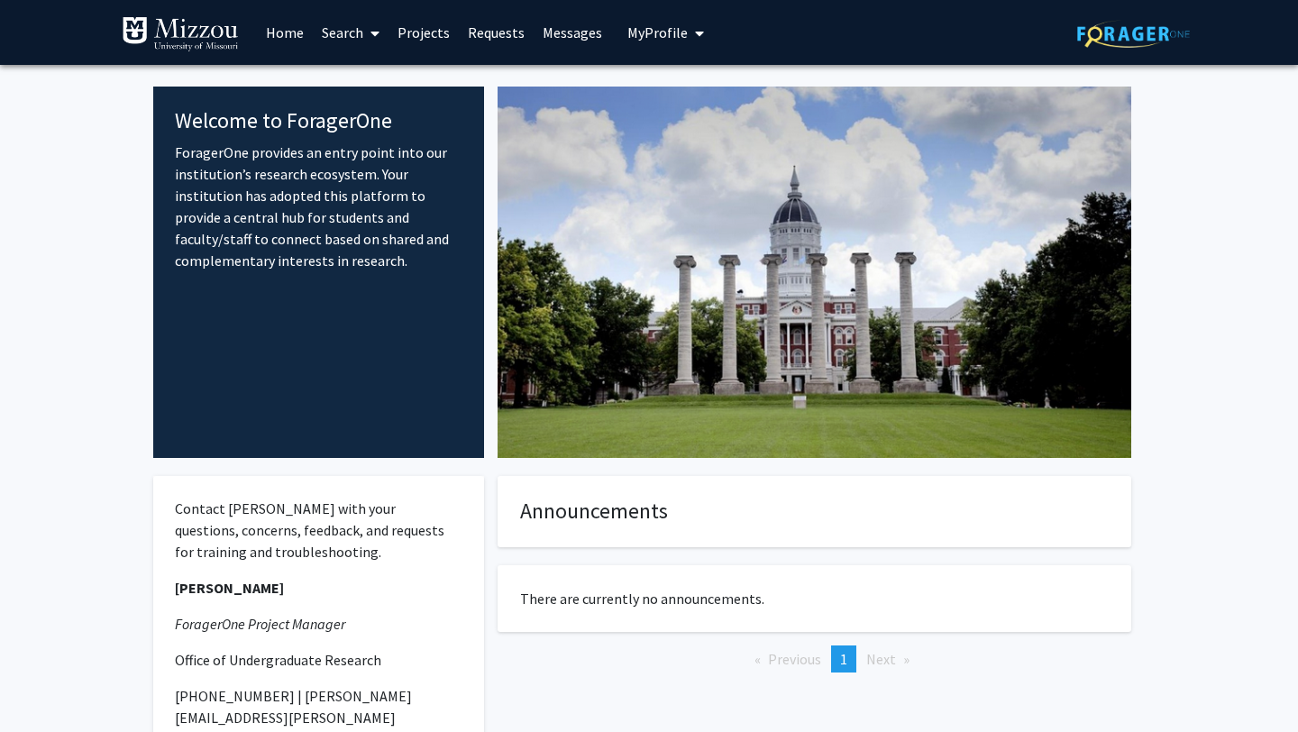
click at [426, 26] on link "Projects" at bounding box center [424, 32] width 70 height 63
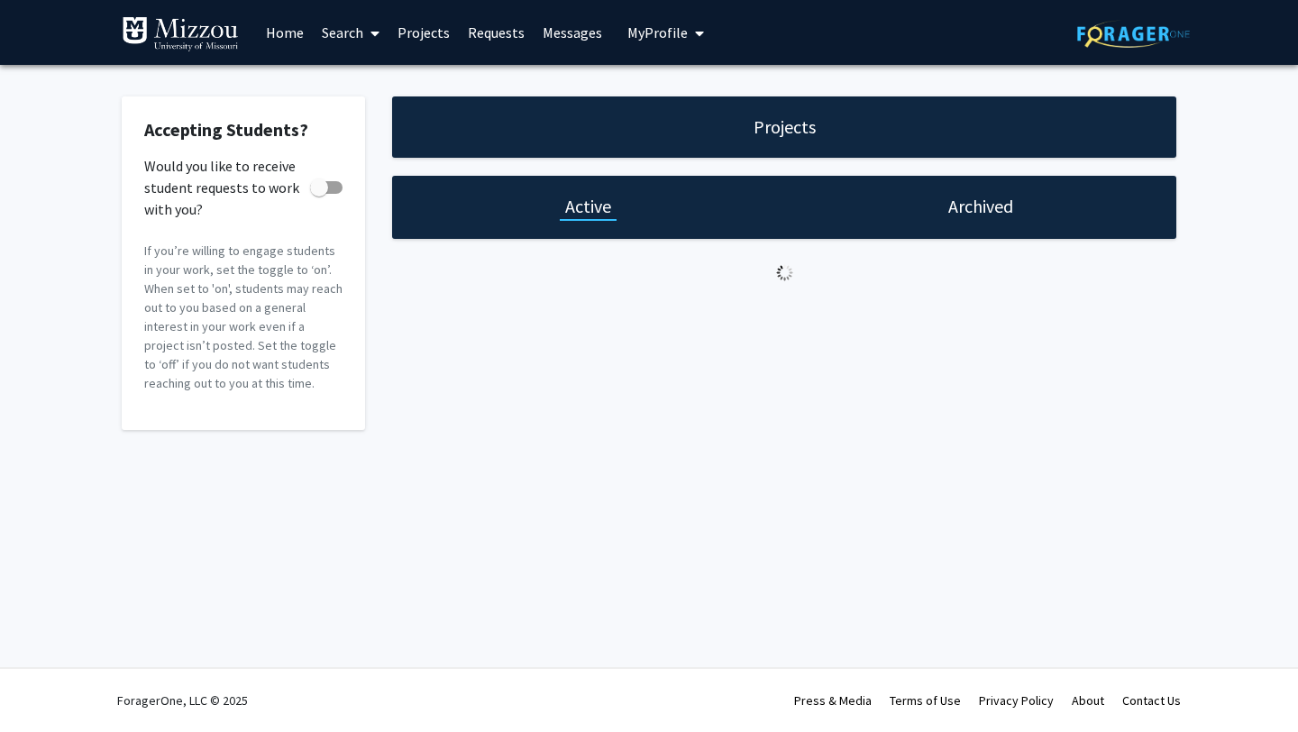
checkbox input "true"
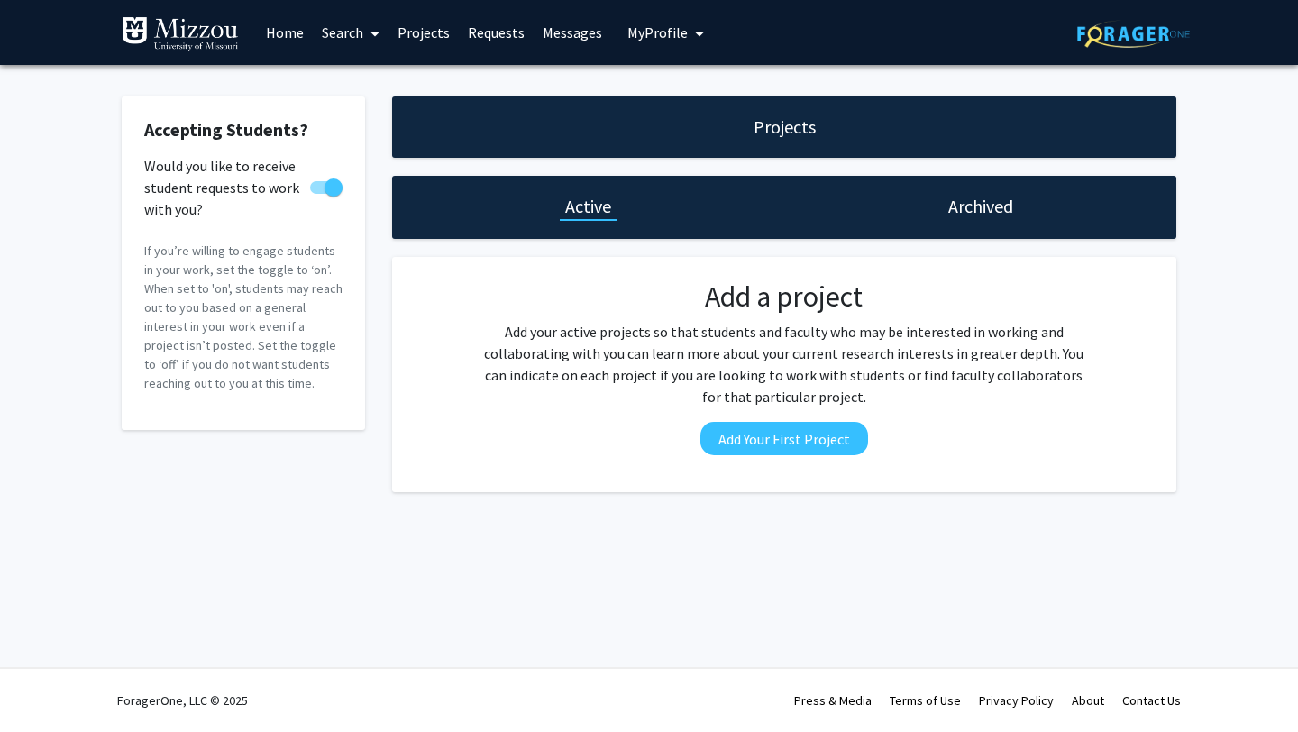
click at [667, 30] on span "My Profile" at bounding box center [657, 32] width 60 height 18
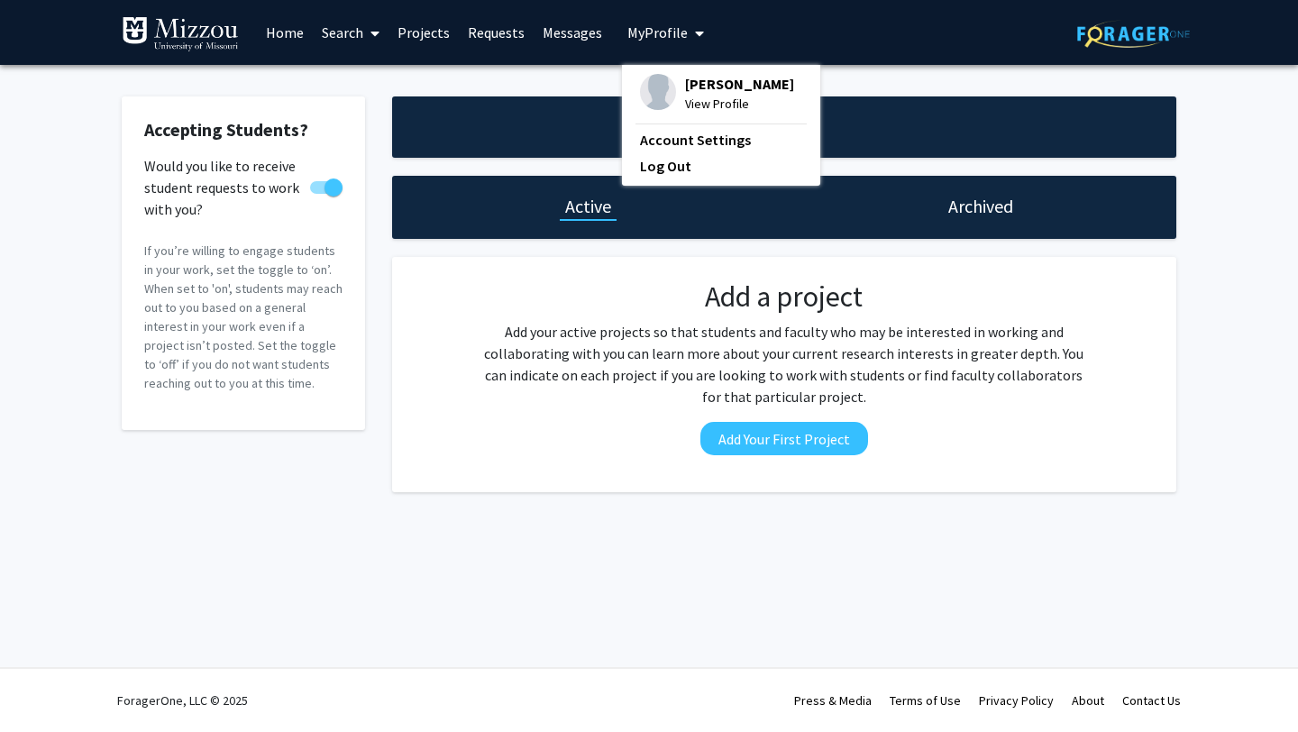
click at [706, 105] on span "View Profile" at bounding box center [739, 104] width 109 height 20
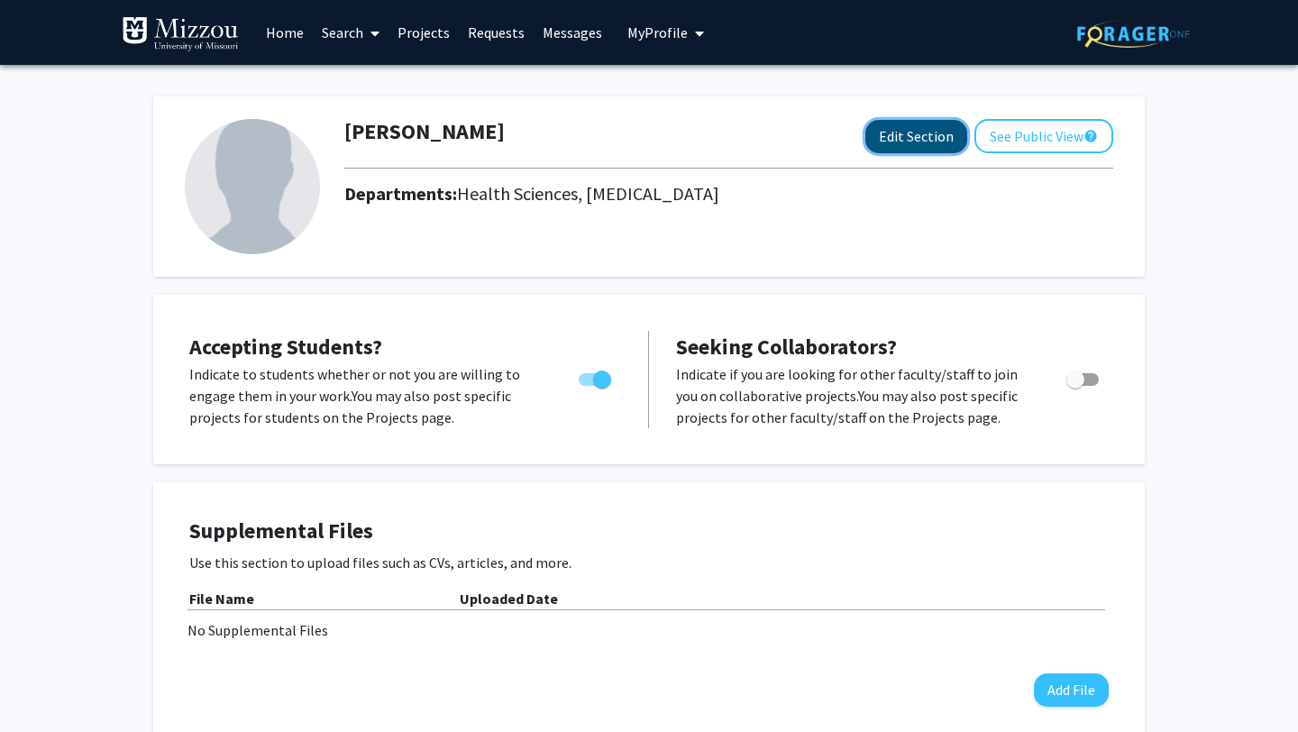
click at [902, 142] on button "Edit Section" at bounding box center [916, 136] width 102 height 33
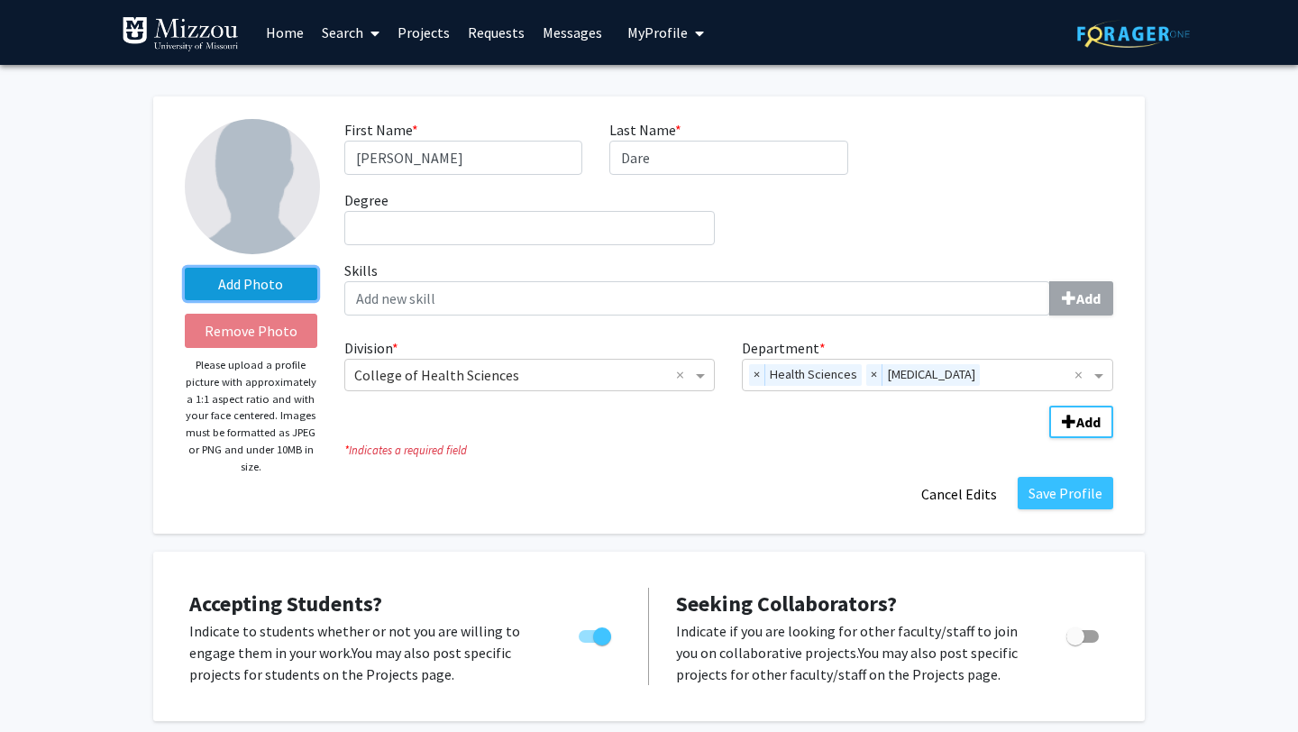
click at [250, 272] on label "Add Photo" at bounding box center [251, 284] width 133 height 32
click at [0, 0] on input "Add Photo" at bounding box center [0, 0] width 0 height 0
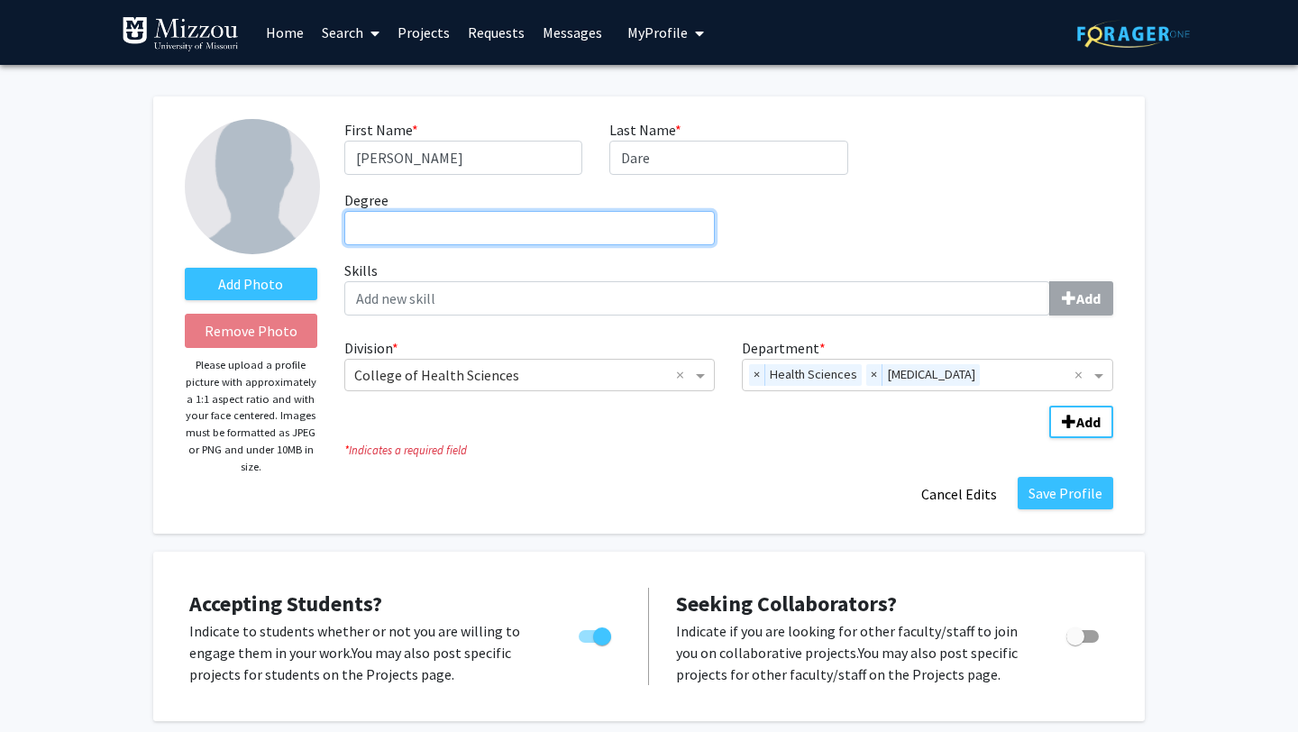
click at [520, 228] on input "Degree required" at bounding box center [529, 228] width 371 height 34
click at [381, 226] on input "Ph.D, MOT," at bounding box center [529, 228] width 371 height 34
click at [462, 228] on input "Ph.D., MOT," at bounding box center [529, 228] width 371 height 34
type input "Ph.D., MOT, OTR/L"
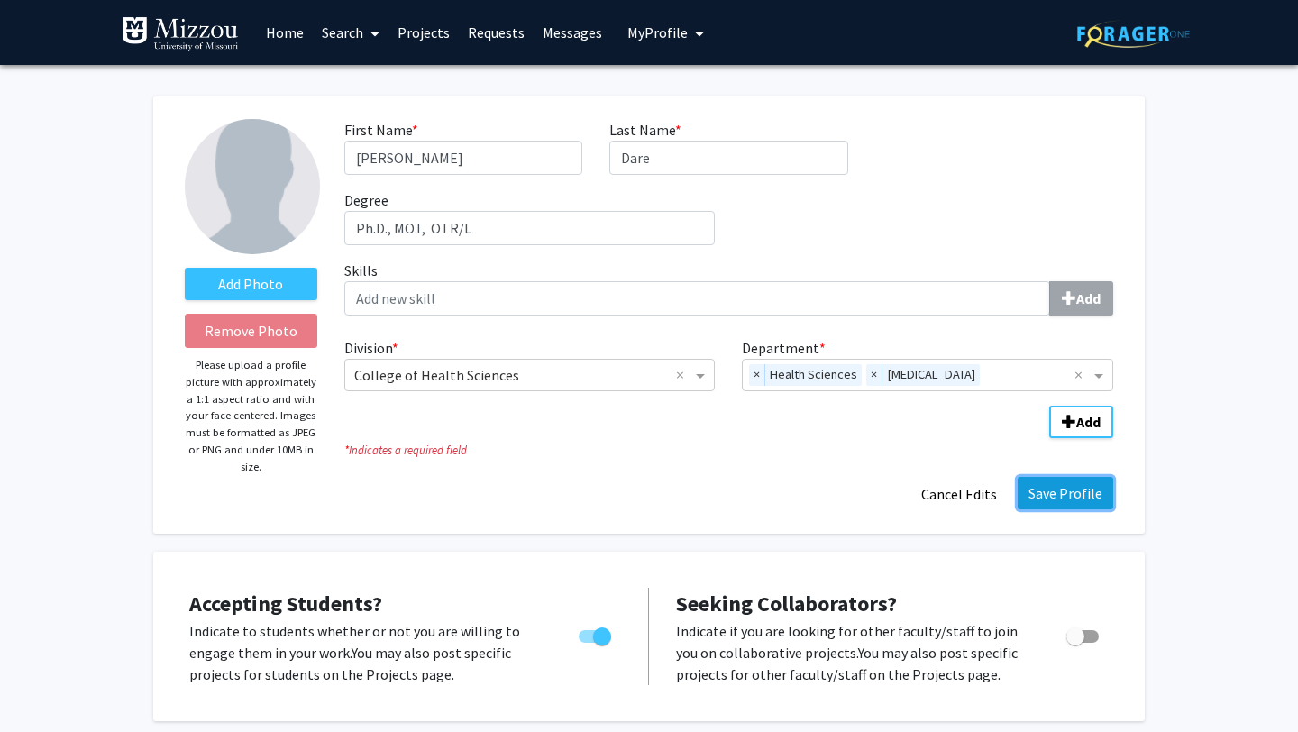
click at [1075, 481] on button "Save Profile" at bounding box center [1066, 493] width 96 height 32
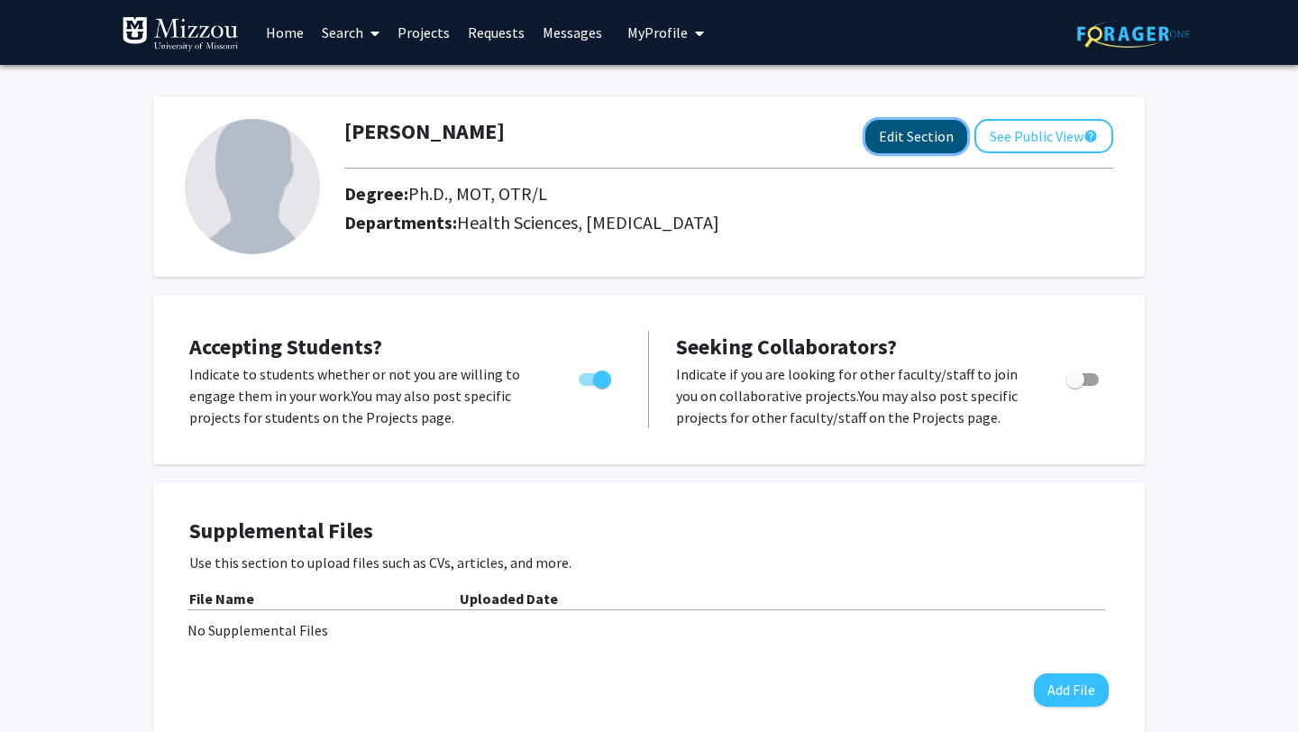
click at [915, 142] on button "Edit Section" at bounding box center [916, 136] width 102 height 33
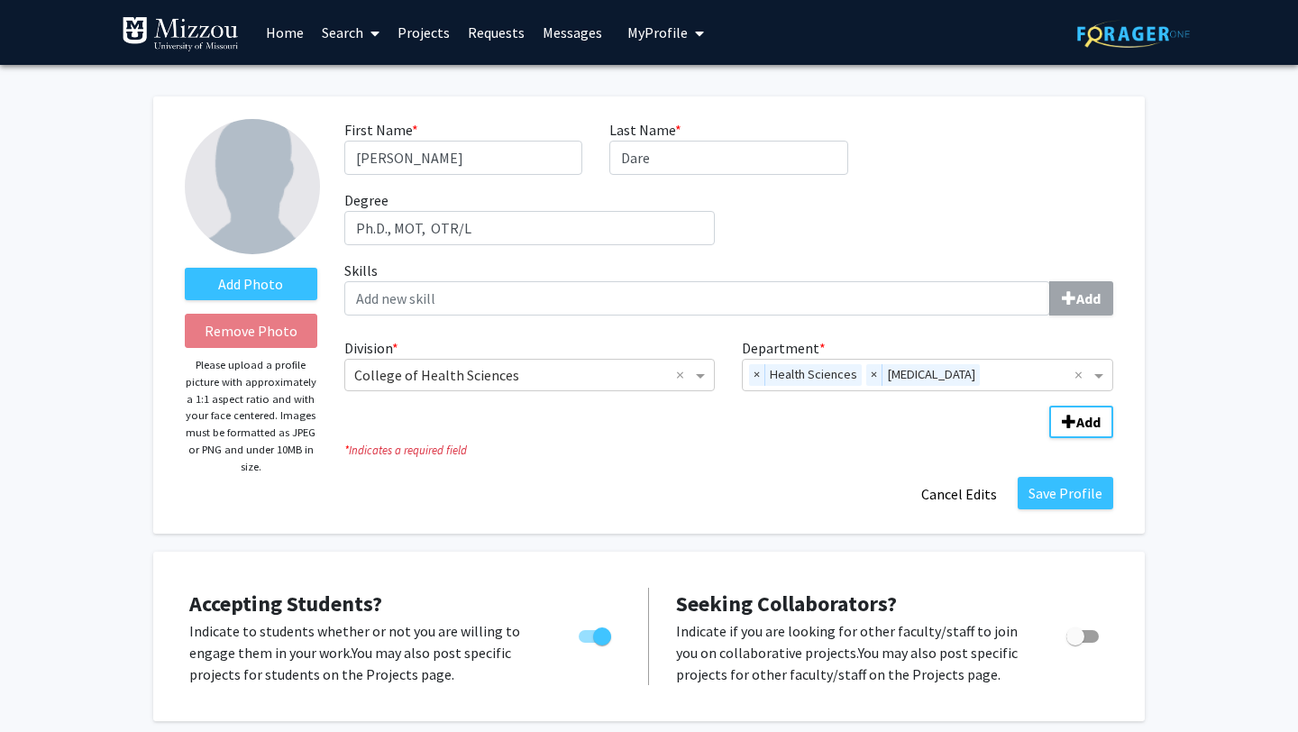
click at [280, 38] on link "Home" at bounding box center [285, 32] width 56 height 63
